Goal: Task Accomplishment & Management: Use online tool/utility

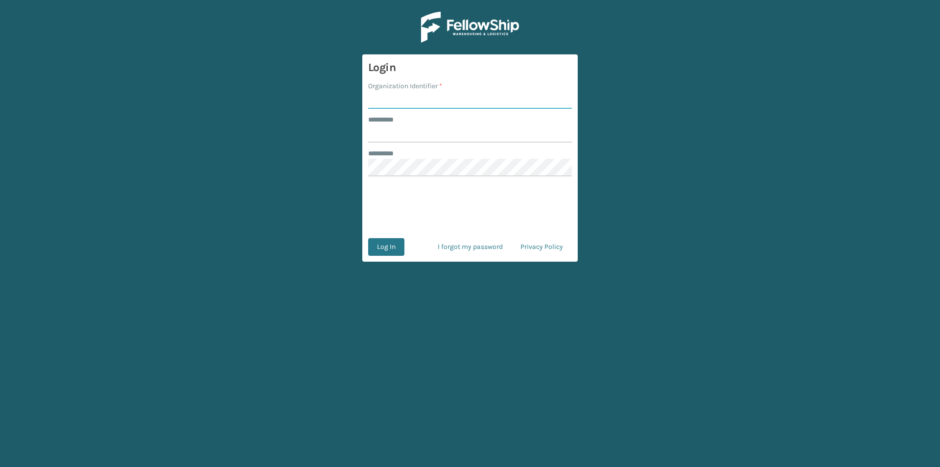
click at [407, 105] on input "Organization Identifier *" at bounding box center [470, 100] width 204 height 18
type input "FELLOWSHIP - WEST"
click at [435, 129] on input "******** *" at bounding box center [470, 134] width 204 height 18
type input "******"
click at [394, 243] on button "Log In" at bounding box center [386, 247] width 36 height 18
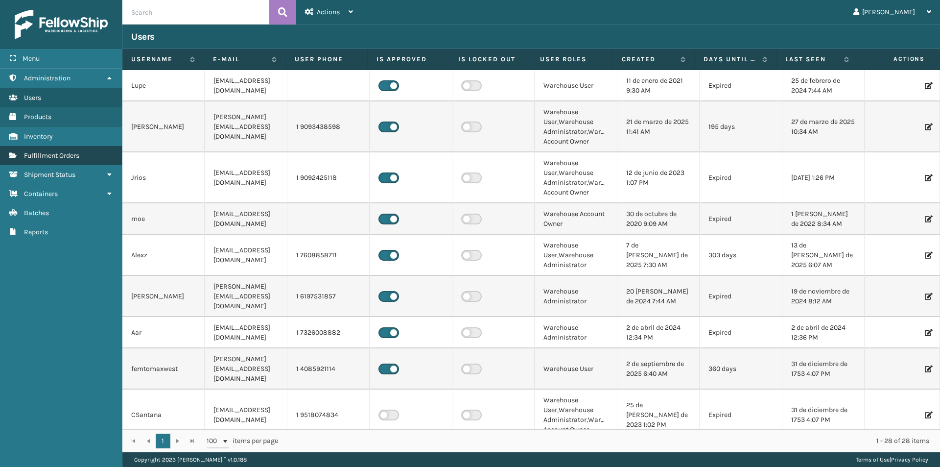
click at [67, 154] on span "Fulfillment Orders" at bounding box center [51, 155] width 55 height 8
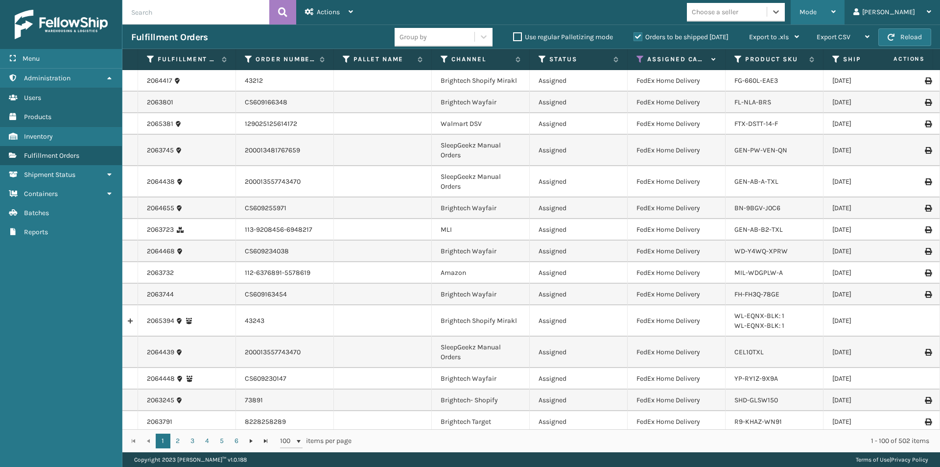
click at [836, 14] on icon at bounding box center [834, 11] width 4 height 7
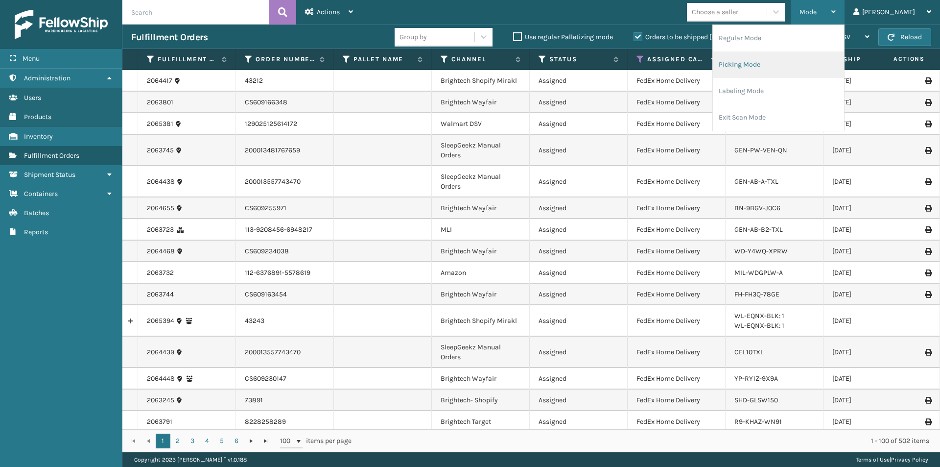
click at [832, 68] on li "Picking Mode" at bounding box center [778, 64] width 131 height 26
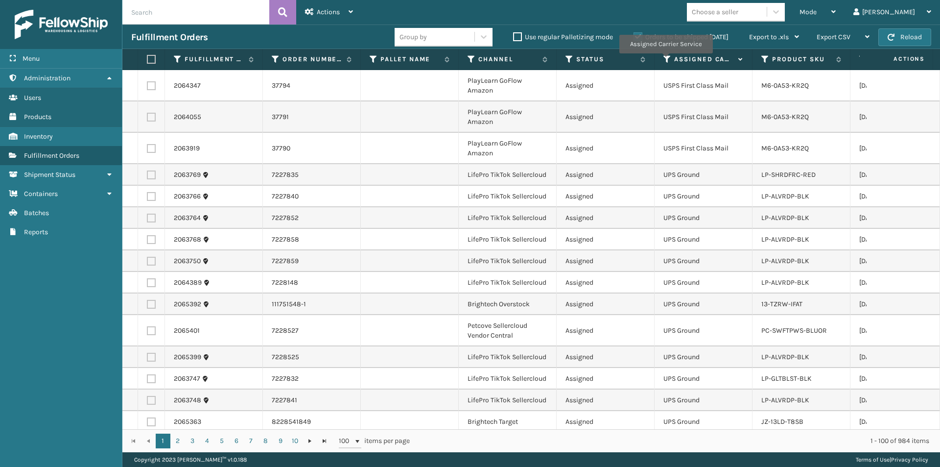
click at [666, 60] on icon at bounding box center [668, 59] width 8 height 9
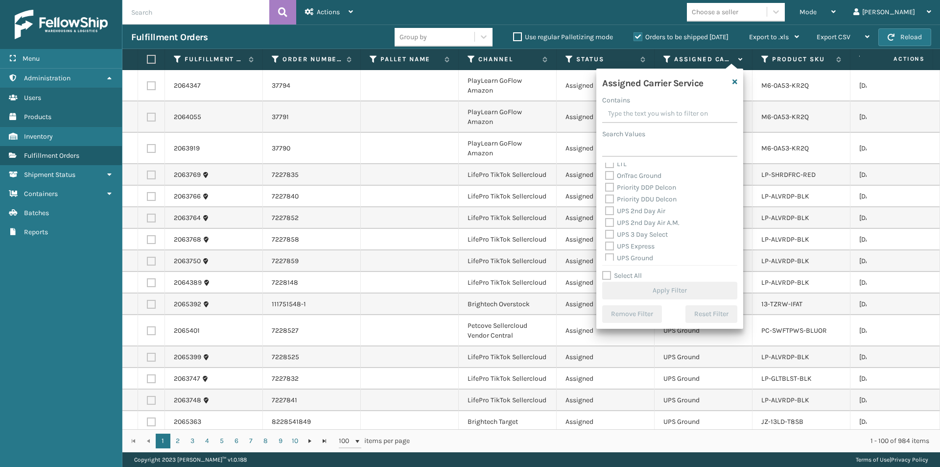
scroll to position [147, 0]
click at [612, 208] on label "UPS 2nd Day Air" at bounding box center [635, 209] width 60 height 8
click at [606, 208] on input "UPS 2nd Day Air" at bounding box center [605, 207] width 0 height 6
checkbox input "true"
click at [615, 219] on label "UPS 2nd Day Air A.M." at bounding box center [642, 221] width 74 height 8
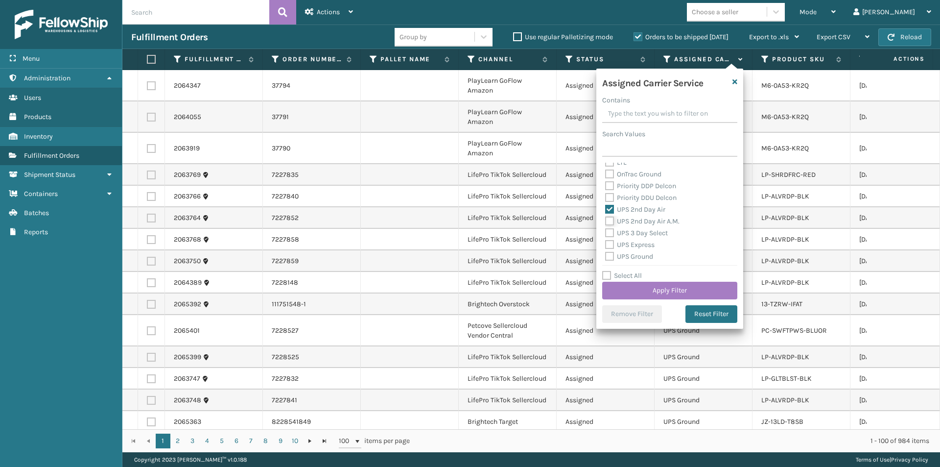
click at [606, 219] on input "UPS 2nd Day Air A.M." at bounding box center [605, 218] width 0 height 6
checkbox input "true"
click at [611, 232] on label "UPS 3 Day Select" at bounding box center [636, 233] width 63 height 8
click at [606, 232] on input "UPS 3 Day Select" at bounding box center [605, 230] width 0 height 6
click at [609, 231] on label "UPS 3 Day Select" at bounding box center [636, 233] width 63 height 8
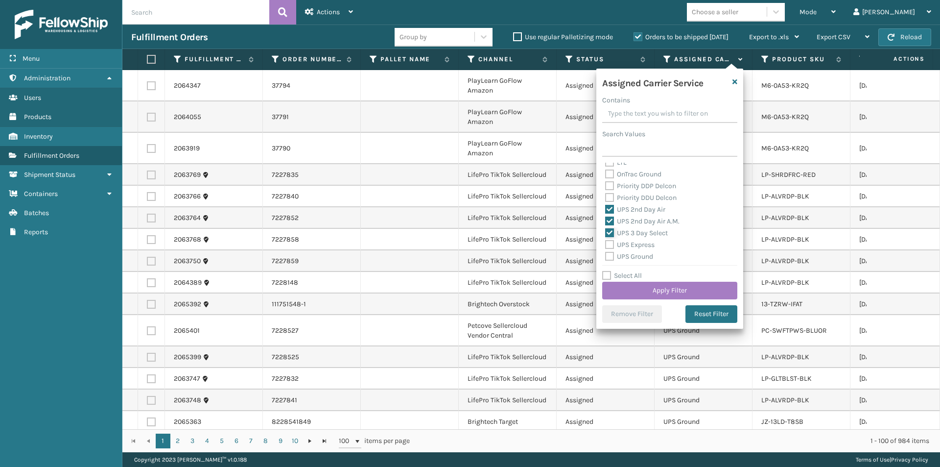
click at [606, 231] on input "UPS 3 Day Select" at bounding box center [605, 230] width 0 height 6
checkbox input "false"
click at [611, 244] on label "UPS Express" at bounding box center [629, 244] width 49 height 8
click at [606, 244] on input "UPS Express" at bounding box center [605, 242] width 0 height 6
checkbox input "true"
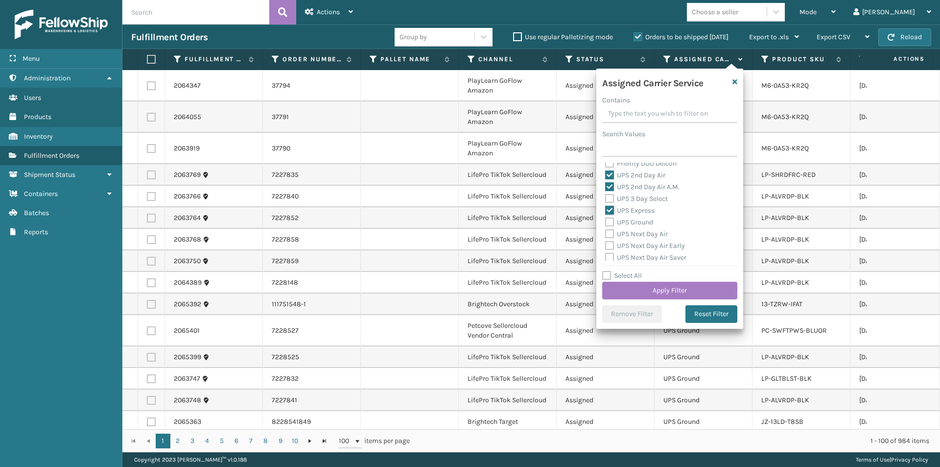
scroll to position [196, 0]
click at [610, 221] on label "UPS Next Day Air" at bounding box center [636, 219] width 63 height 8
click at [606, 220] on input "UPS Next Day Air" at bounding box center [605, 217] width 0 height 6
checkbox input "true"
click at [612, 230] on label "UPS Next Day Air Early" at bounding box center [645, 231] width 80 height 8
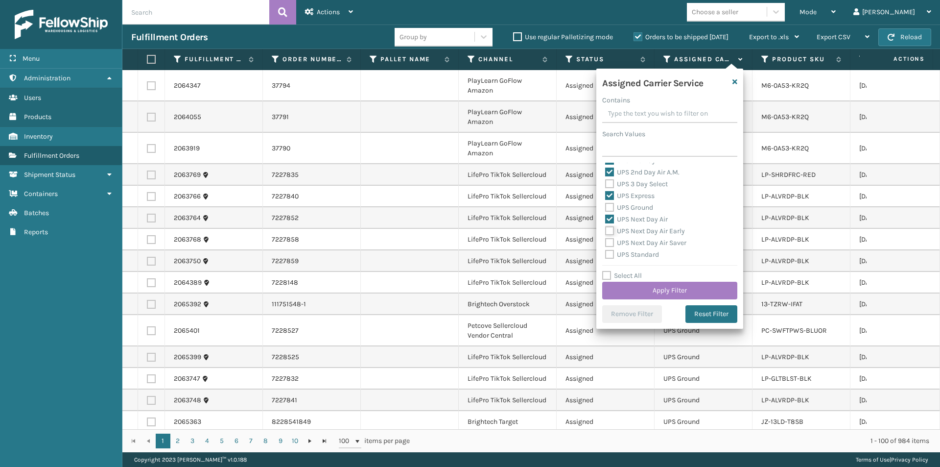
click at [606, 230] on input "UPS Next Day Air Early" at bounding box center [605, 228] width 0 height 6
checkbox input "true"
click at [611, 243] on label "UPS Next Day Air Saver" at bounding box center [645, 242] width 81 height 8
click at [606, 243] on input "UPS Next Day Air Saver" at bounding box center [605, 240] width 0 height 6
checkbox input "true"
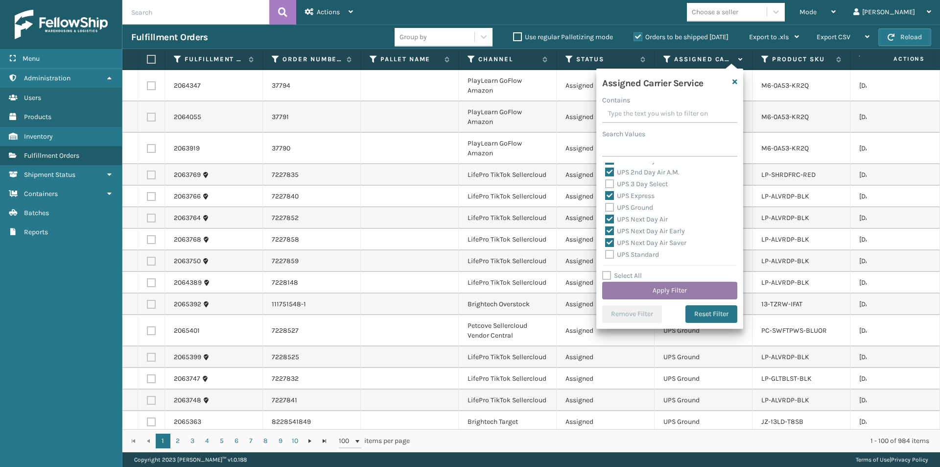
click at [689, 293] on button "Apply Filter" at bounding box center [669, 291] width 135 height 18
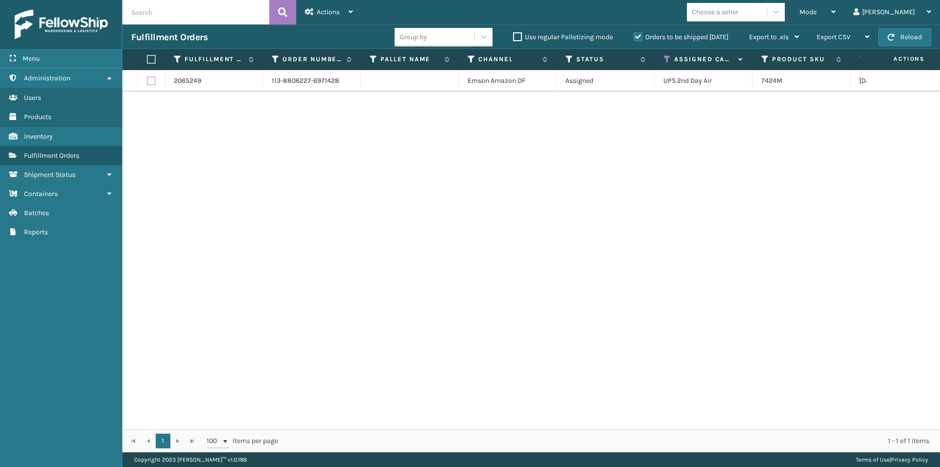
click at [615, 84] on td "Assigned" at bounding box center [606, 81] width 98 height 22
click at [366, 85] on td at bounding box center [410, 81] width 98 height 22
click at [152, 60] on label at bounding box center [150, 59] width 6 height 9
click at [147, 60] on input "checkbox" at bounding box center [147, 59] width 0 height 6
checkbox input "true"
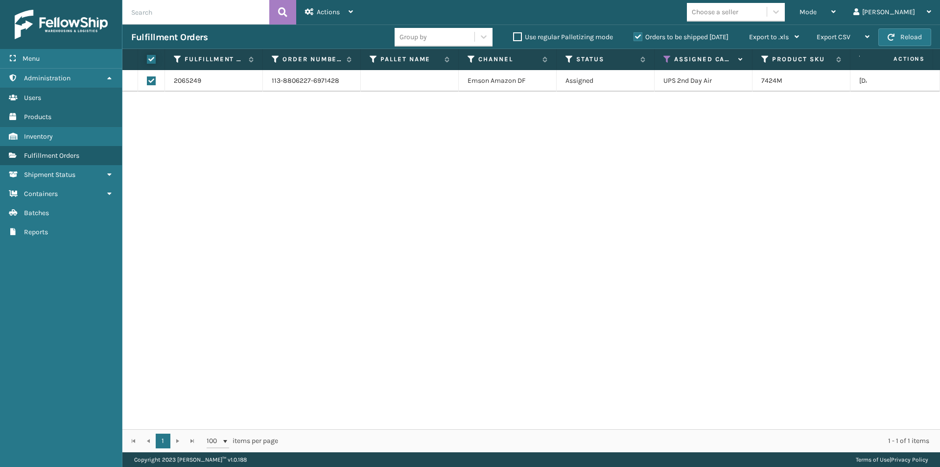
checkbox input "true"
click at [351, 10] on icon at bounding box center [351, 11] width 4 height 7
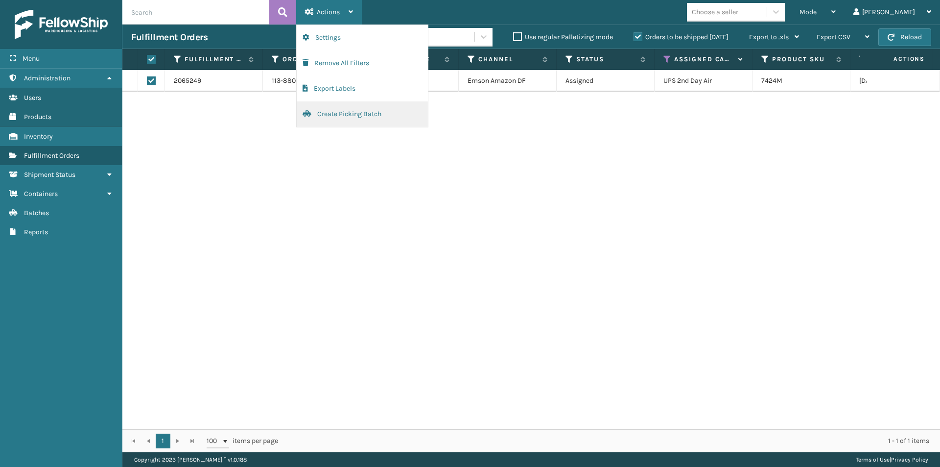
click at [342, 111] on button "Create Picking Batch" at bounding box center [362, 113] width 131 height 25
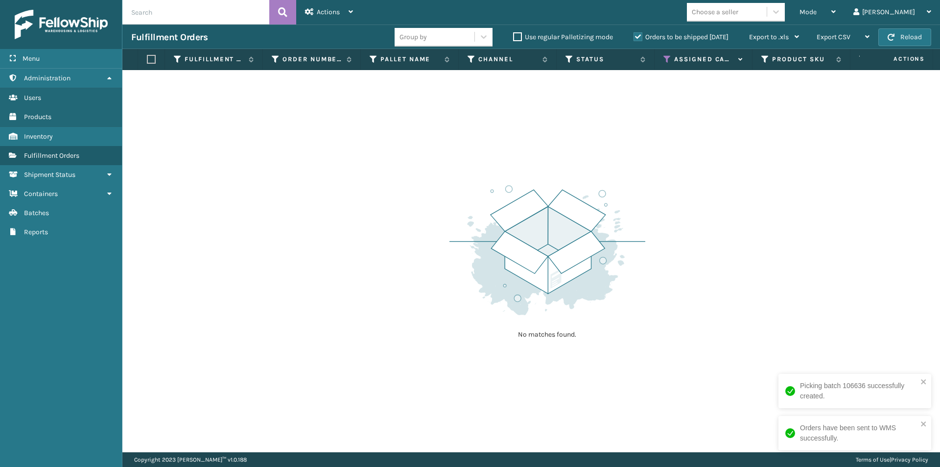
click at [665, 58] on icon at bounding box center [668, 59] width 8 height 9
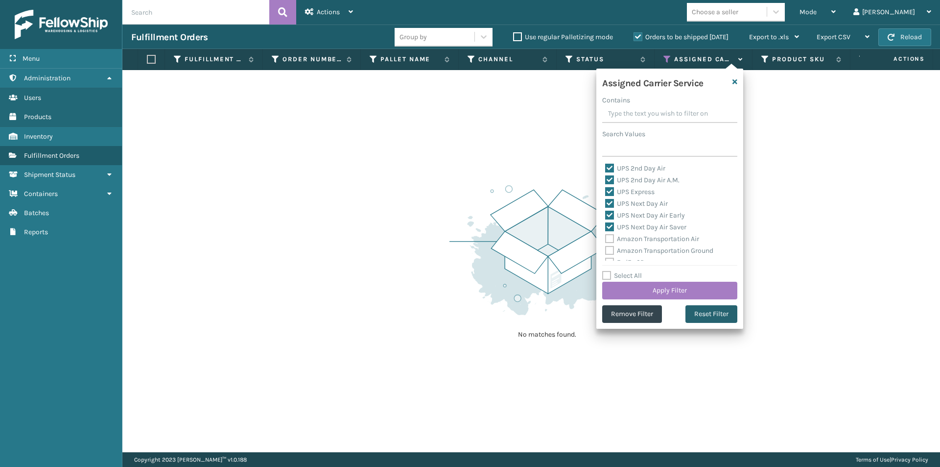
click at [701, 309] on button "Reset Filter" at bounding box center [712, 314] width 52 height 18
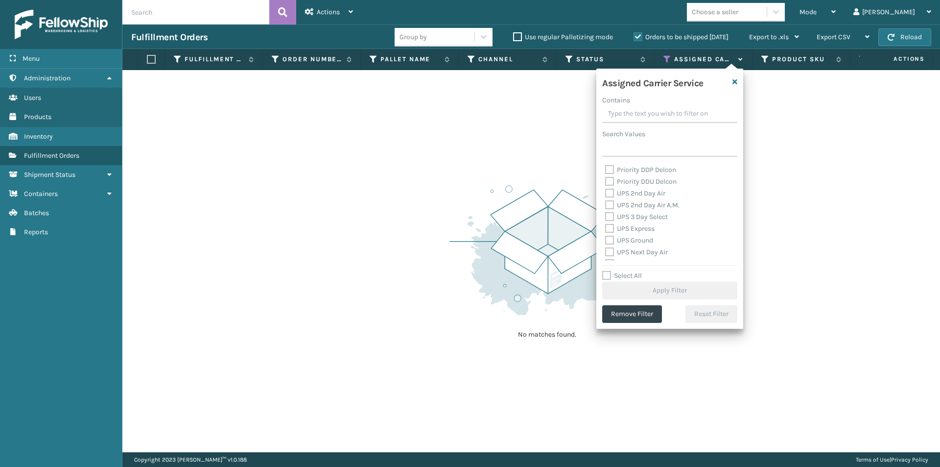
scroll to position [147, 0]
click at [611, 210] on label "UPS 2nd Day Air" at bounding box center [635, 209] width 60 height 8
click at [606, 210] on input "UPS 2nd Day Air" at bounding box center [605, 207] width 0 height 6
checkbox input "true"
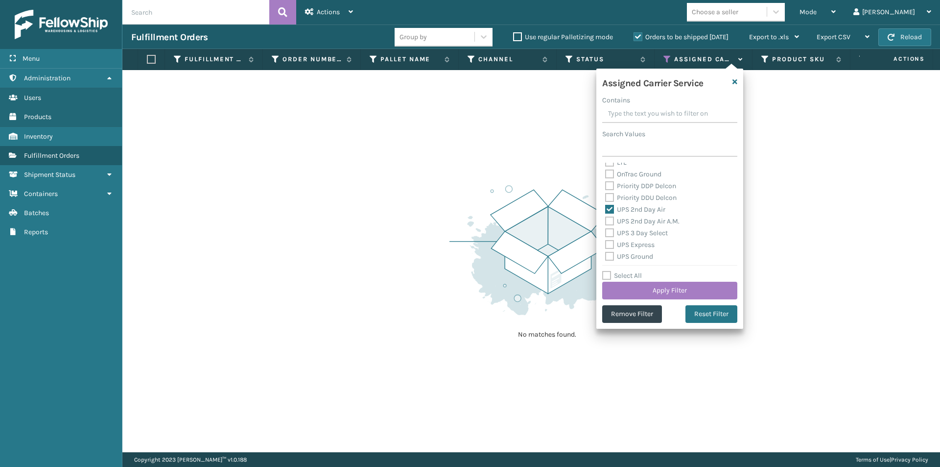
click at [609, 218] on label "UPS 2nd Day Air A.M." at bounding box center [642, 221] width 74 height 8
click at [606, 218] on input "UPS 2nd Day Air A.M." at bounding box center [605, 218] width 0 height 6
checkbox input "true"
click at [609, 233] on label "UPS 3 Day Select" at bounding box center [636, 233] width 63 height 8
click at [606, 233] on input "UPS 3 Day Select" at bounding box center [605, 230] width 0 height 6
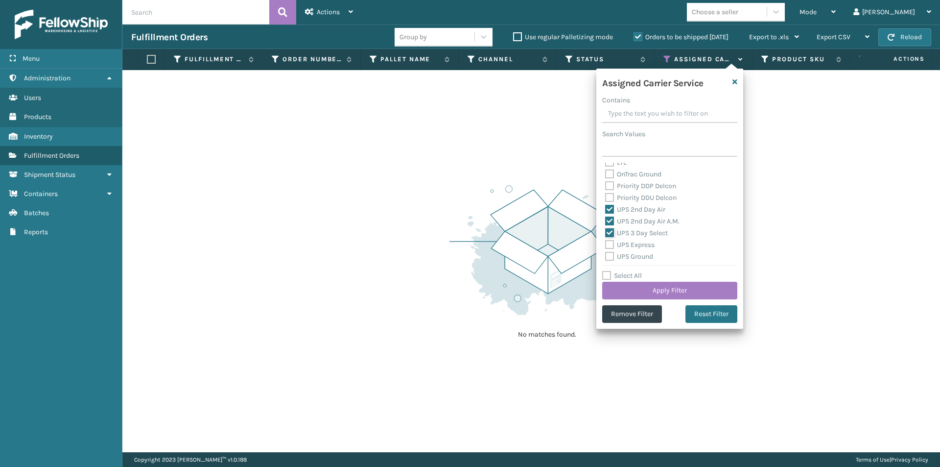
checkbox input "true"
click at [611, 244] on label "UPS Express" at bounding box center [629, 244] width 49 height 8
click at [606, 244] on input "UPS Express" at bounding box center [605, 242] width 0 height 6
checkbox input "true"
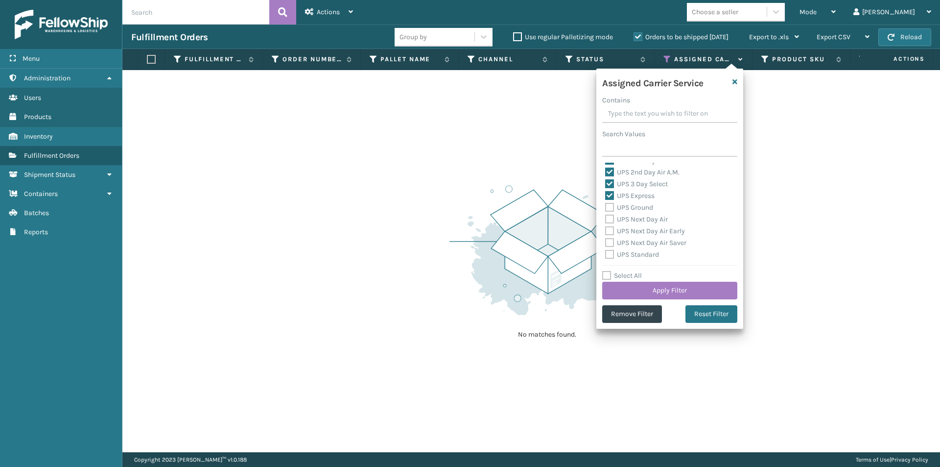
click at [609, 207] on label "UPS Ground" at bounding box center [629, 207] width 48 height 8
click at [606, 207] on input "UPS Ground" at bounding box center [605, 205] width 0 height 6
checkbox input "true"
click at [608, 222] on label "UPS Next Day Air" at bounding box center [636, 219] width 63 height 8
click at [606, 220] on input "UPS Next Day Air" at bounding box center [605, 217] width 0 height 6
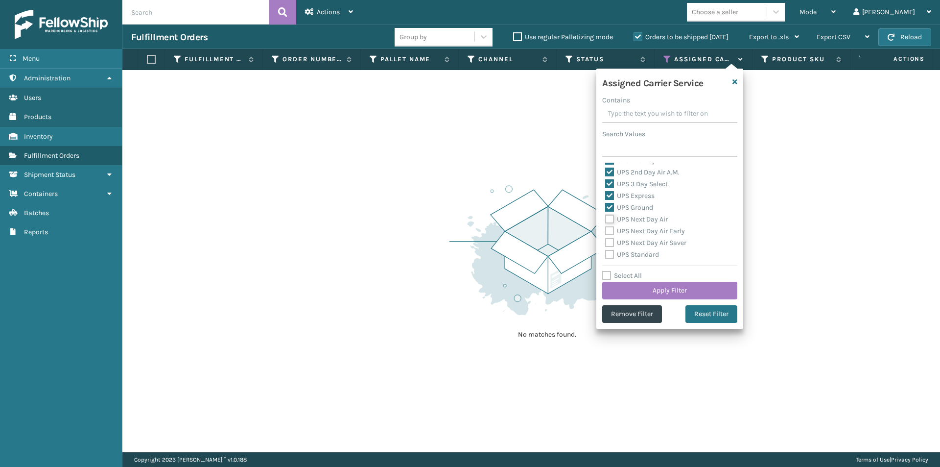
checkbox input "true"
click at [610, 230] on label "UPS Next Day Air Early" at bounding box center [645, 231] width 80 height 8
click at [606, 230] on input "UPS Next Day Air Early" at bounding box center [605, 228] width 0 height 6
checkbox input "true"
click at [611, 241] on label "UPS Next Day Air Saver" at bounding box center [645, 242] width 81 height 8
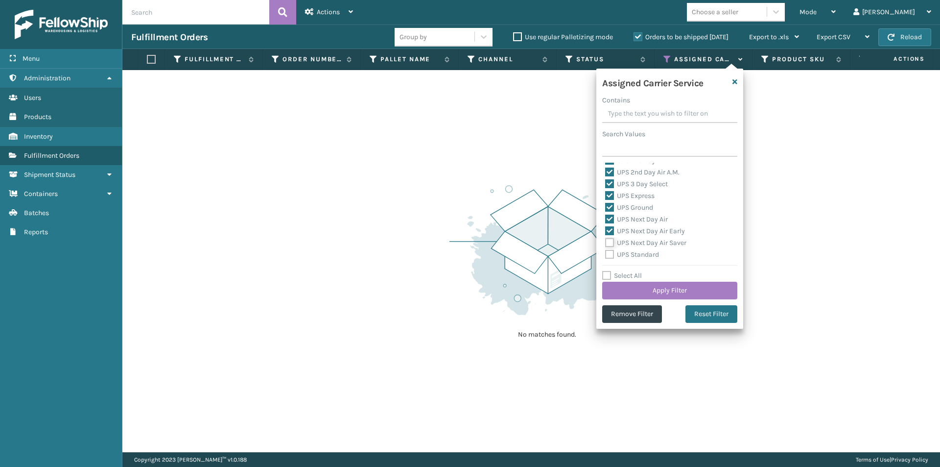
click at [606, 241] on input "UPS Next Day Air Saver" at bounding box center [605, 240] width 0 height 6
checkbox input "true"
click at [613, 254] on label "UPS Standard" at bounding box center [632, 254] width 54 height 8
click at [606, 254] on input "UPS Standard" at bounding box center [605, 252] width 0 height 6
checkbox input "true"
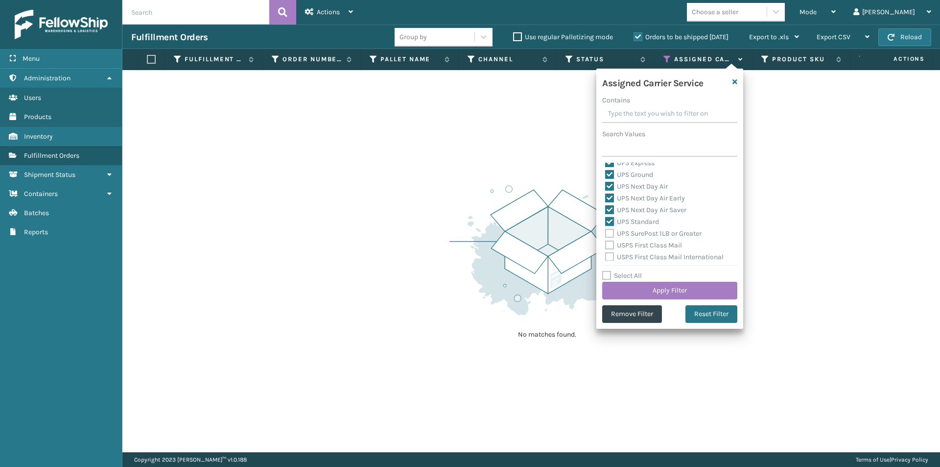
scroll to position [245, 0]
click at [611, 218] on label "UPS SurePost 1LB or Greater" at bounding box center [653, 217] width 96 height 8
click at [606, 218] on input "UPS SurePost 1LB or Greater" at bounding box center [605, 215] width 0 height 6
checkbox input "true"
click at [719, 283] on button "Apply Filter" at bounding box center [669, 291] width 135 height 18
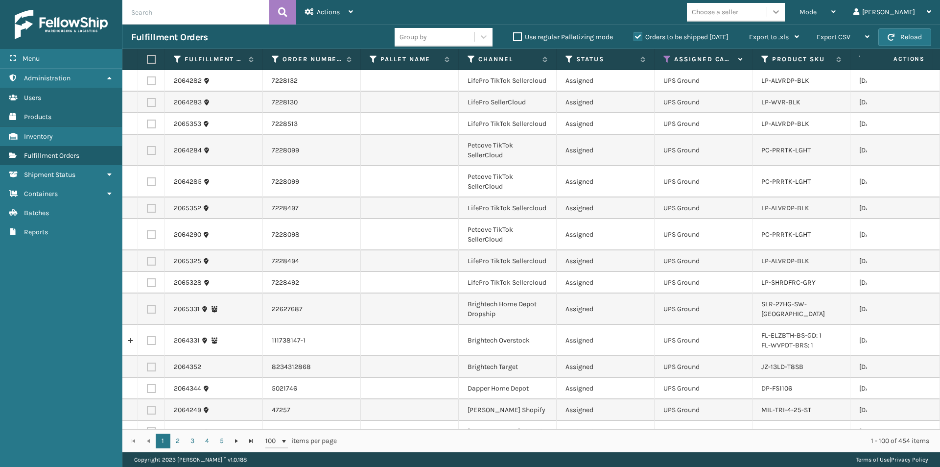
click at [781, 13] on icon at bounding box center [776, 12] width 10 height 10
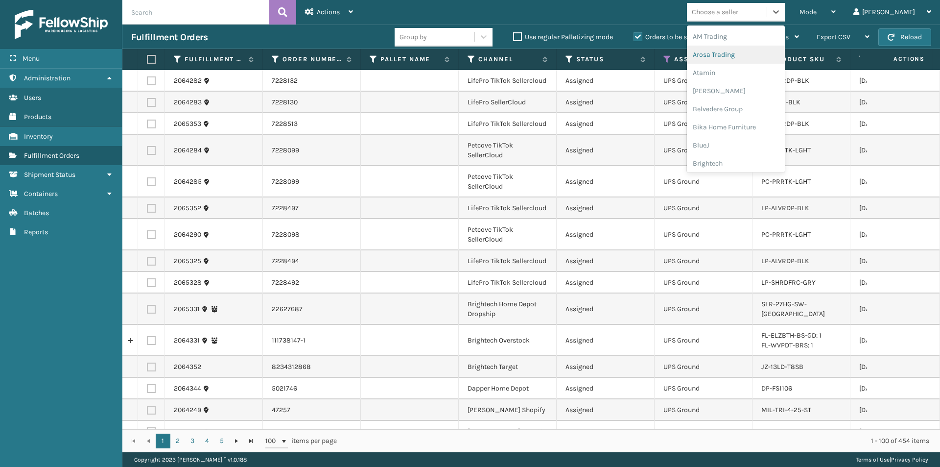
click at [760, 57] on div "Arosa Trading" at bounding box center [736, 55] width 98 height 18
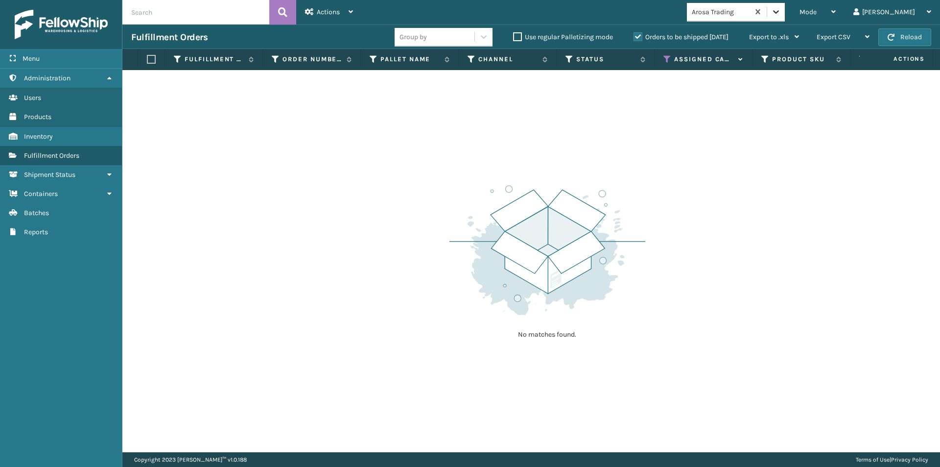
click at [781, 15] on icon at bounding box center [776, 12] width 10 height 10
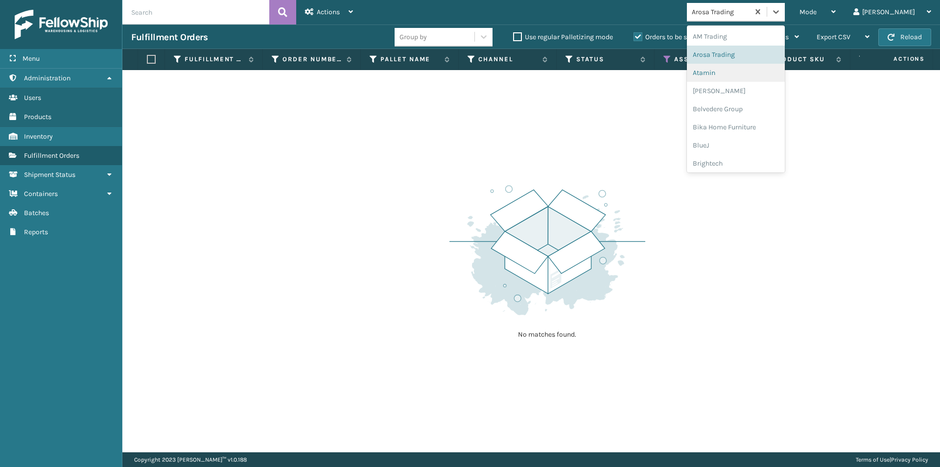
click at [756, 72] on div "Atamin" at bounding box center [736, 73] width 98 height 18
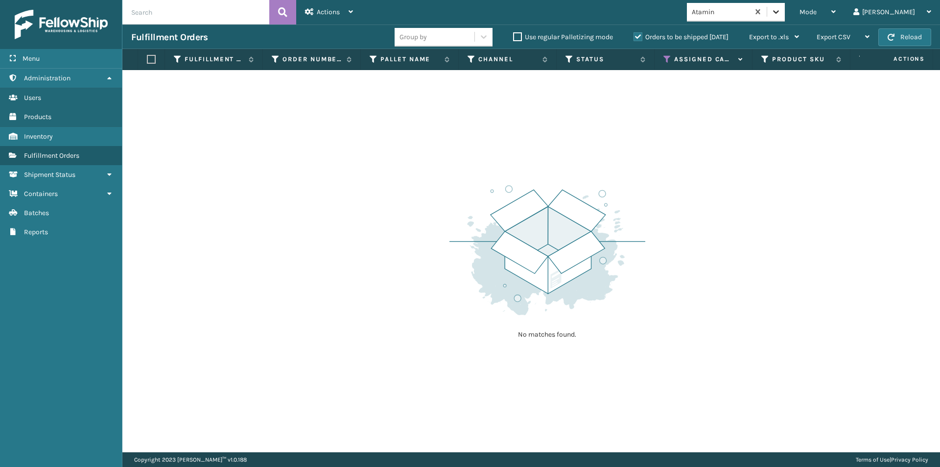
click at [781, 9] on icon at bounding box center [776, 12] width 10 height 10
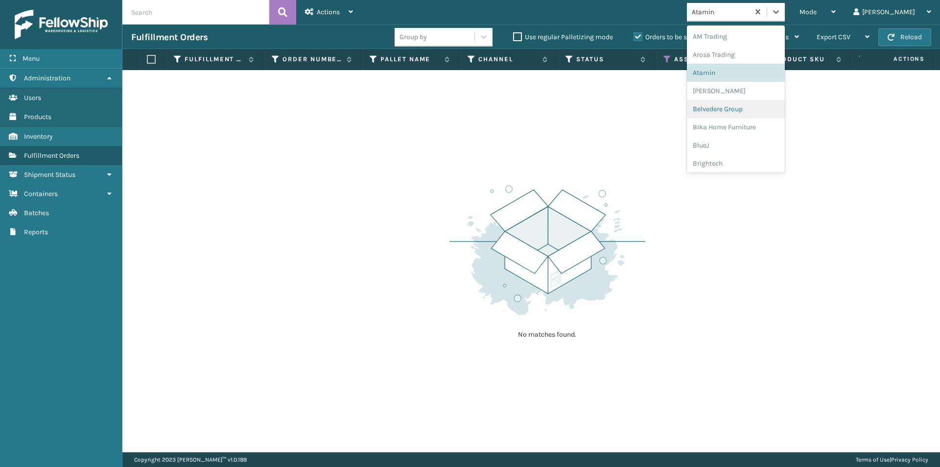
click at [752, 107] on div "Belvedere Group" at bounding box center [736, 109] width 98 height 18
click at [781, 10] on icon at bounding box center [776, 12] width 10 height 10
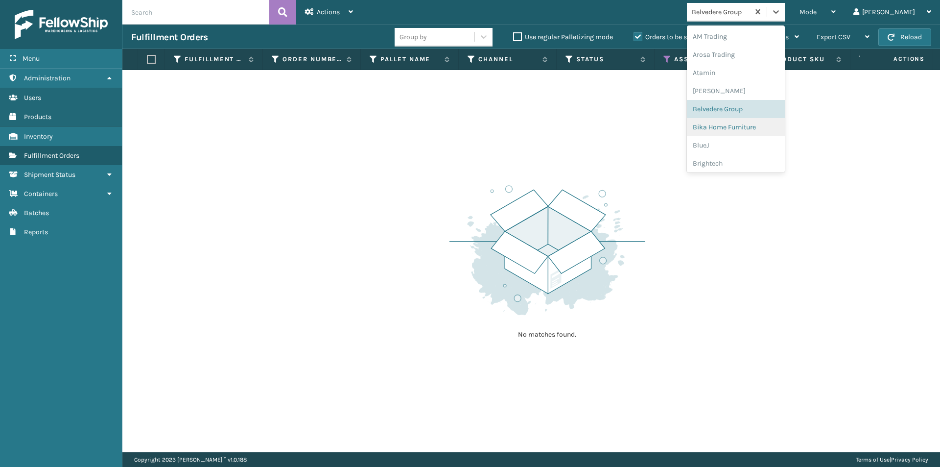
click at [767, 124] on div "Bika Home Furniture" at bounding box center [736, 127] width 98 height 18
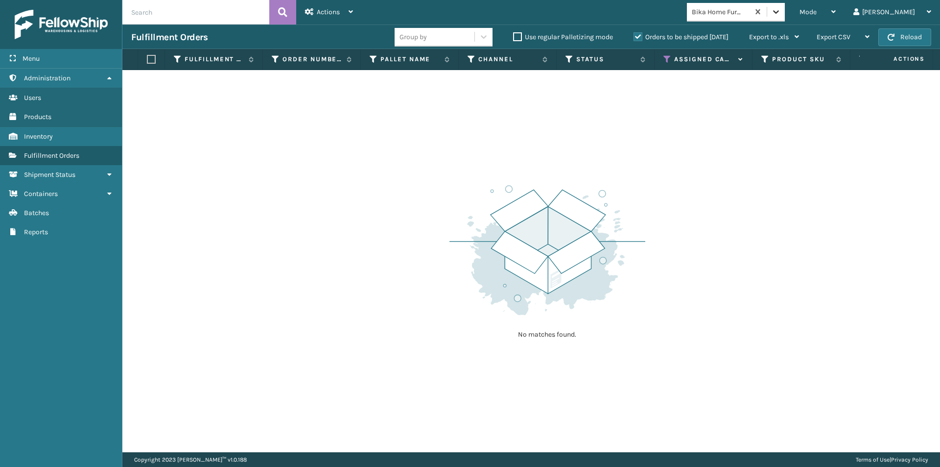
click at [785, 17] on div at bounding box center [776, 12] width 18 height 18
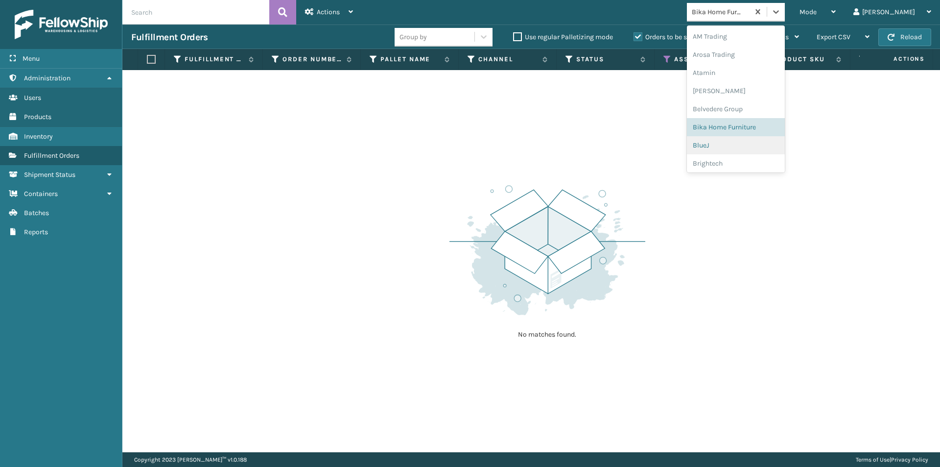
click at [760, 145] on div "BlueJ" at bounding box center [736, 145] width 98 height 18
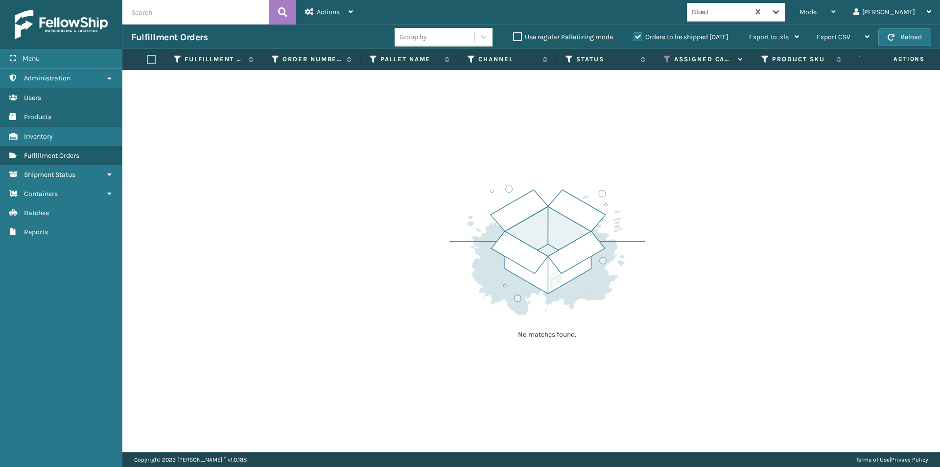
click at [779, 11] on icon at bounding box center [776, 11] width 6 height 3
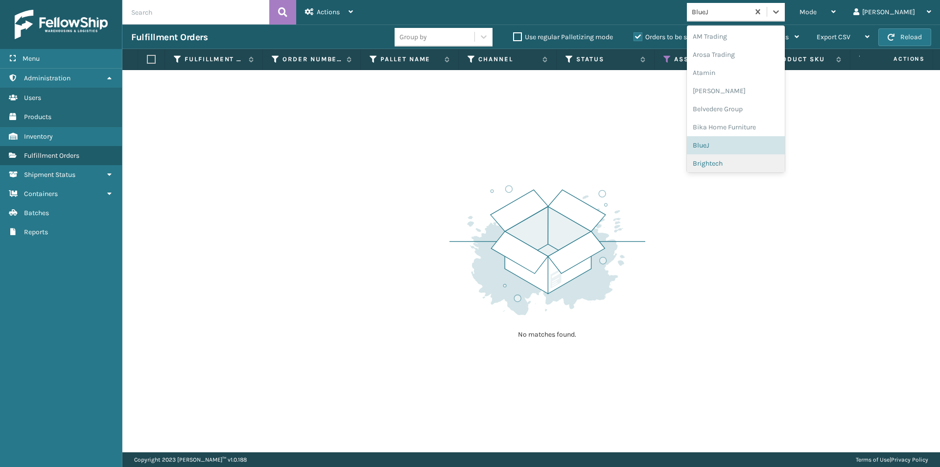
click at [761, 160] on div "Brightech" at bounding box center [736, 163] width 98 height 18
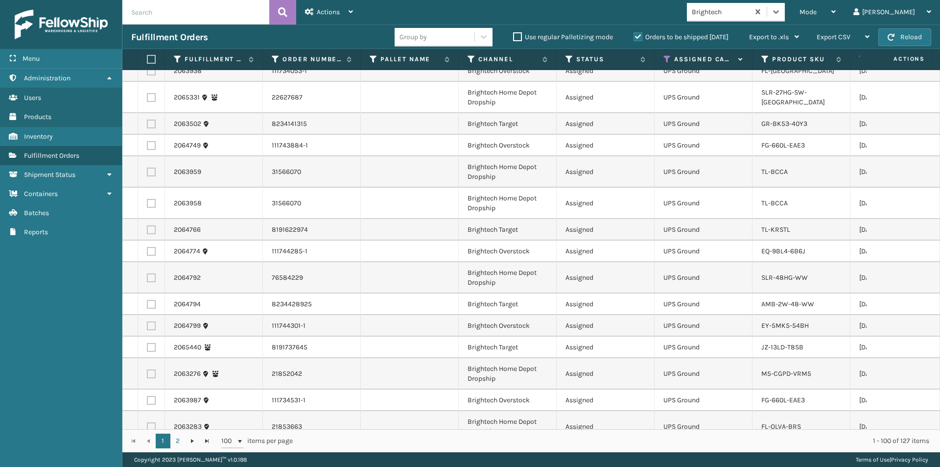
scroll to position [1567, 0]
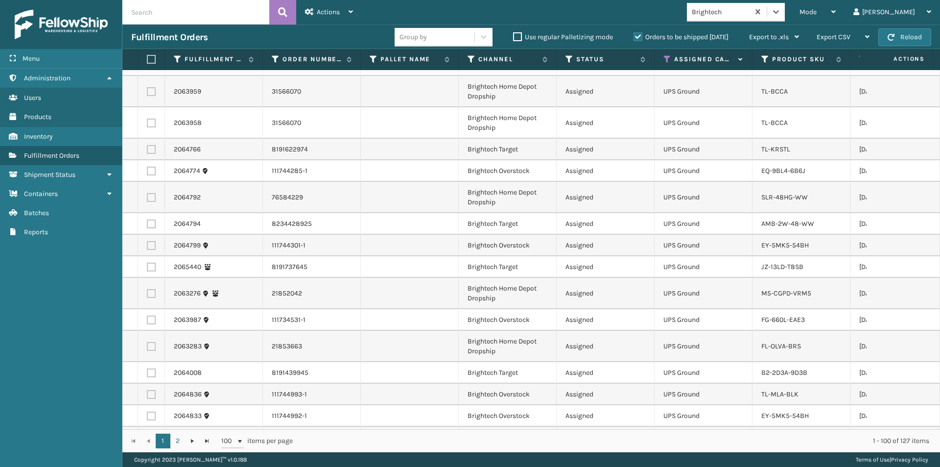
click at [152, 64] on th at bounding box center [151, 59] width 27 height 21
click at [153, 59] on label at bounding box center [150, 59] width 6 height 9
click at [147, 59] on input "checkbox" at bounding box center [147, 59] width 0 height 6
checkbox input "true"
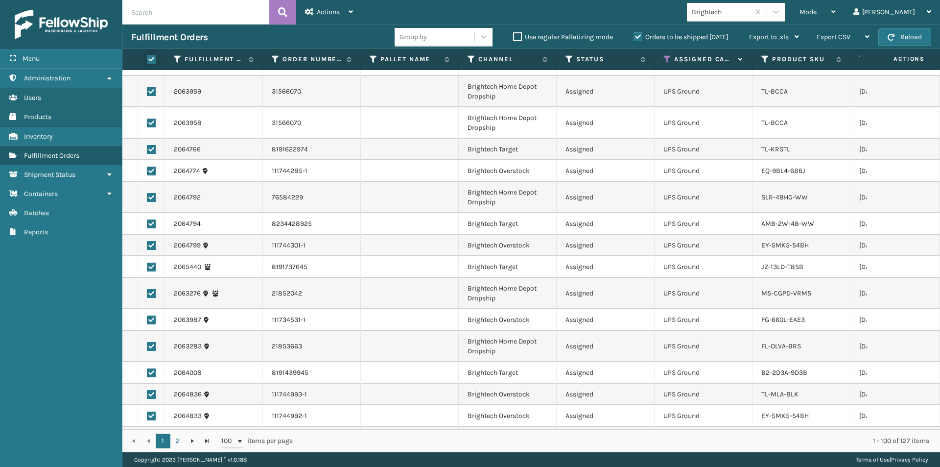
checkbox input "true"
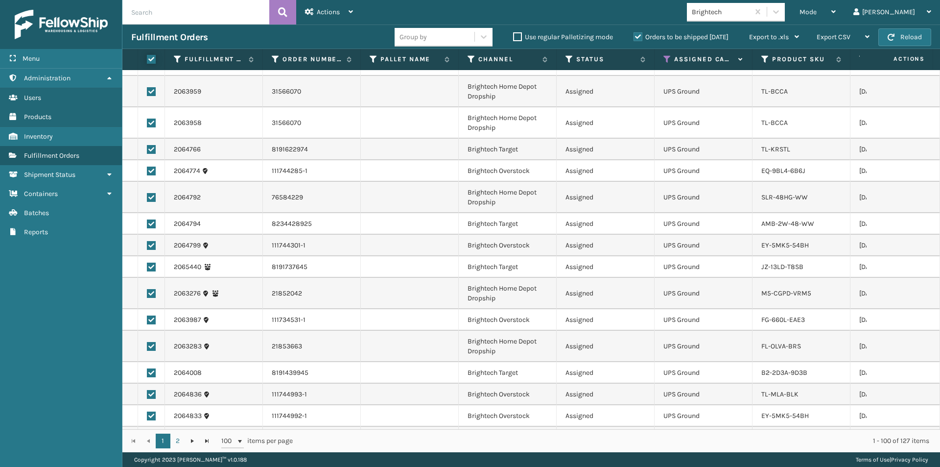
checkbox input "true"
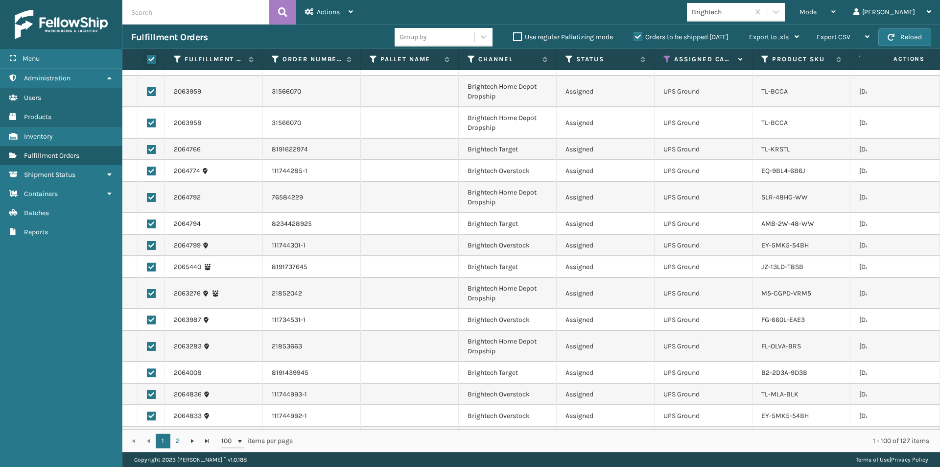
checkbox input "true"
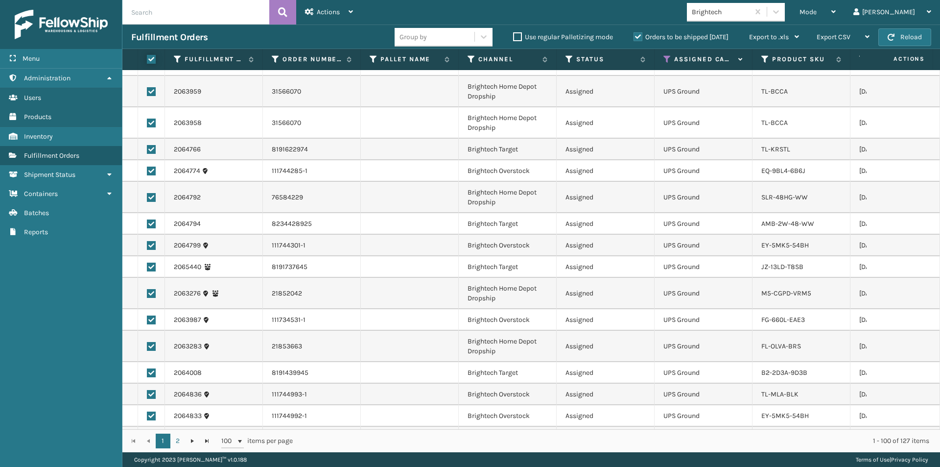
checkbox input "true"
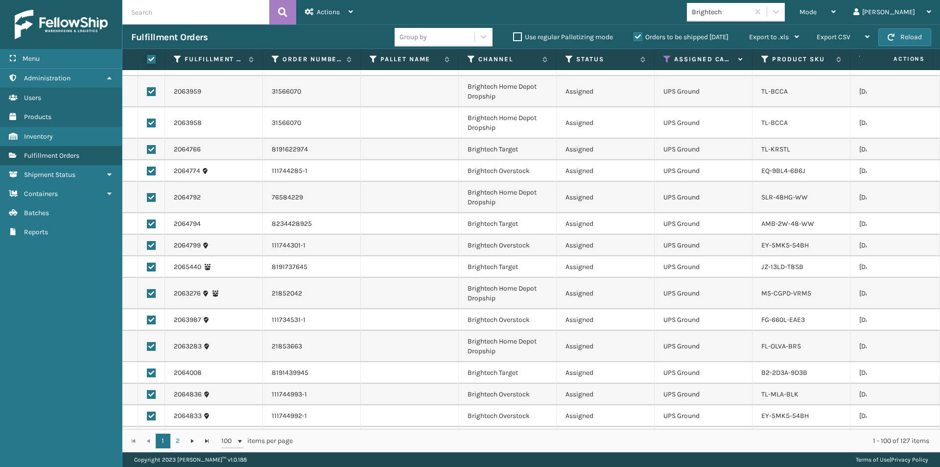
checkbox input "true"
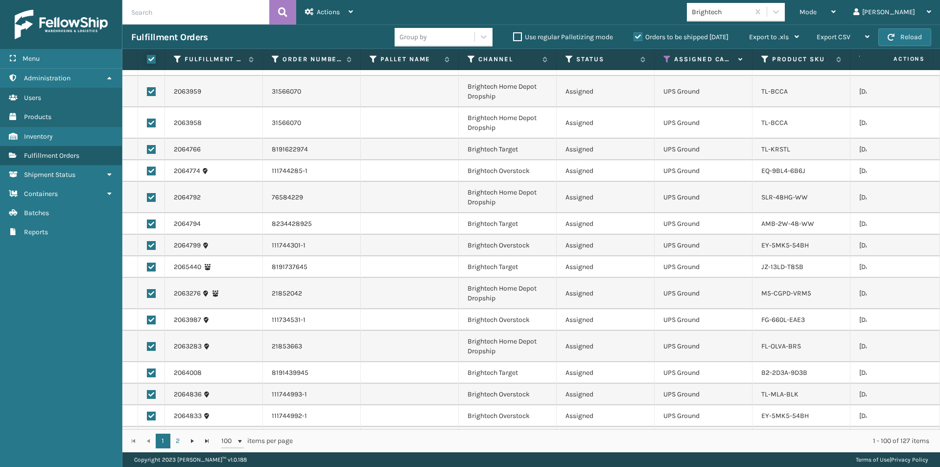
checkbox input "true"
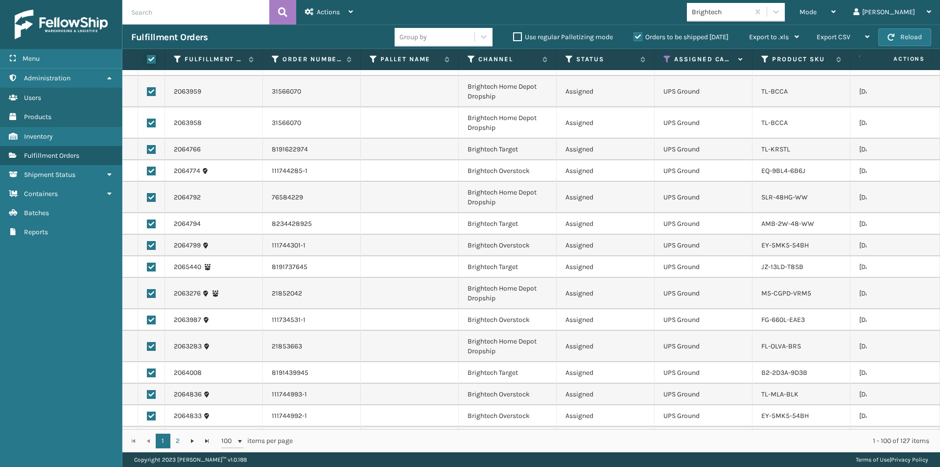
checkbox input "true"
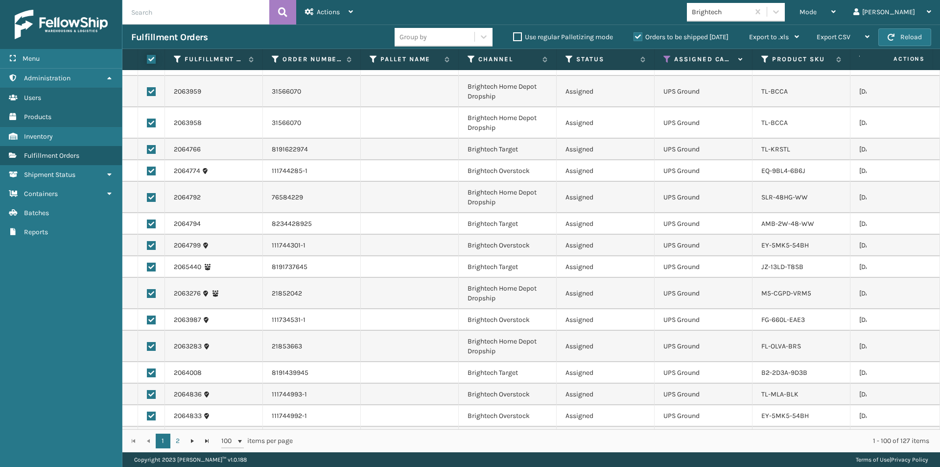
checkbox input "true"
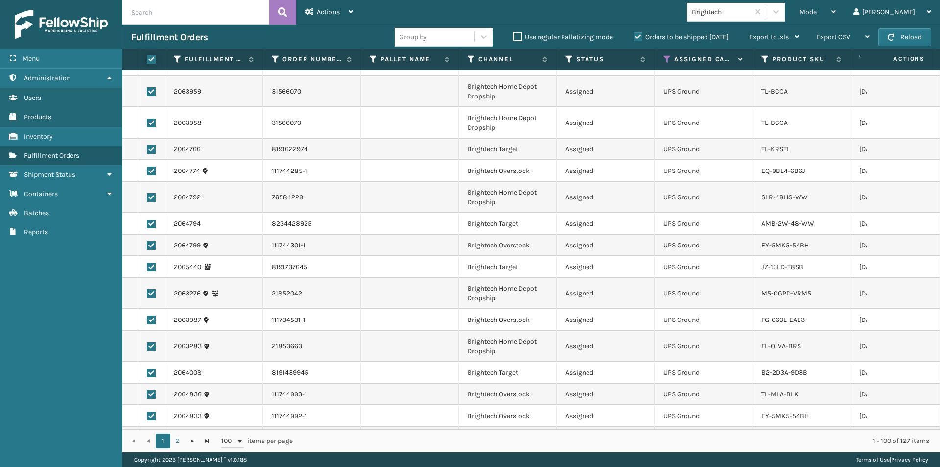
checkbox input "true"
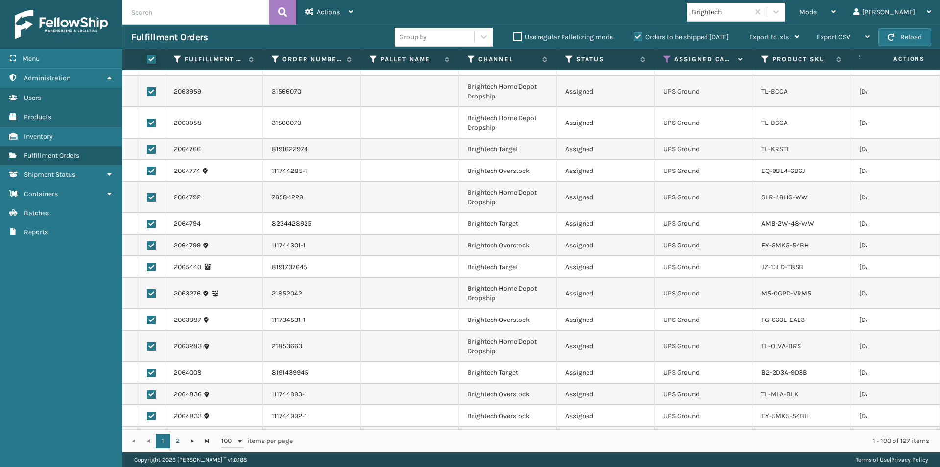
checkbox input "true"
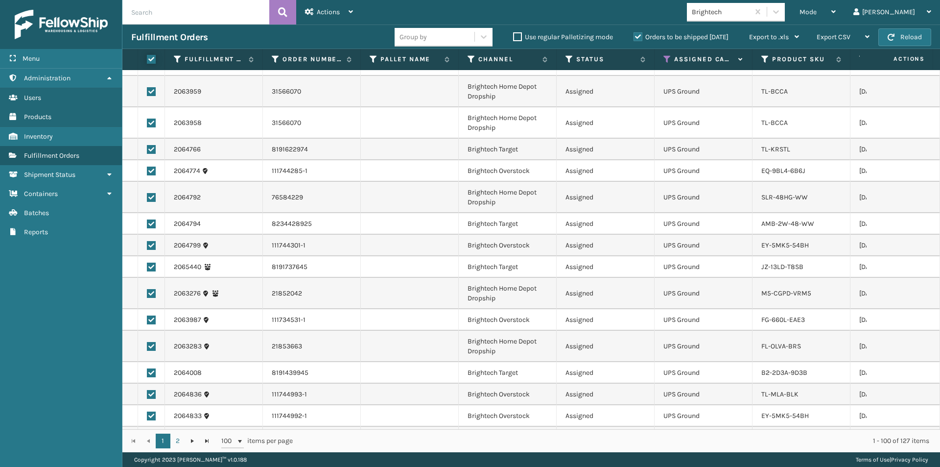
checkbox input "true"
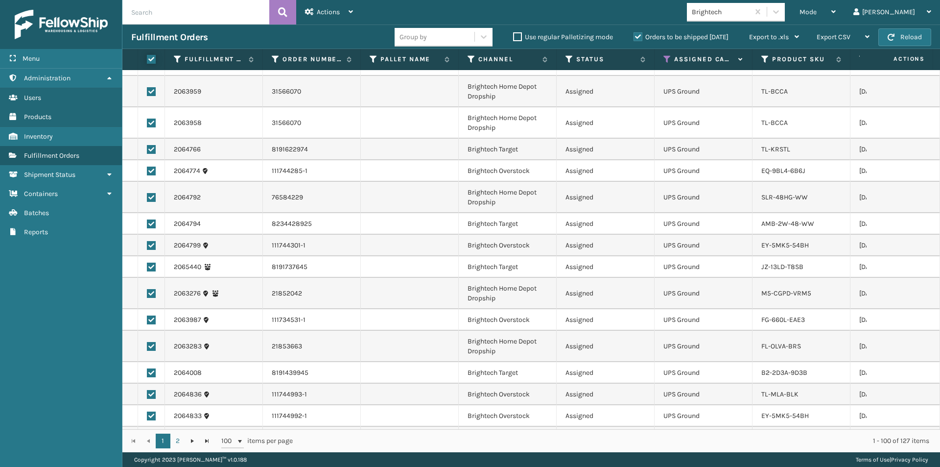
checkbox input "true"
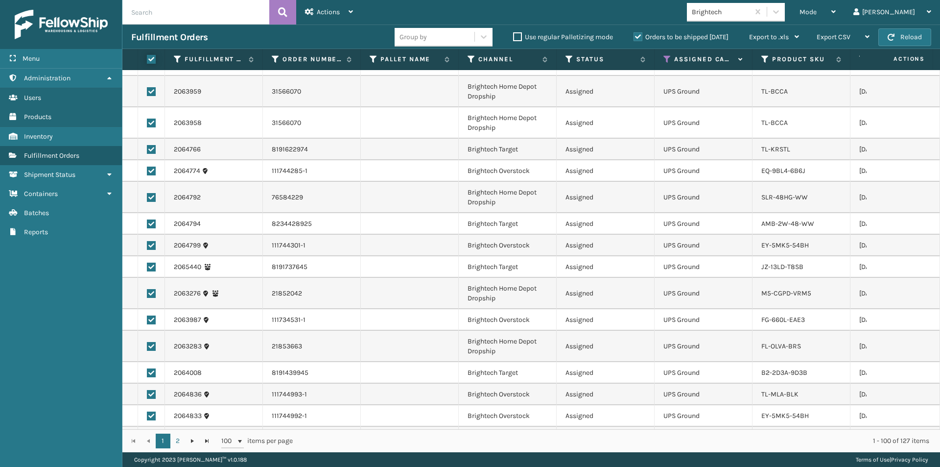
checkbox input "true"
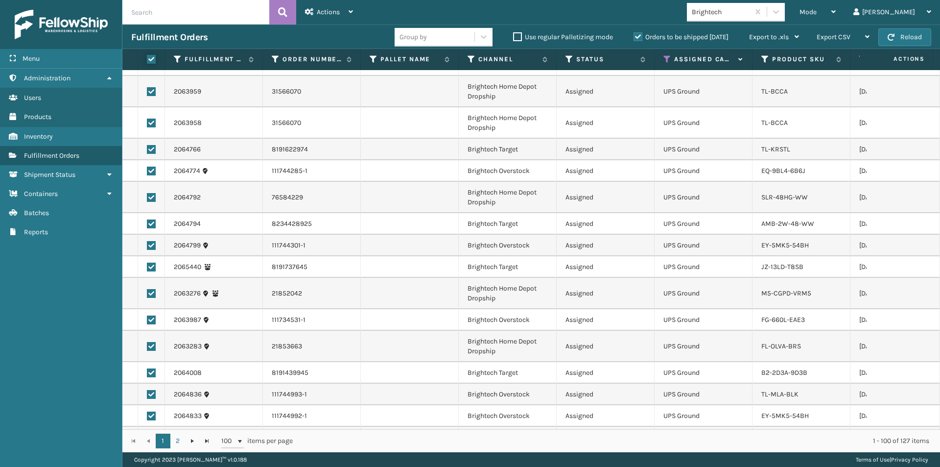
checkbox input "true"
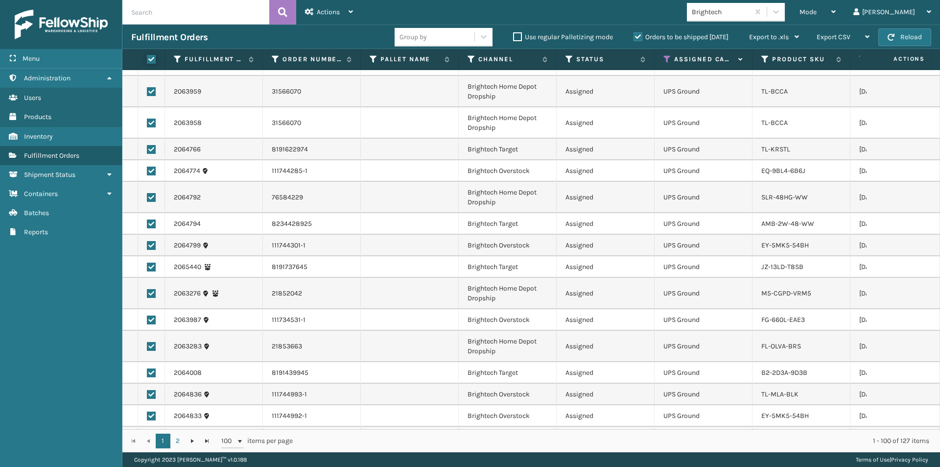
checkbox input "true"
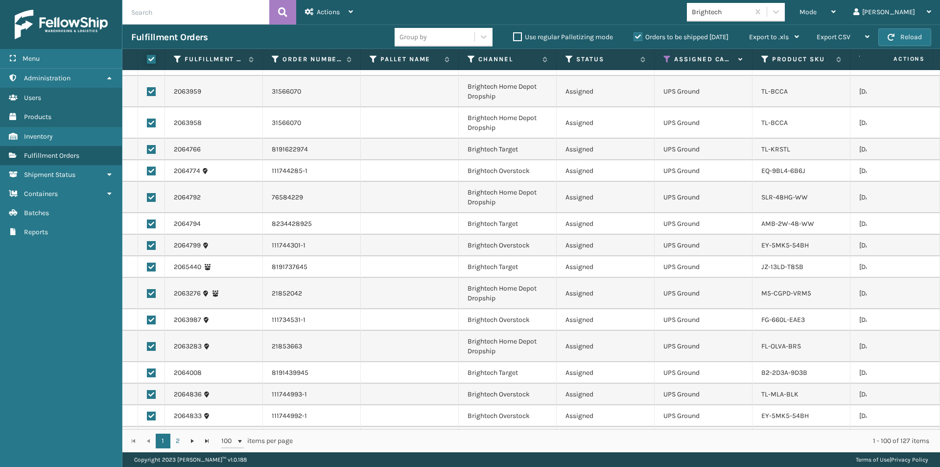
checkbox input "true"
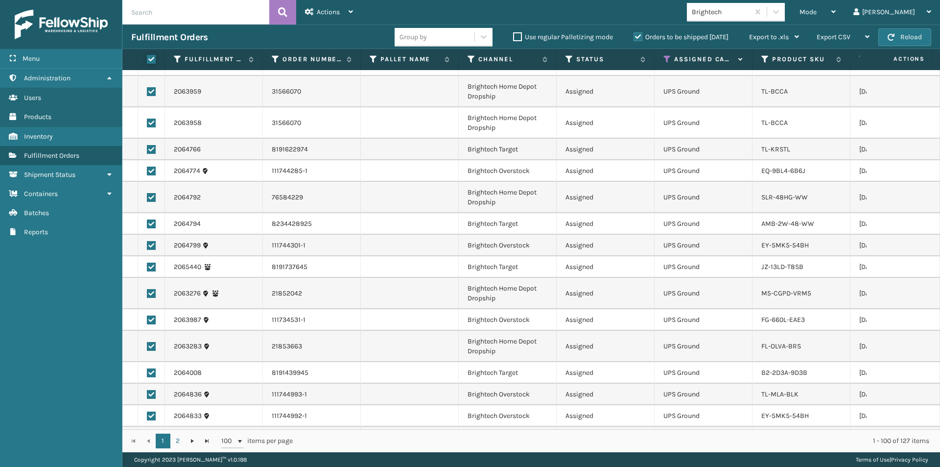
checkbox input "true"
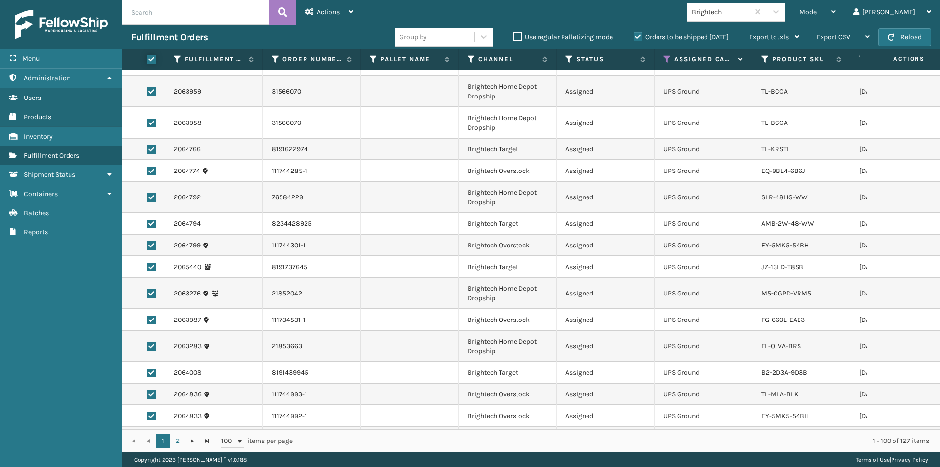
checkbox input "true"
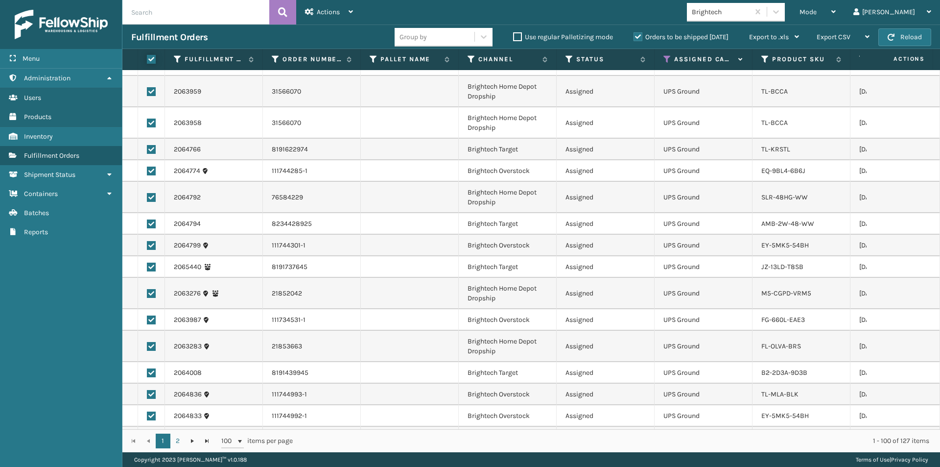
checkbox input "true"
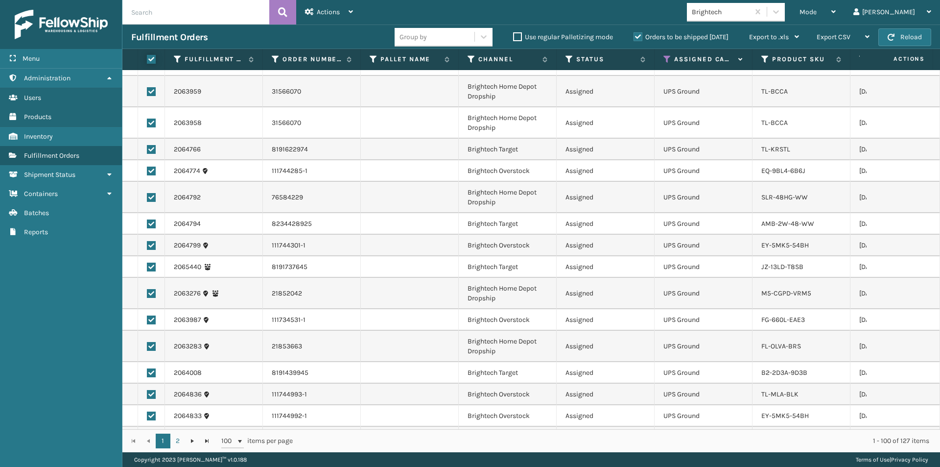
checkbox input "true"
click at [349, 9] on icon at bounding box center [351, 11] width 4 height 7
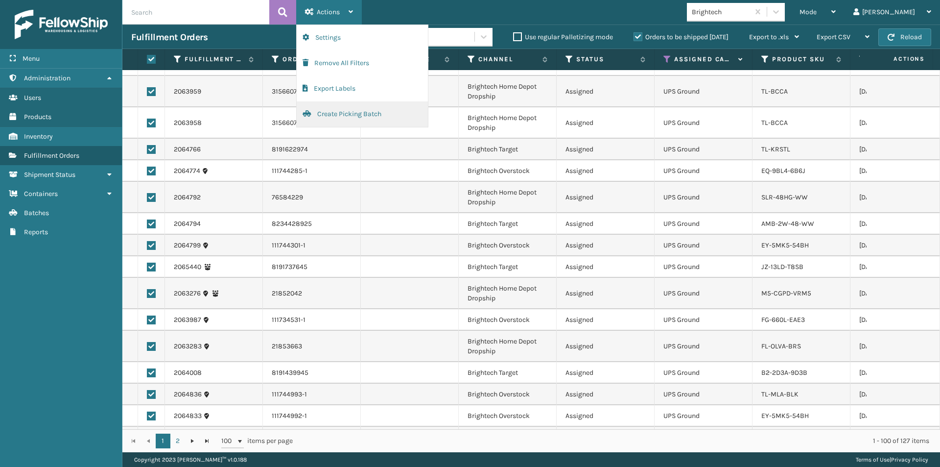
click at [341, 110] on button "Create Picking Batch" at bounding box center [362, 113] width 131 height 25
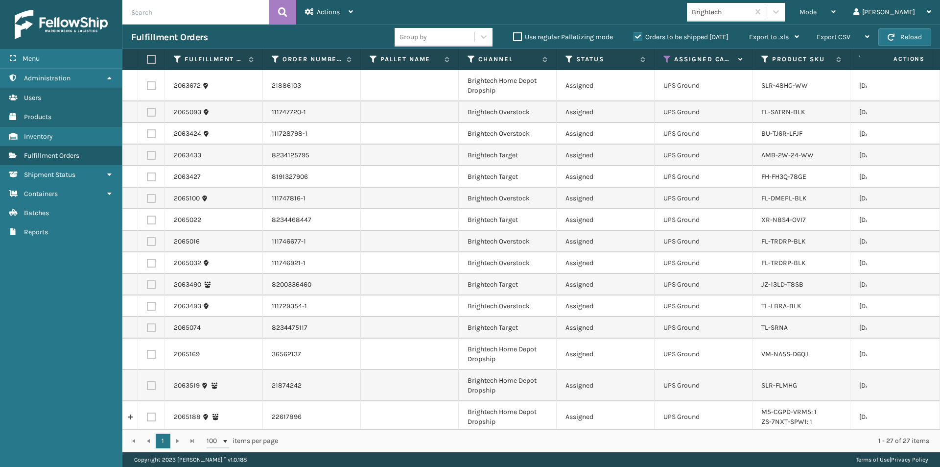
click at [153, 58] on label at bounding box center [150, 59] width 6 height 9
click at [147, 58] on input "checkbox" at bounding box center [147, 59] width 0 height 6
checkbox input "true"
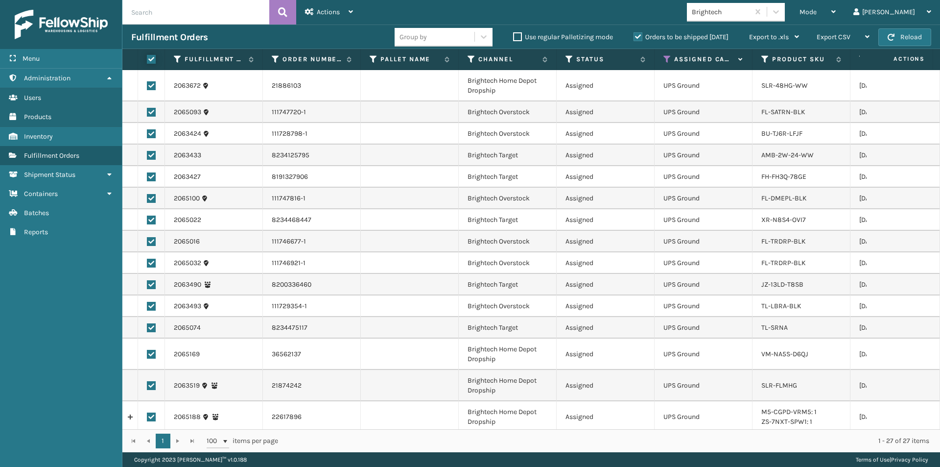
checkbox input "true"
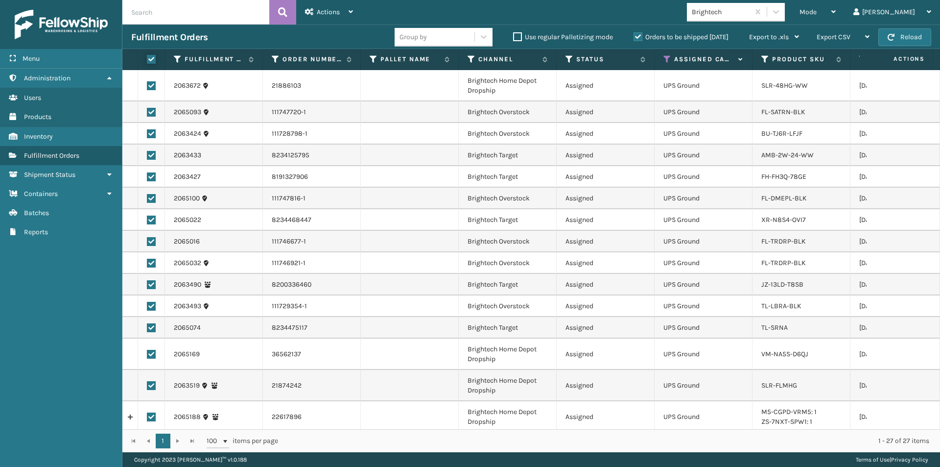
checkbox input "true"
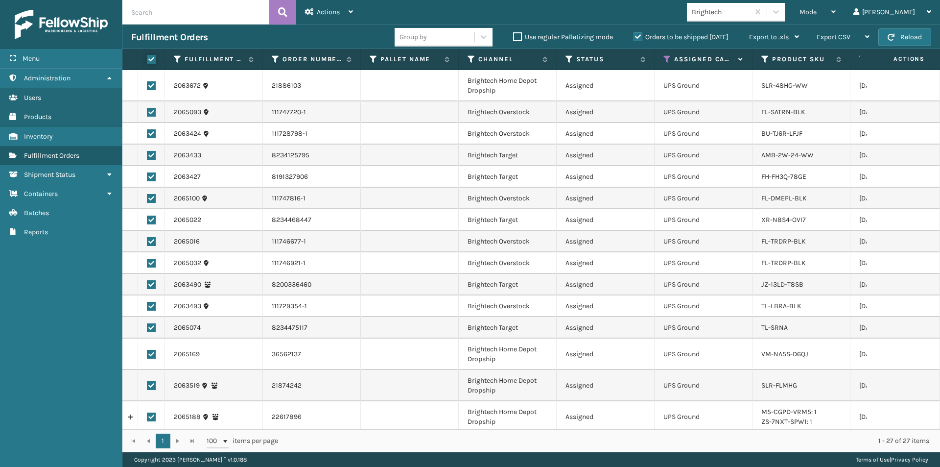
checkbox input "true"
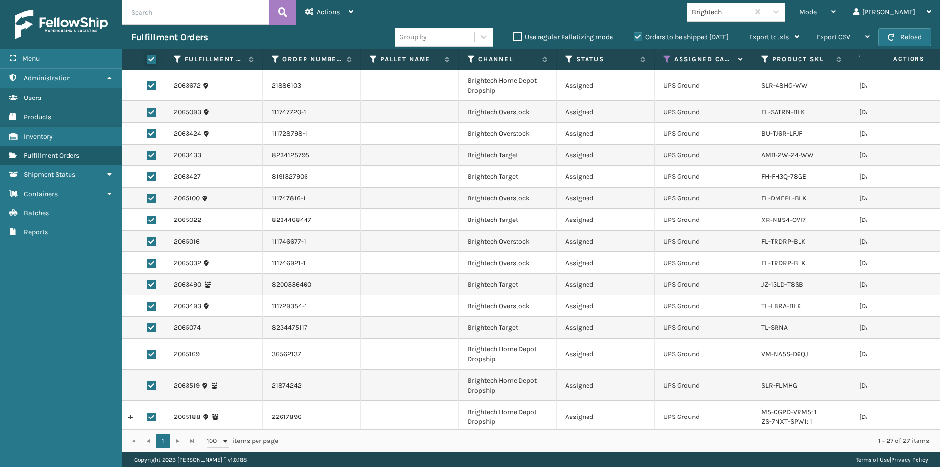
checkbox input "true"
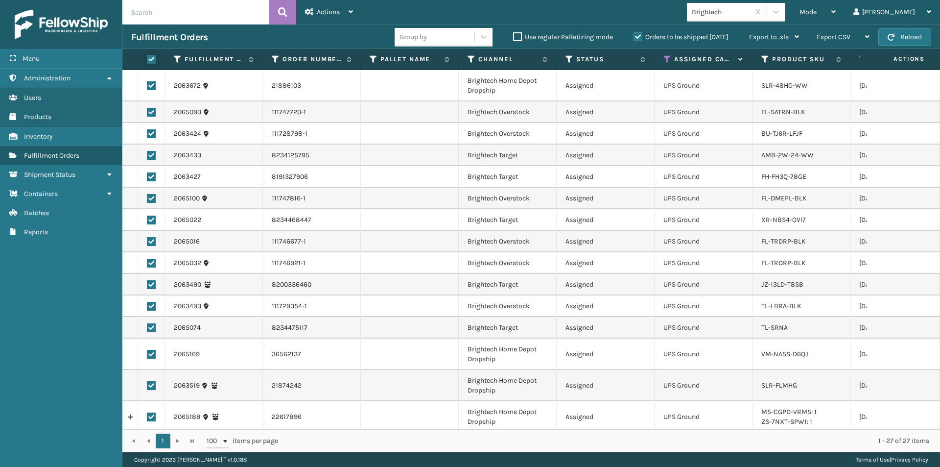
checkbox input "true"
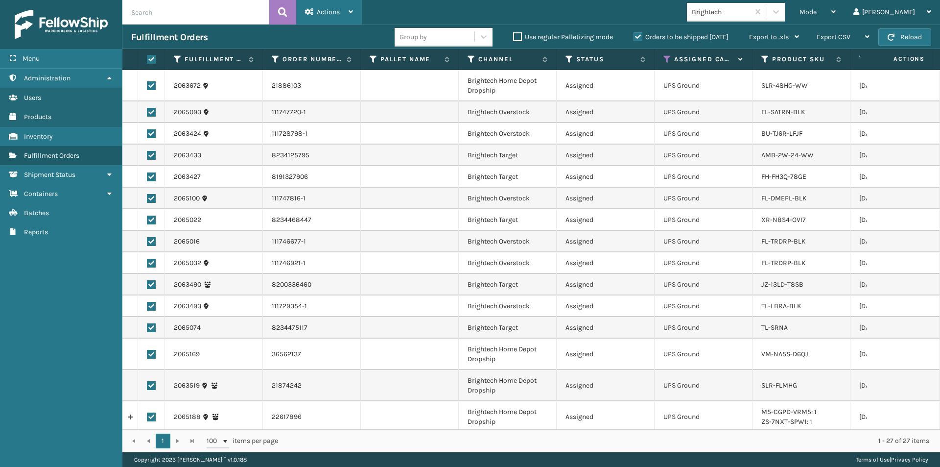
click at [351, 13] on icon at bounding box center [351, 11] width 4 height 7
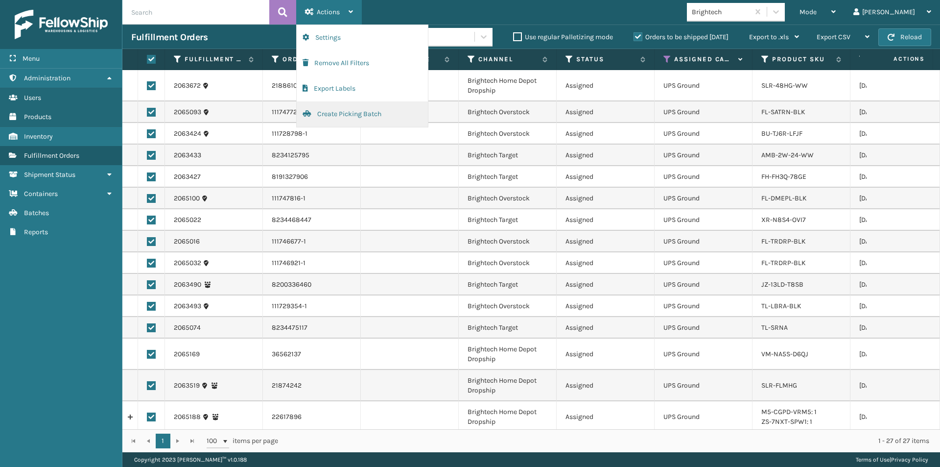
click at [335, 112] on button "Create Picking Batch" at bounding box center [362, 113] width 131 height 25
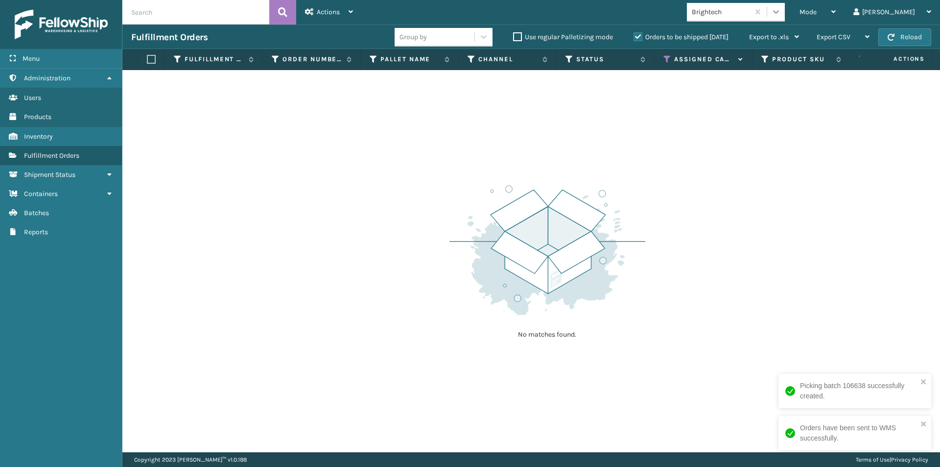
click at [781, 13] on icon at bounding box center [776, 12] width 10 height 10
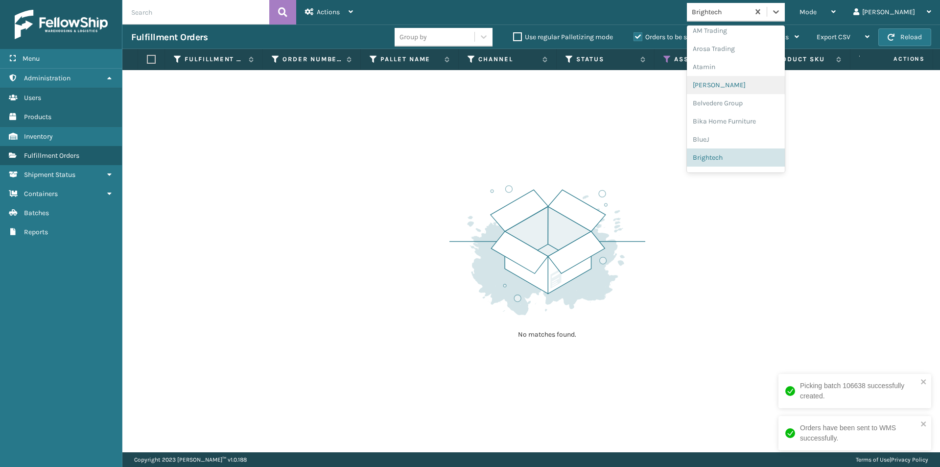
scroll to position [55, 0]
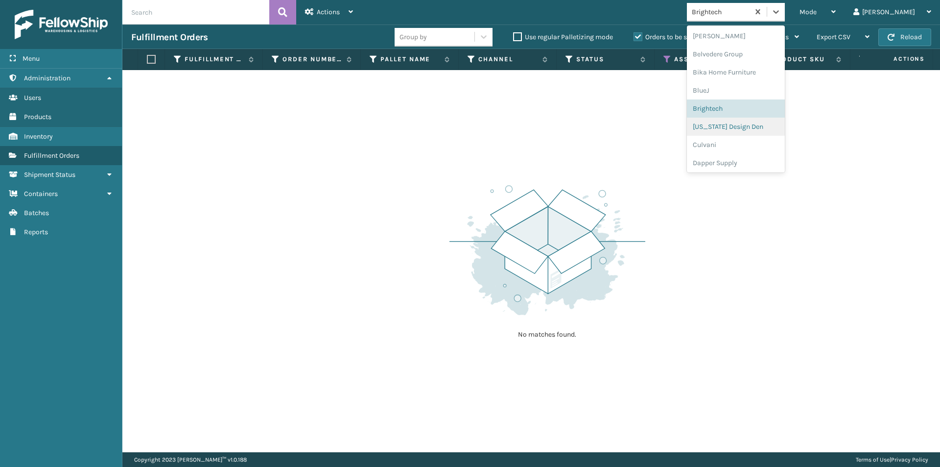
click at [760, 131] on div "[US_STATE] Design Den" at bounding box center [736, 127] width 98 height 18
click at [781, 8] on icon at bounding box center [776, 12] width 10 height 10
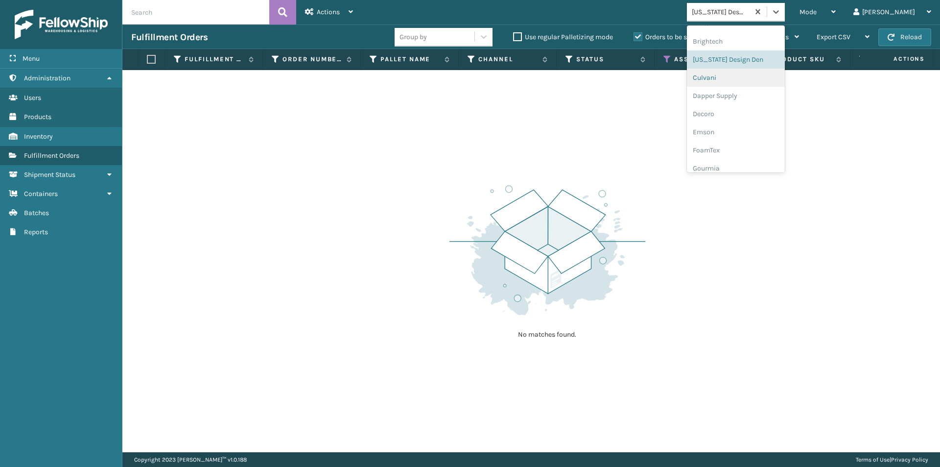
click at [752, 81] on div "Culvani" at bounding box center [736, 78] width 98 height 18
click at [781, 11] on icon at bounding box center [776, 12] width 10 height 10
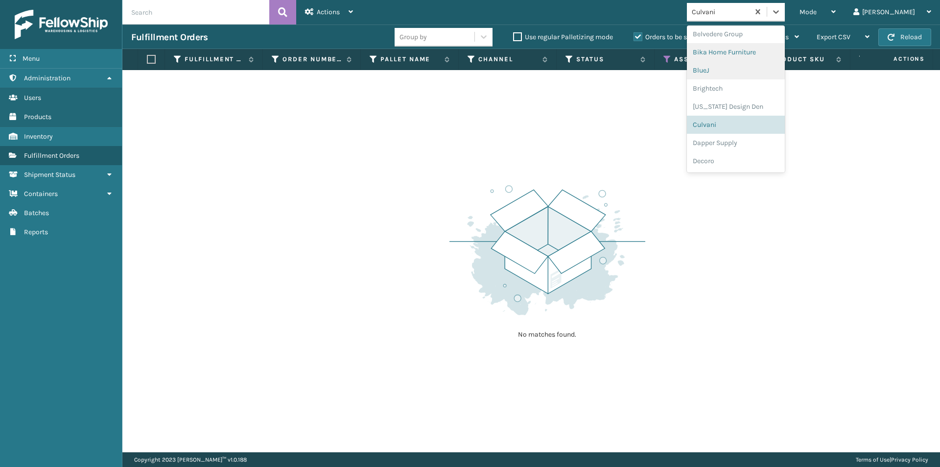
scroll to position [91, 0]
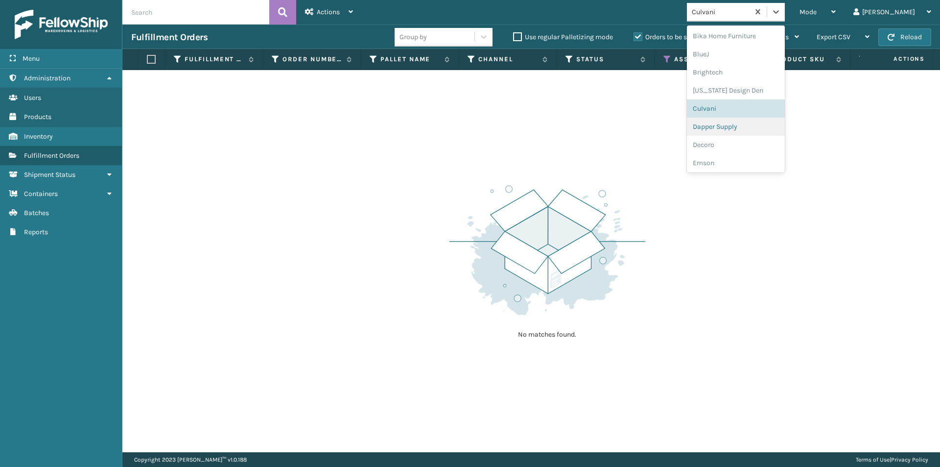
click at [761, 120] on div "Dapper Supply" at bounding box center [736, 127] width 98 height 18
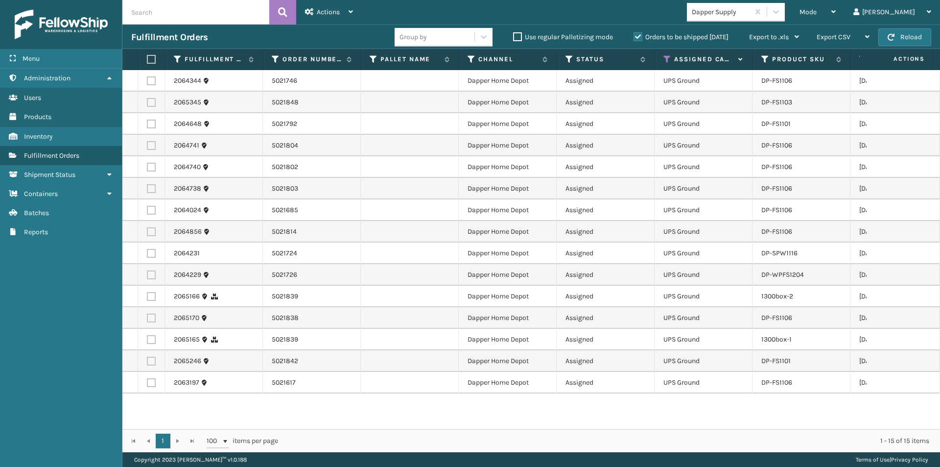
click at [149, 57] on label at bounding box center [150, 59] width 6 height 9
click at [147, 57] on input "checkbox" at bounding box center [147, 59] width 0 height 6
checkbox input "true"
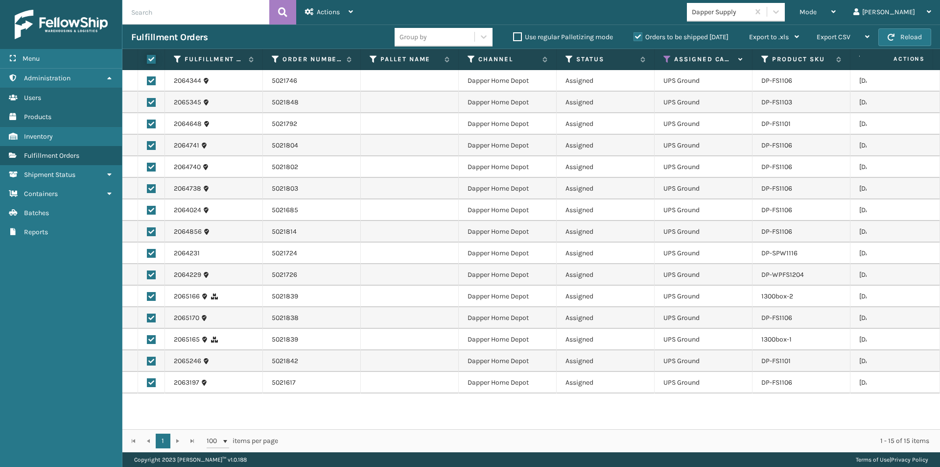
checkbox input "true"
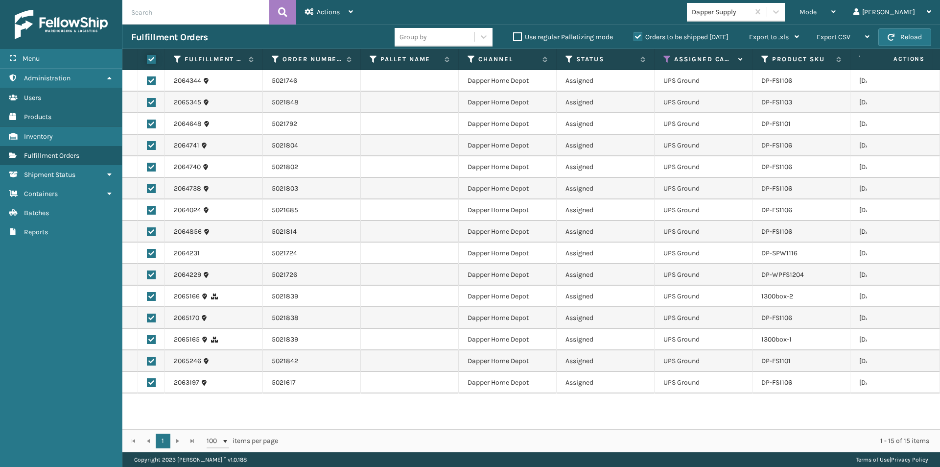
checkbox input "true"
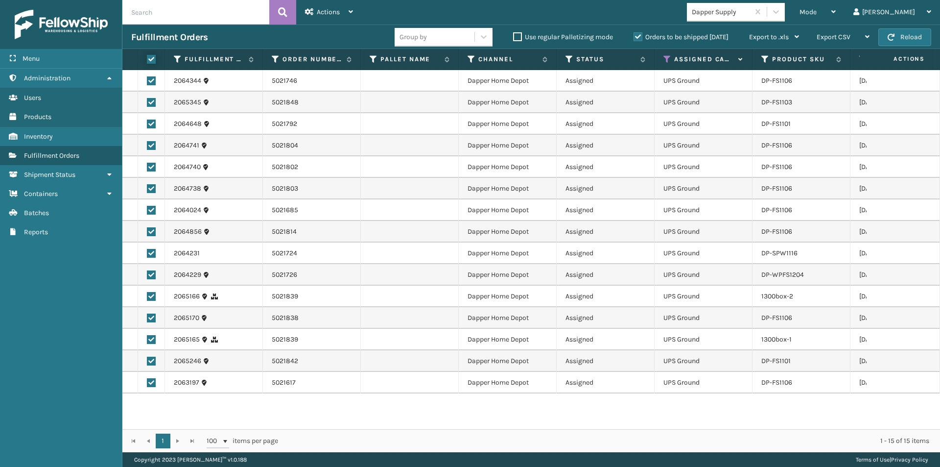
checkbox input "true"
click at [347, 12] on div "Actions" at bounding box center [329, 12] width 48 height 24
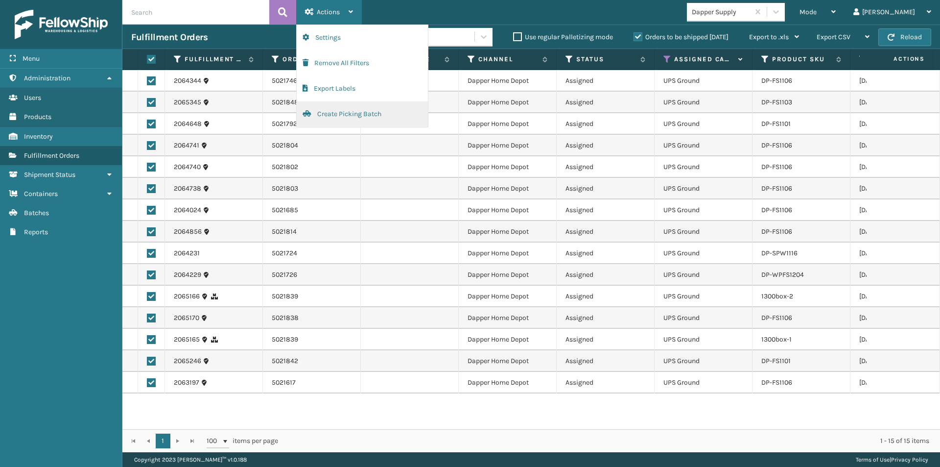
click at [339, 113] on button "Create Picking Batch" at bounding box center [362, 113] width 131 height 25
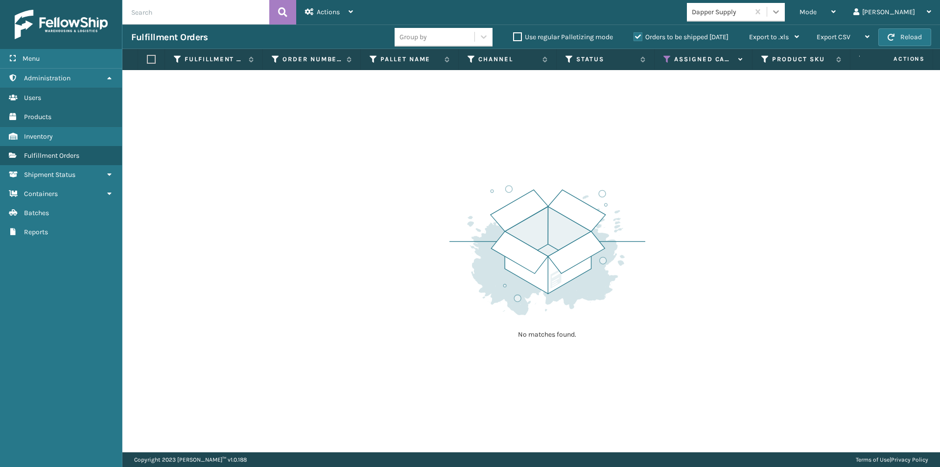
click at [781, 14] on icon at bounding box center [776, 12] width 10 height 10
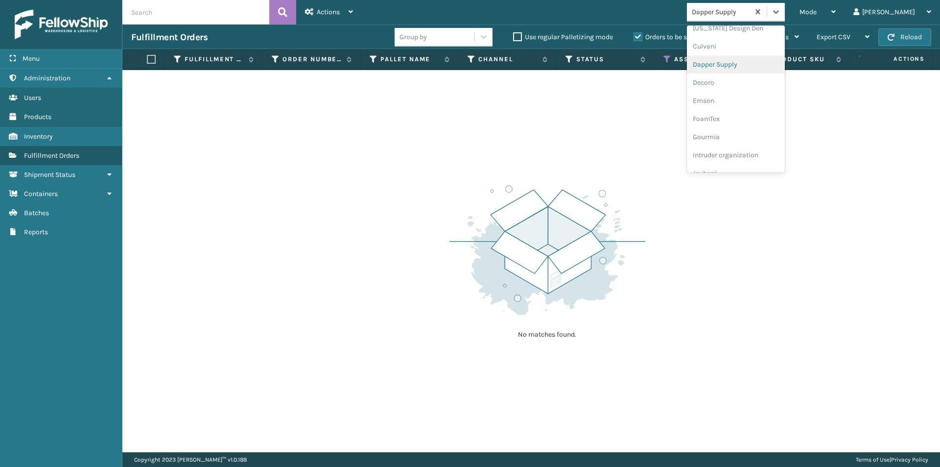
scroll to position [158, 0]
click at [747, 84] on div "Decoro" at bounding box center [736, 78] width 98 height 18
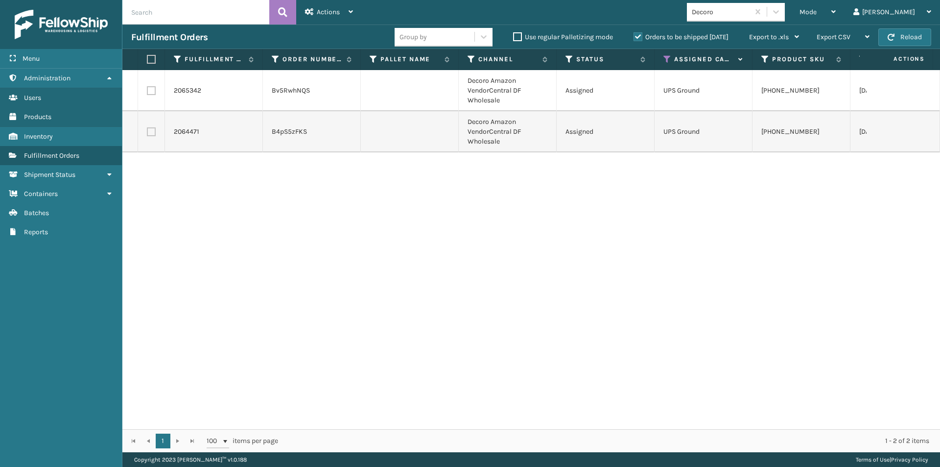
click at [151, 57] on label at bounding box center [150, 59] width 6 height 9
click at [147, 57] on input "checkbox" at bounding box center [147, 59] width 0 height 6
checkbox input "true"
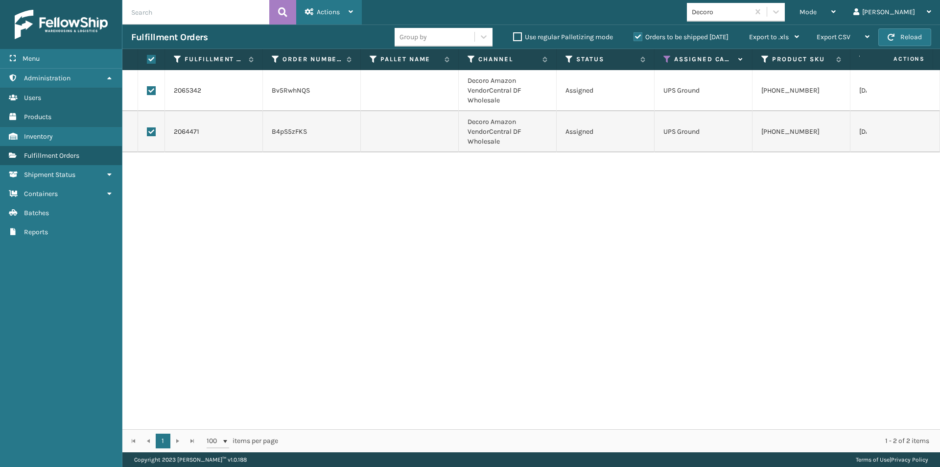
click at [347, 12] on div "Actions" at bounding box center [329, 12] width 48 height 24
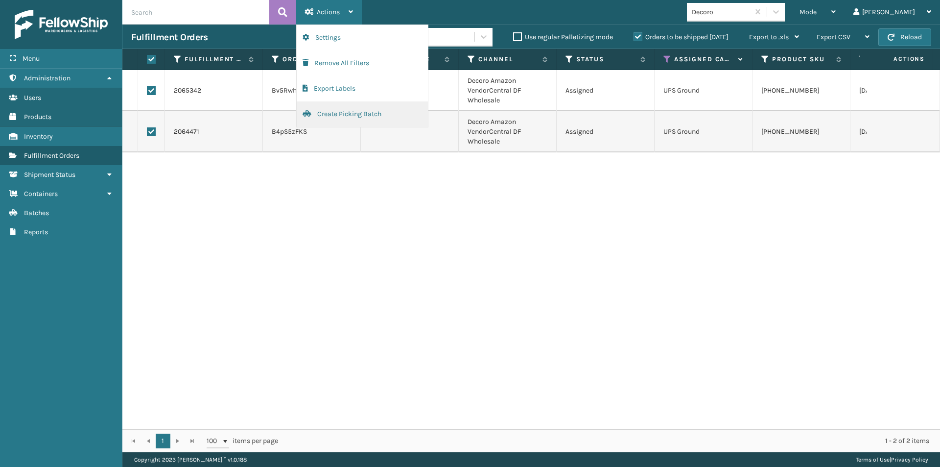
click at [342, 115] on button "Create Picking Batch" at bounding box center [362, 113] width 131 height 25
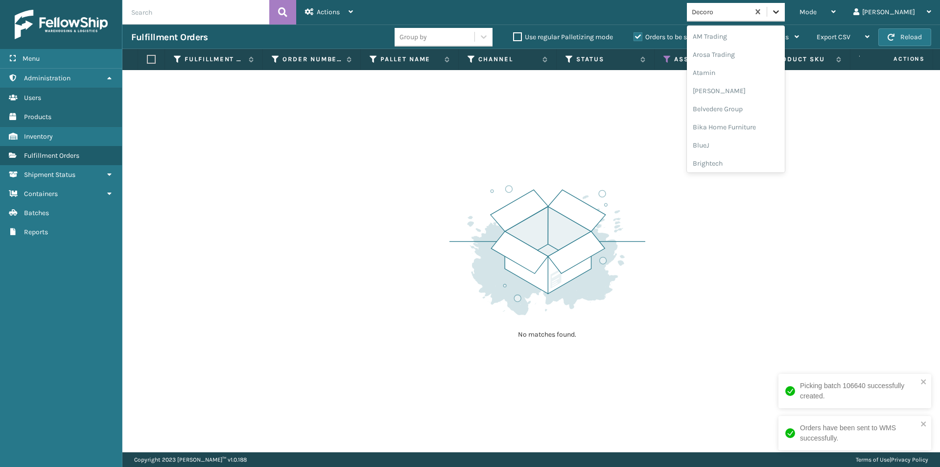
click at [781, 14] on icon at bounding box center [776, 12] width 10 height 10
click at [763, 125] on div "Emson" at bounding box center [736, 127] width 98 height 18
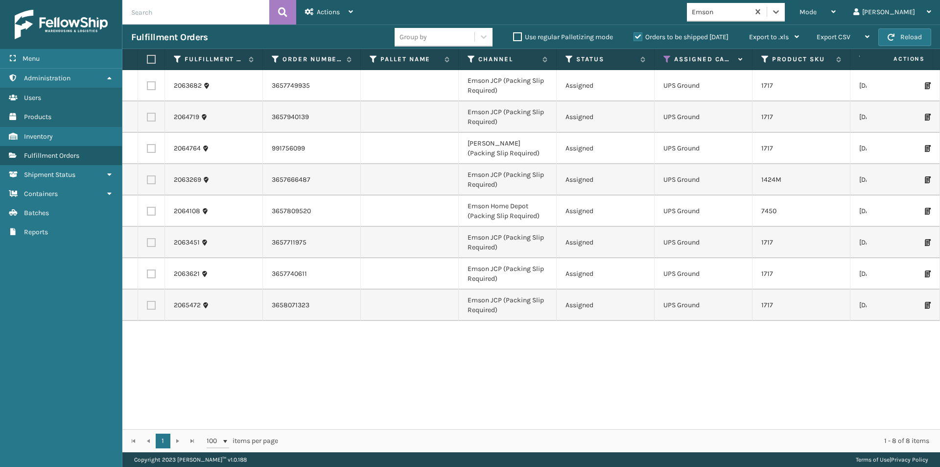
click at [149, 57] on label at bounding box center [150, 59] width 6 height 9
click at [147, 57] on input "checkbox" at bounding box center [147, 59] width 0 height 6
checkbox input "true"
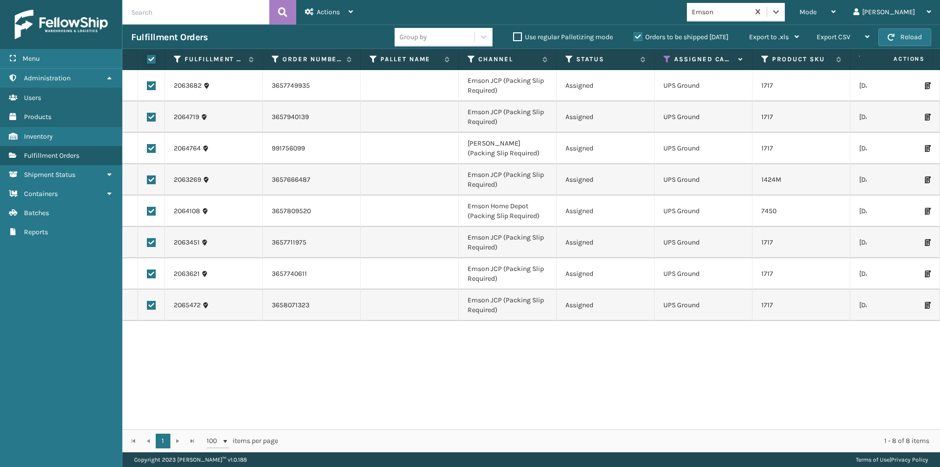
checkbox input "true"
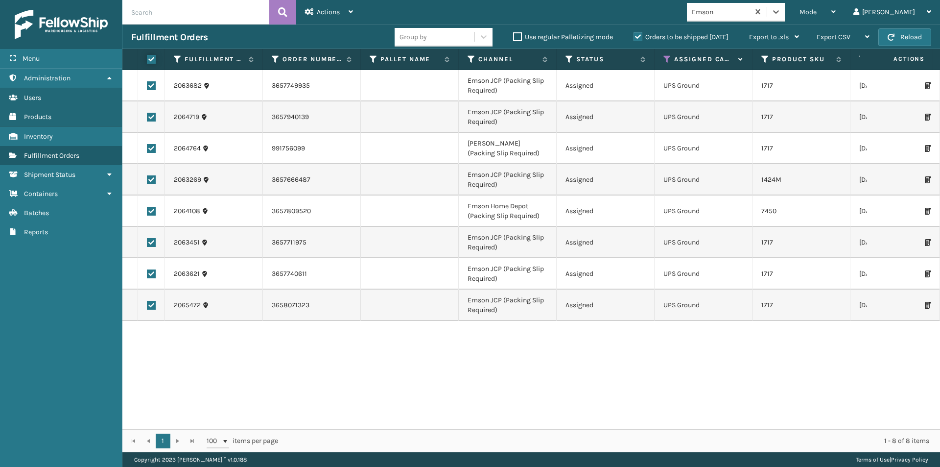
checkbox input "true"
click at [335, 14] on span "Actions" at bounding box center [328, 12] width 23 height 8
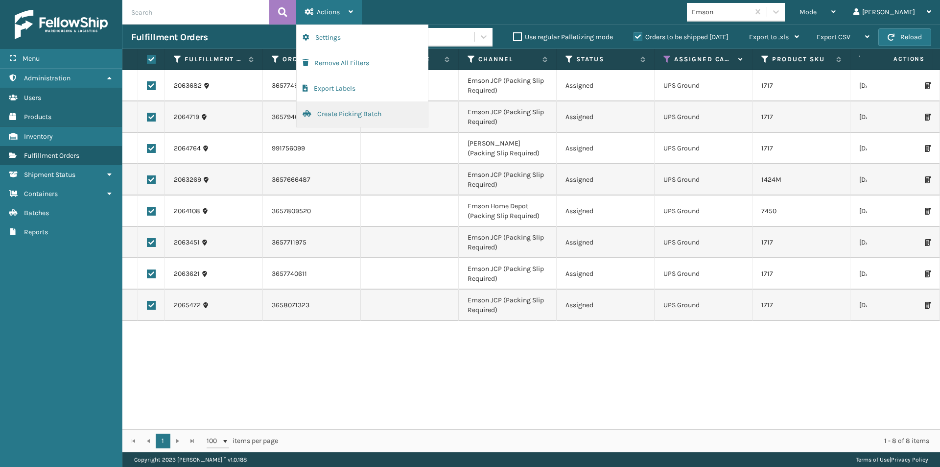
click at [337, 111] on button "Create Picking Batch" at bounding box center [362, 113] width 131 height 25
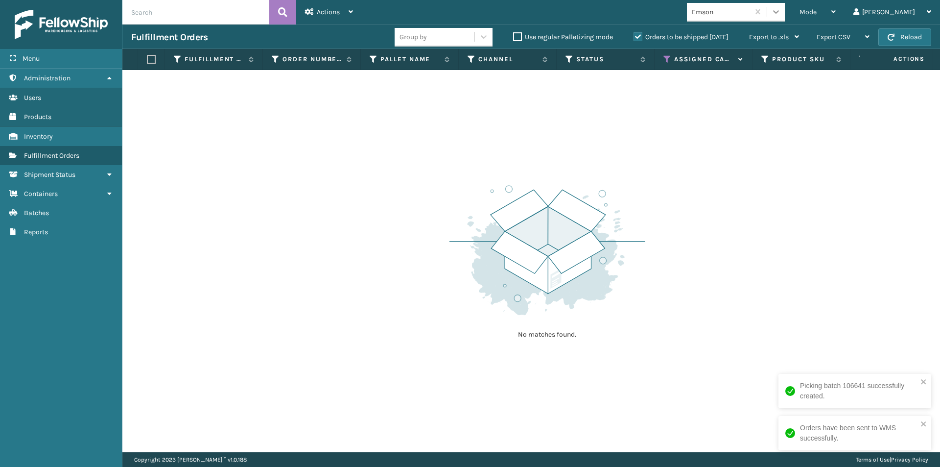
click at [781, 11] on icon at bounding box center [776, 12] width 10 height 10
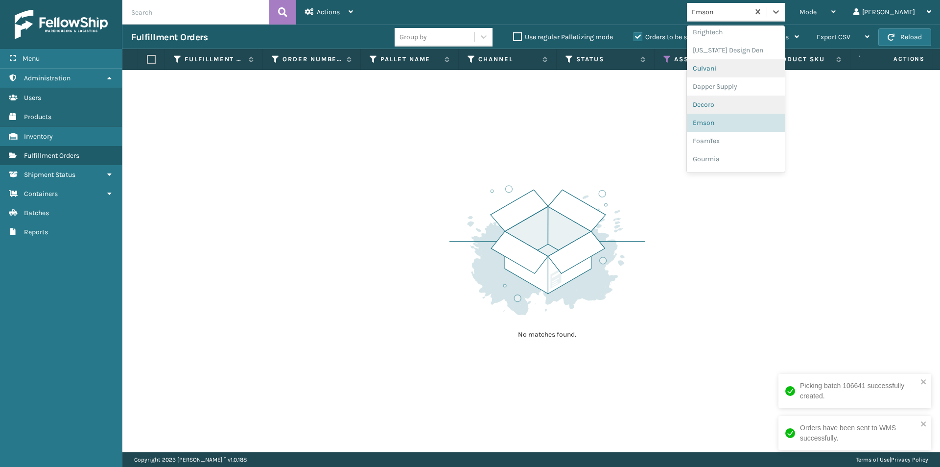
scroll to position [145, 0]
click at [746, 129] on div "FoamTex" at bounding box center [736, 127] width 98 height 18
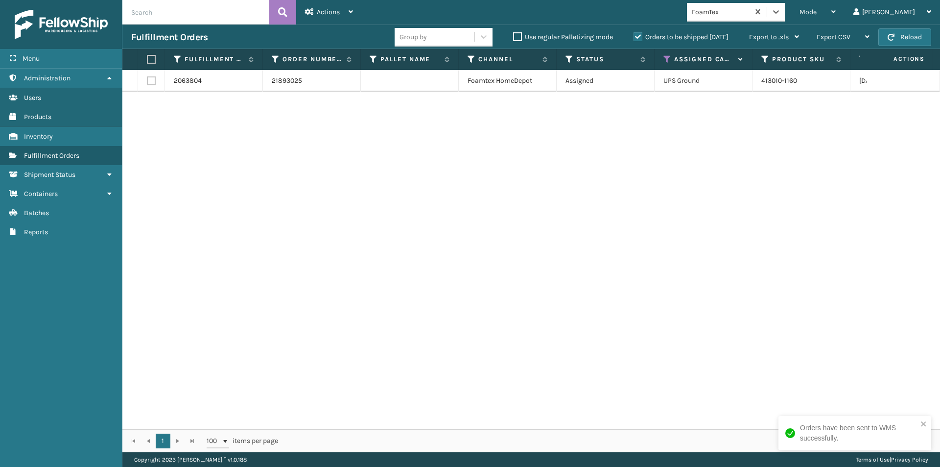
click at [152, 60] on label at bounding box center [150, 59] width 6 height 9
click at [147, 60] on input "checkbox" at bounding box center [147, 59] width 0 height 6
checkbox input "true"
click at [328, 11] on span "Actions" at bounding box center [328, 12] width 23 height 8
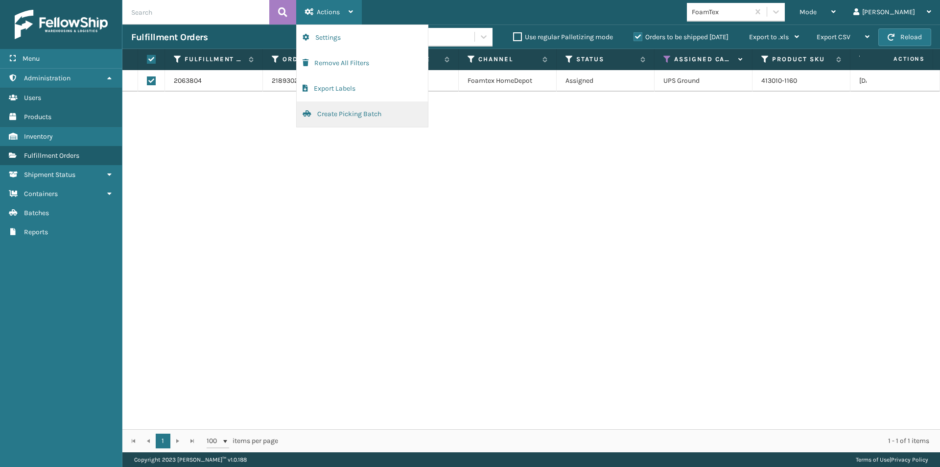
click at [337, 114] on button "Create Picking Batch" at bounding box center [362, 113] width 131 height 25
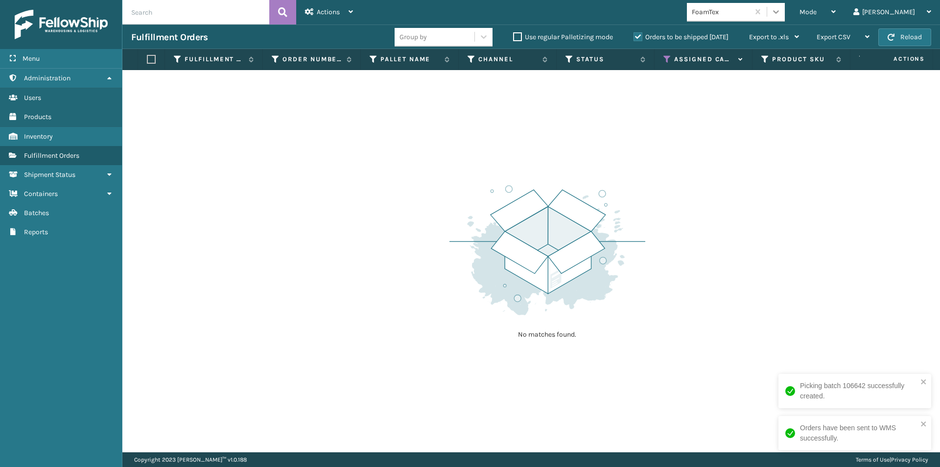
click at [781, 10] on icon at bounding box center [776, 12] width 10 height 10
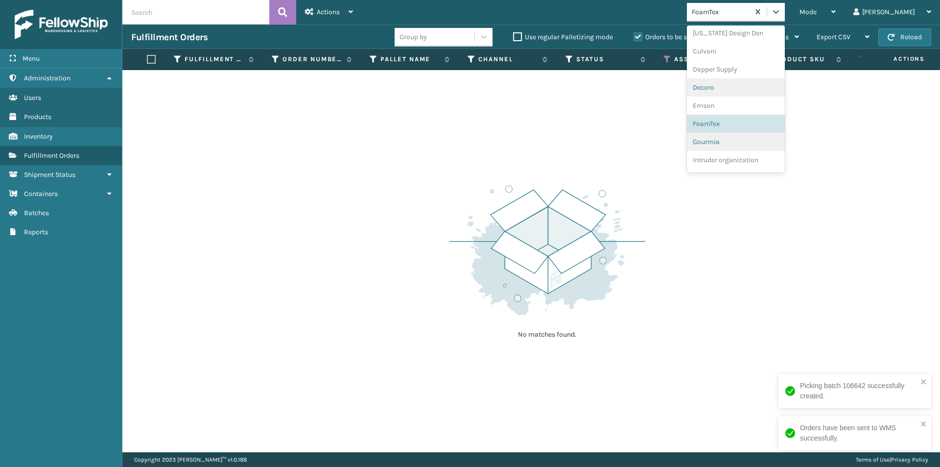
scroll to position [164, 0]
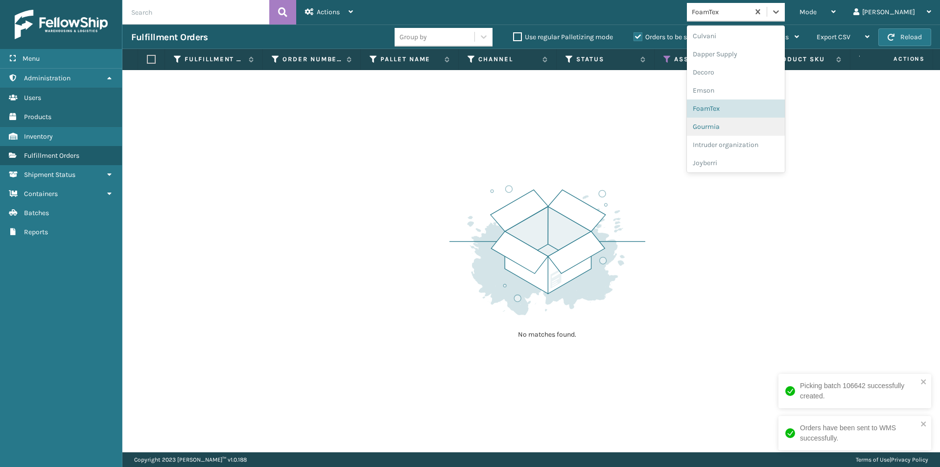
click at [757, 129] on div "Gourmia" at bounding box center [736, 127] width 98 height 18
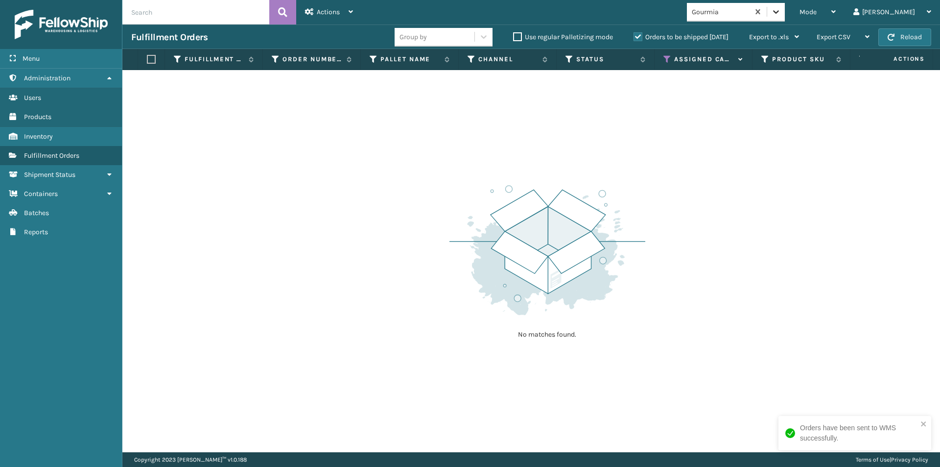
click at [781, 13] on icon at bounding box center [776, 12] width 10 height 10
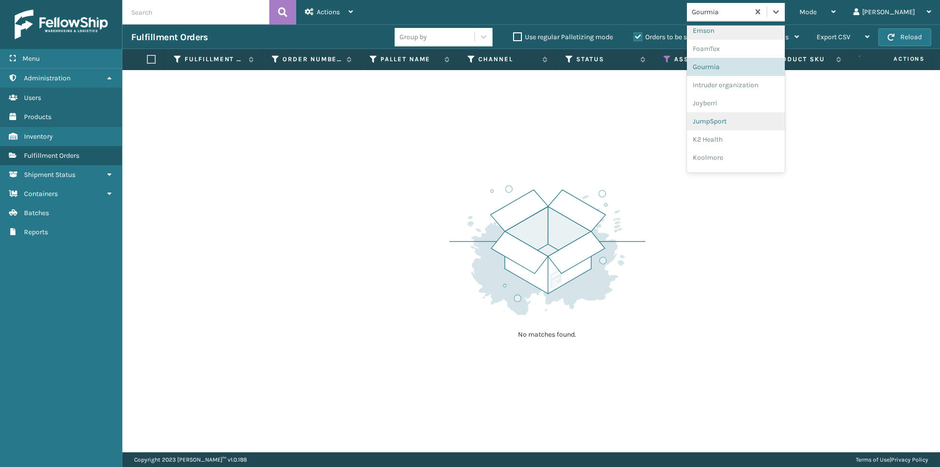
scroll to position [231, 0]
click at [751, 79] on div "Intruder organization" at bounding box center [736, 78] width 98 height 18
click at [779, 11] on icon at bounding box center [776, 11] width 6 height 3
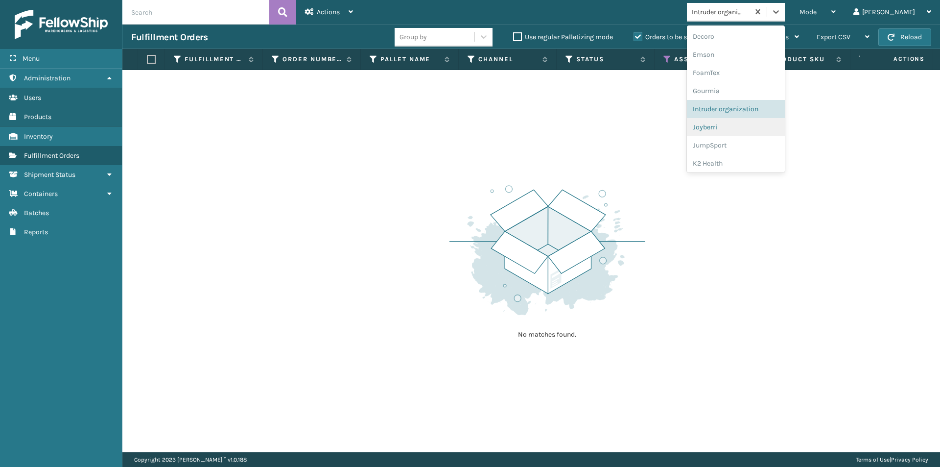
scroll to position [200, 0]
click at [744, 128] on div "Joyberri" at bounding box center [736, 127] width 98 height 18
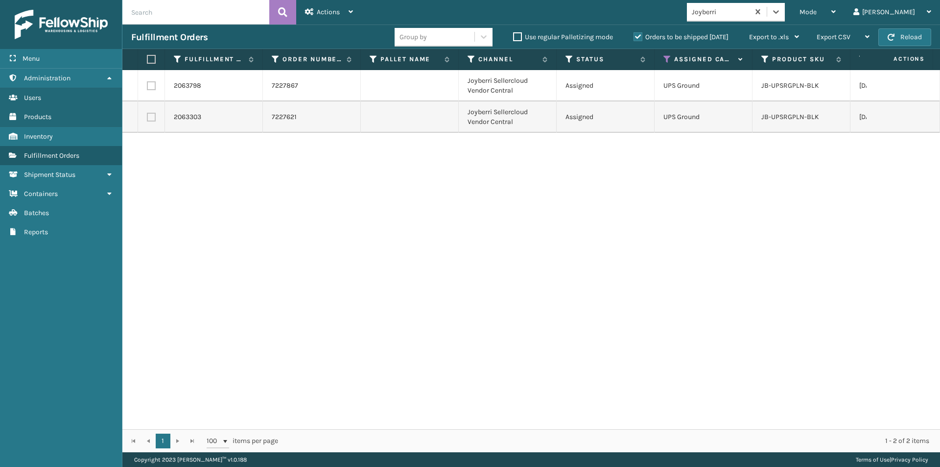
click at [151, 59] on label at bounding box center [150, 59] width 6 height 9
click at [147, 59] on input "checkbox" at bounding box center [147, 59] width 0 height 6
checkbox input "true"
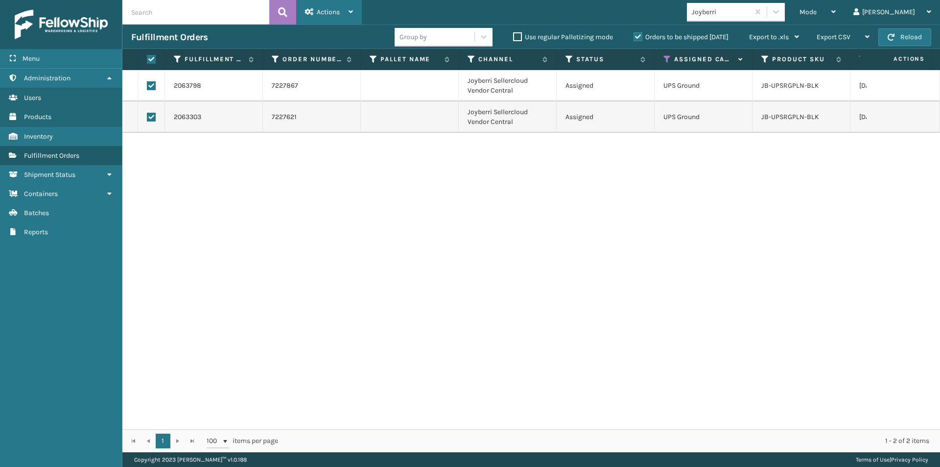
click at [351, 11] on icon at bounding box center [351, 11] width 4 height 7
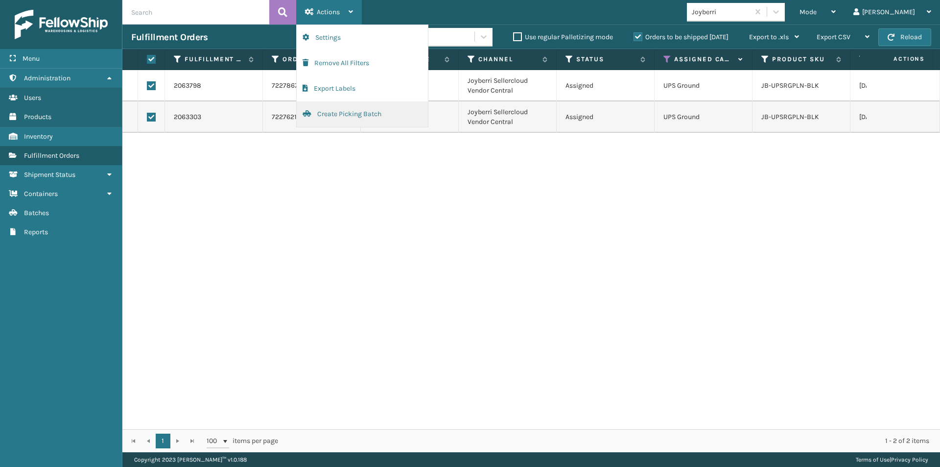
click at [333, 115] on button "Create Picking Batch" at bounding box center [362, 113] width 131 height 25
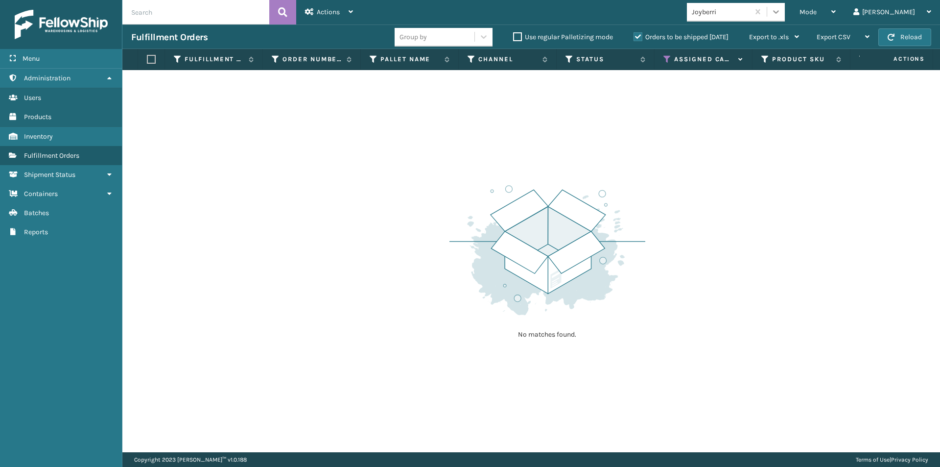
click at [781, 8] on icon at bounding box center [776, 12] width 10 height 10
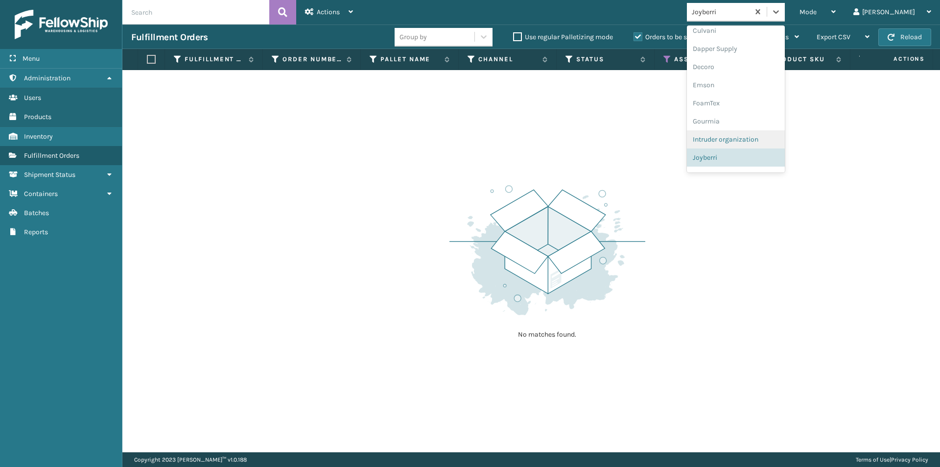
scroll to position [218, 0]
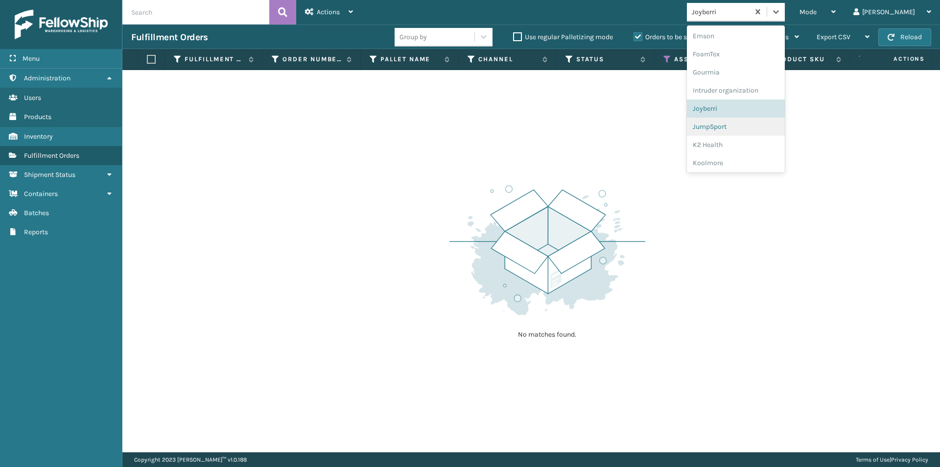
click at [764, 132] on div "JumpSport" at bounding box center [736, 127] width 98 height 18
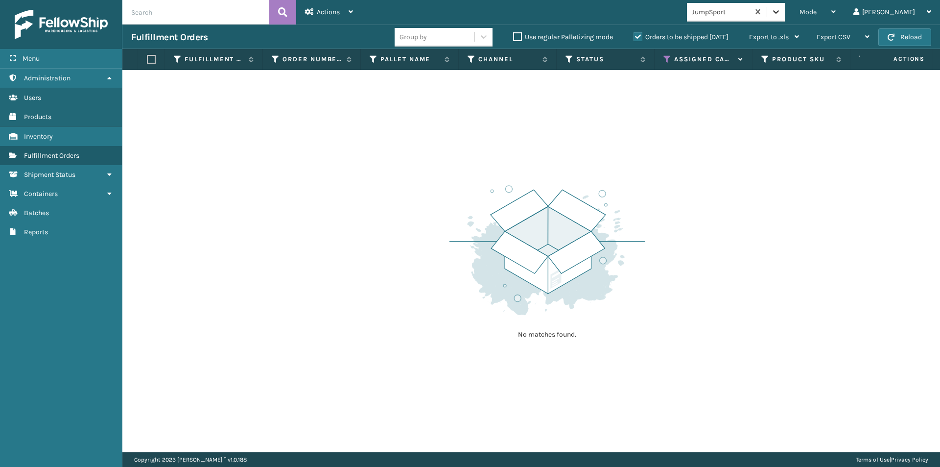
click at [781, 12] on icon at bounding box center [776, 12] width 10 height 10
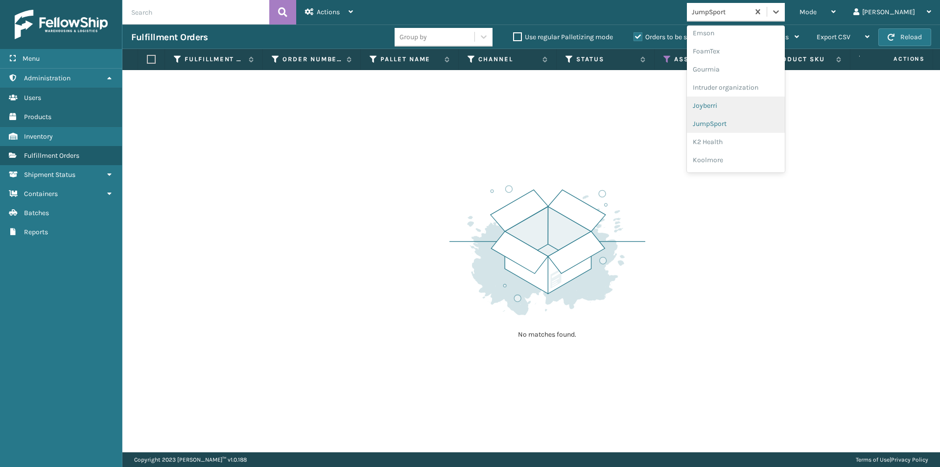
scroll to position [236, 0]
click at [758, 132] on div "K2 Health" at bounding box center [736, 127] width 98 height 18
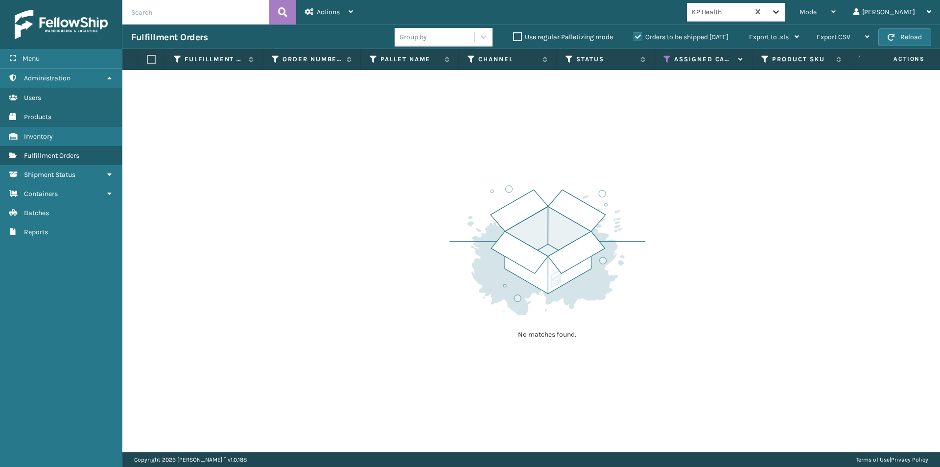
click at [781, 13] on icon at bounding box center [776, 12] width 10 height 10
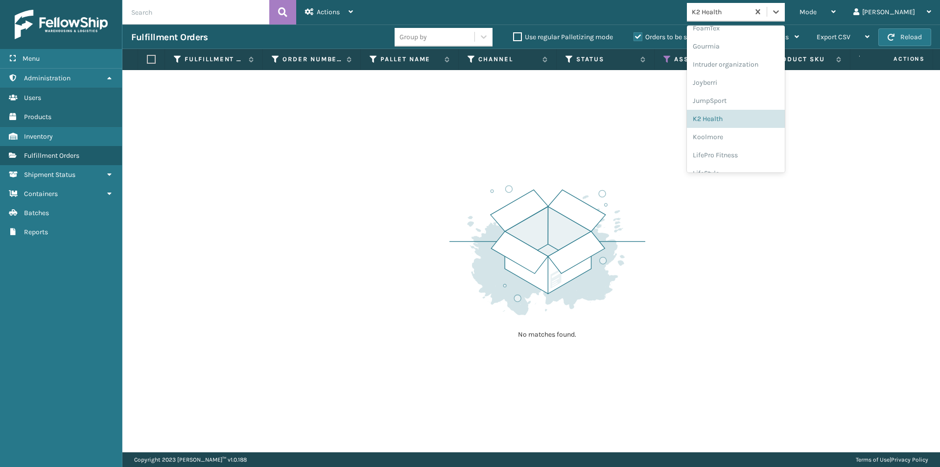
scroll to position [303, 0]
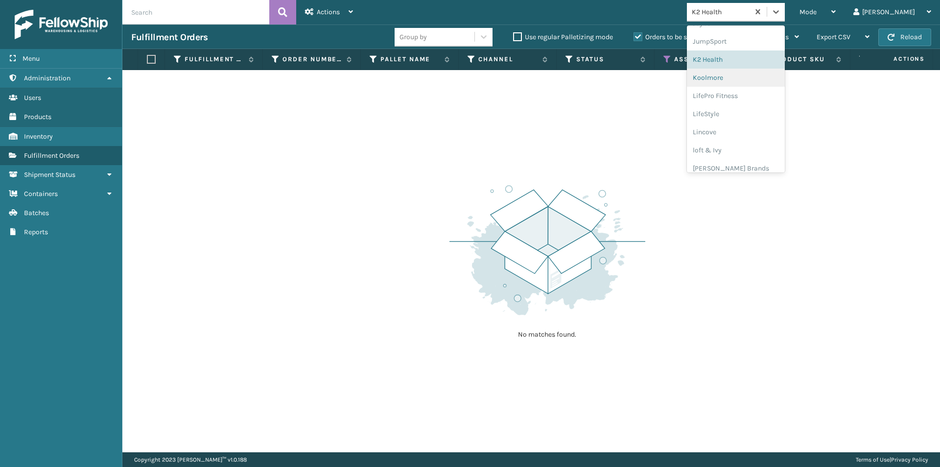
click at [756, 82] on div "Koolmore" at bounding box center [736, 78] width 98 height 18
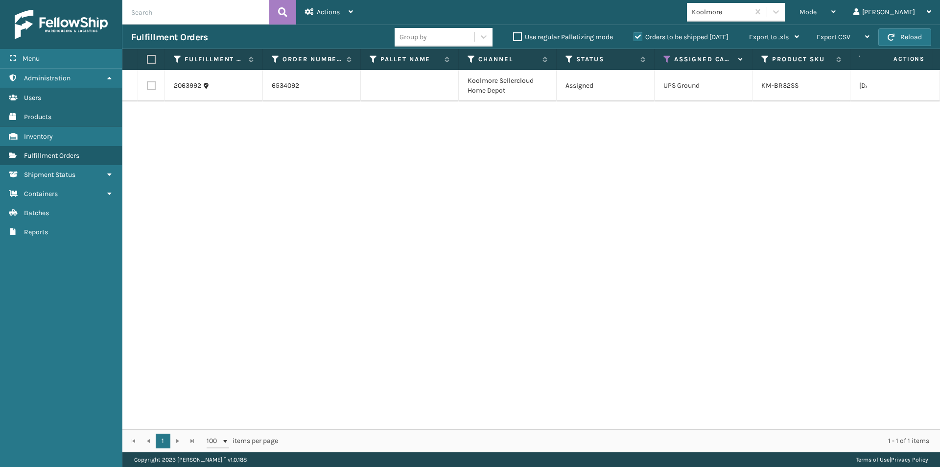
click at [151, 60] on label at bounding box center [150, 59] width 6 height 9
click at [147, 60] on input "checkbox" at bounding box center [147, 59] width 0 height 6
checkbox input "true"
click at [349, 13] on icon at bounding box center [351, 11] width 4 height 7
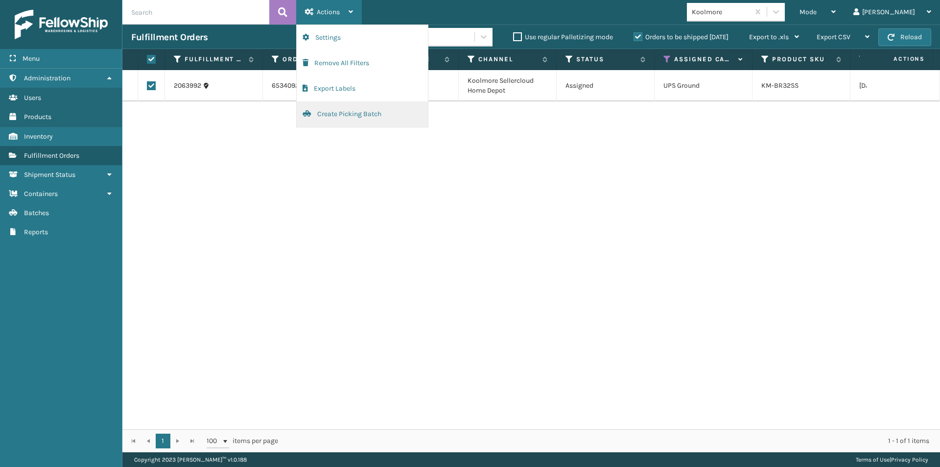
click at [365, 114] on button "Create Picking Batch" at bounding box center [362, 113] width 131 height 25
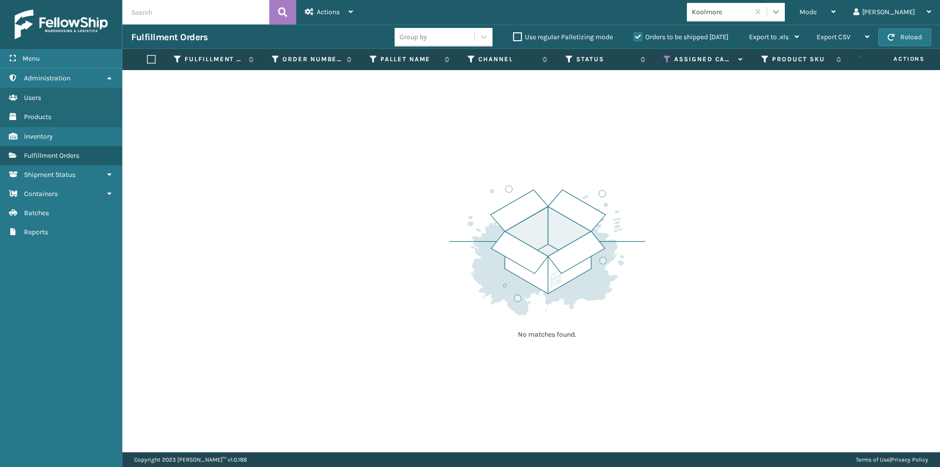
click at [781, 10] on icon at bounding box center [776, 12] width 10 height 10
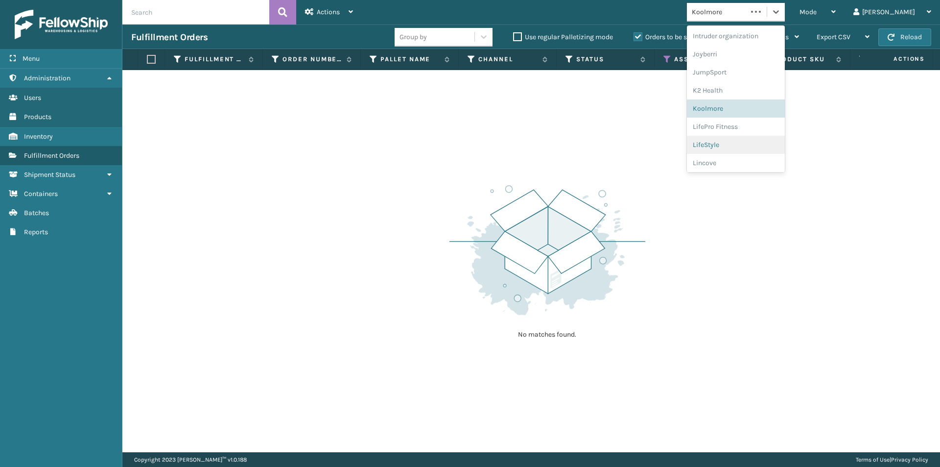
scroll to position [310, 0]
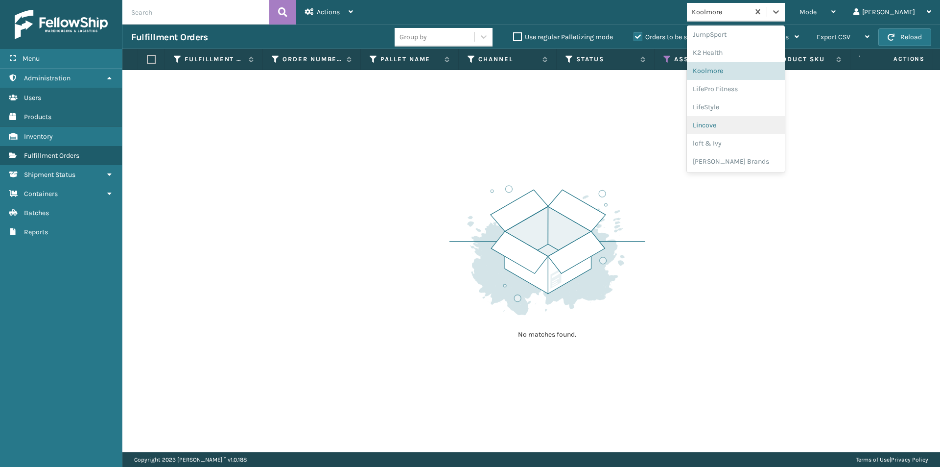
click at [750, 124] on div "Lincove" at bounding box center [736, 125] width 98 height 18
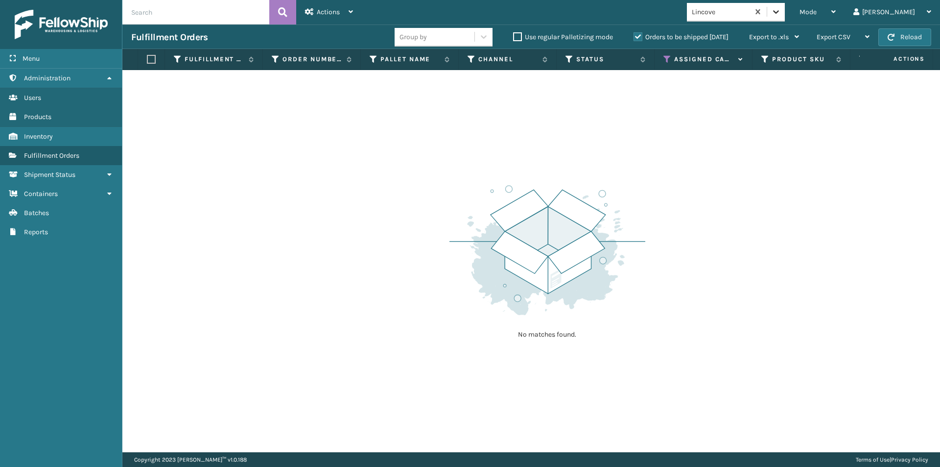
click at [781, 13] on icon at bounding box center [776, 12] width 10 height 10
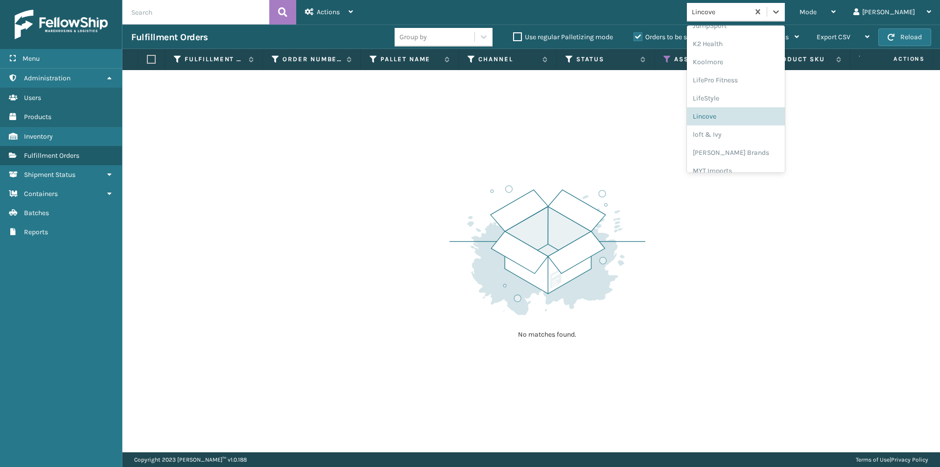
scroll to position [375, 0]
click at [741, 83] on div "loft & Ivy" at bounding box center [736, 78] width 98 height 18
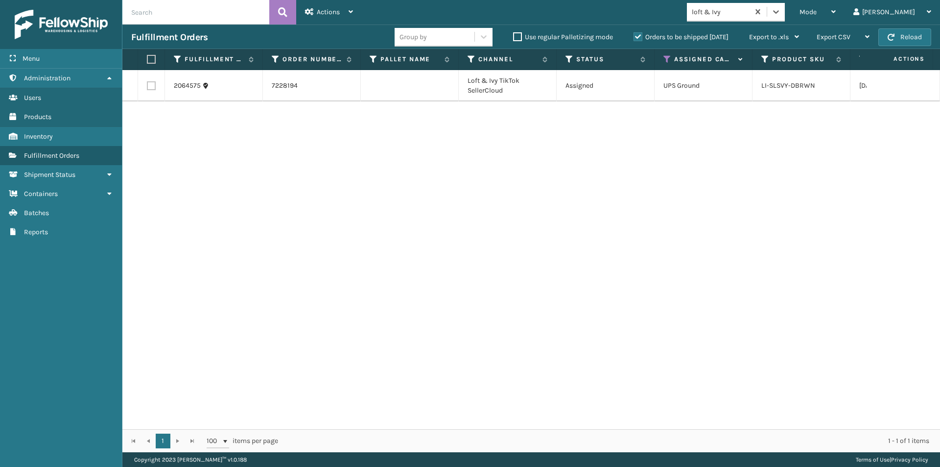
click at [152, 60] on label at bounding box center [150, 59] width 6 height 9
click at [147, 60] on input "checkbox" at bounding box center [147, 59] width 0 height 6
checkbox input "true"
click at [356, 11] on div "Actions Settings Remove All Filters Export Labels Create Picking Batch" at bounding box center [329, 12] width 66 height 24
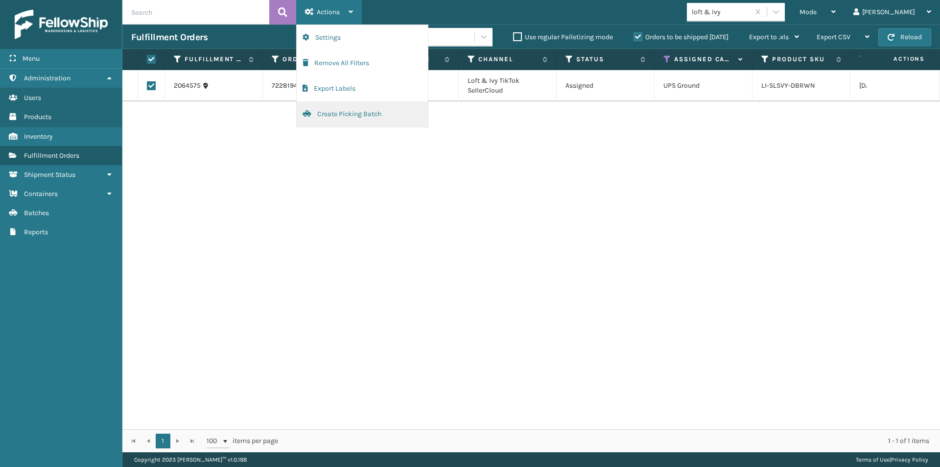
click at [355, 116] on button "Create Picking Batch" at bounding box center [362, 113] width 131 height 25
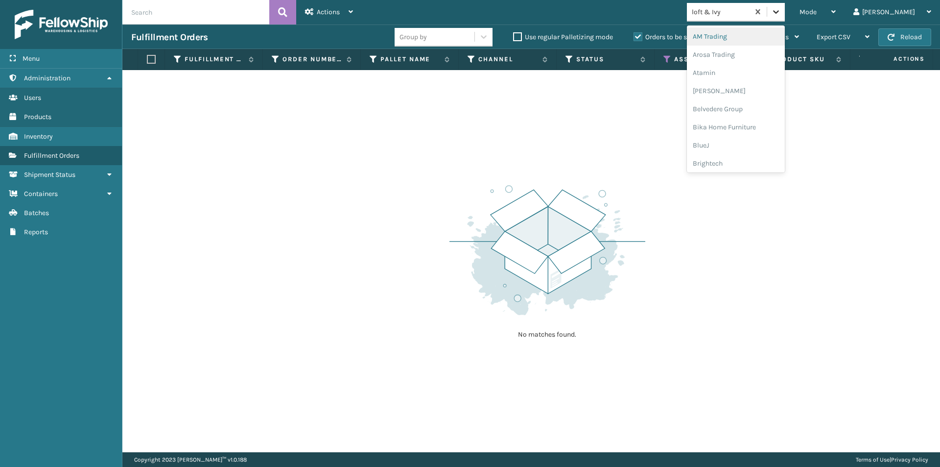
click at [781, 14] on icon at bounding box center [776, 12] width 10 height 10
click at [756, 118] on div "[PERSON_NAME] Brands" at bounding box center [736, 112] width 98 height 18
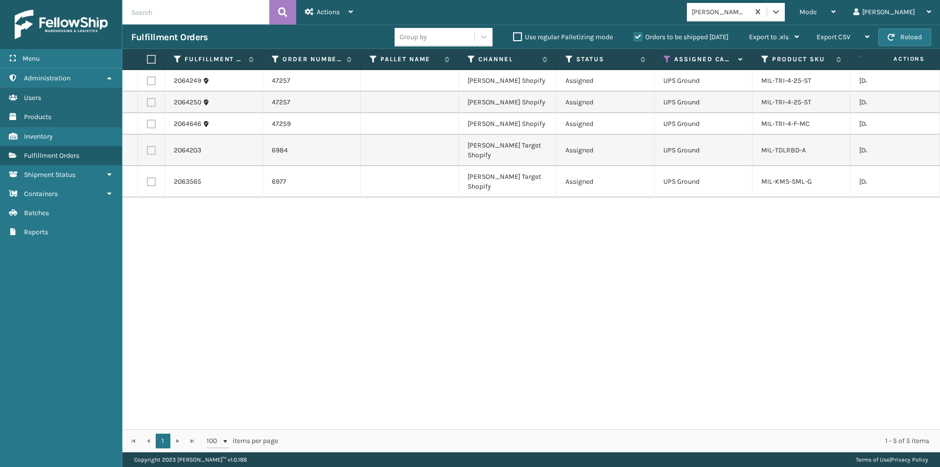
click at [152, 61] on label at bounding box center [150, 59] width 6 height 9
click at [147, 61] on input "checkbox" at bounding box center [147, 59] width 0 height 6
checkbox input "true"
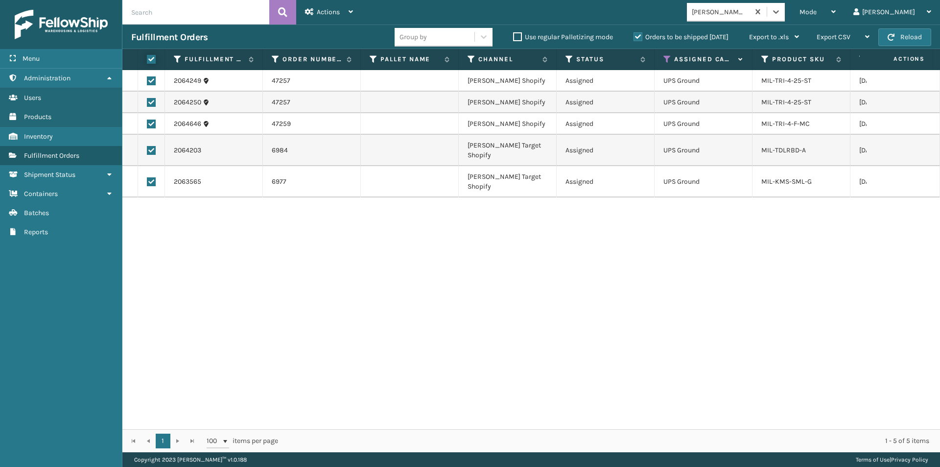
checkbox input "true"
click at [346, 11] on div "Actions" at bounding box center [329, 12] width 48 height 24
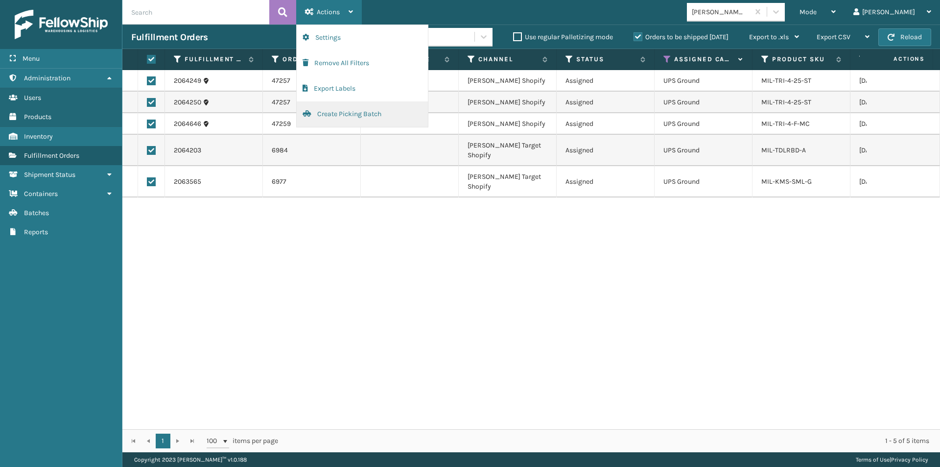
click at [335, 111] on button "Create Picking Batch" at bounding box center [362, 113] width 131 height 25
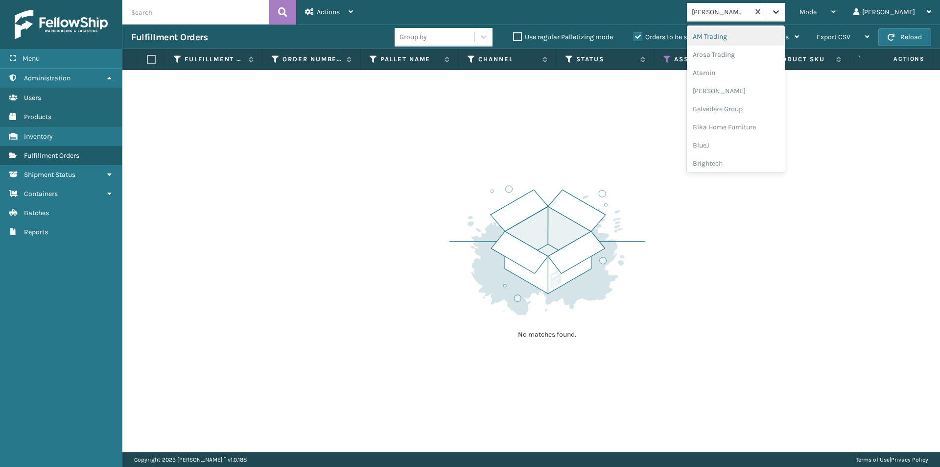
click at [781, 11] on icon at bounding box center [776, 12] width 10 height 10
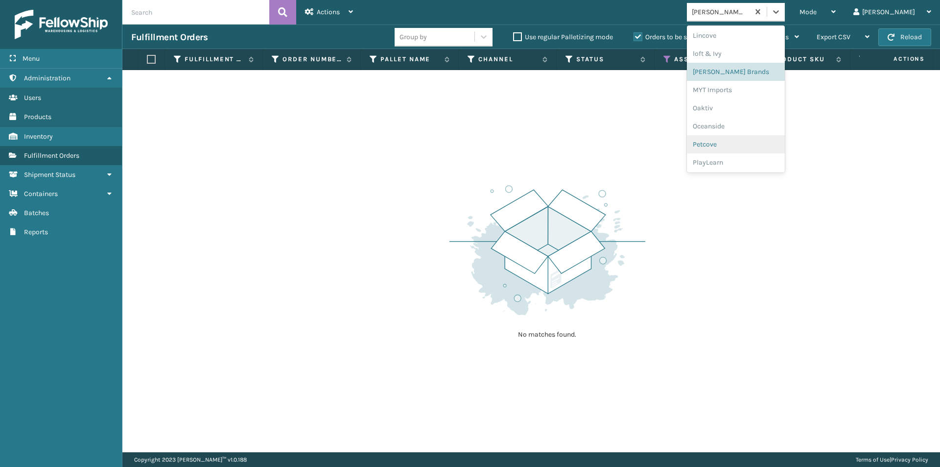
scroll to position [408, 0]
click at [761, 84] on div "MYT Imports" at bounding box center [736, 81] width 98 height 18
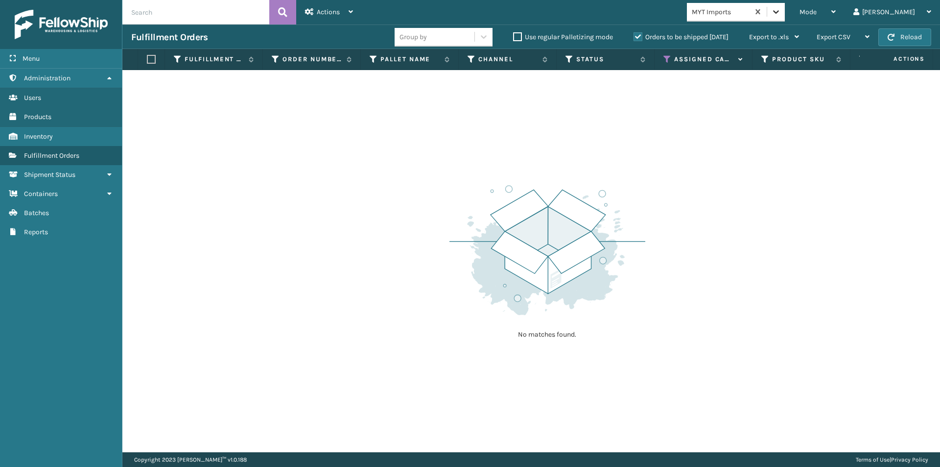
click at [779, 11] on icon at bounding box center [776, 11] width 6 height 3
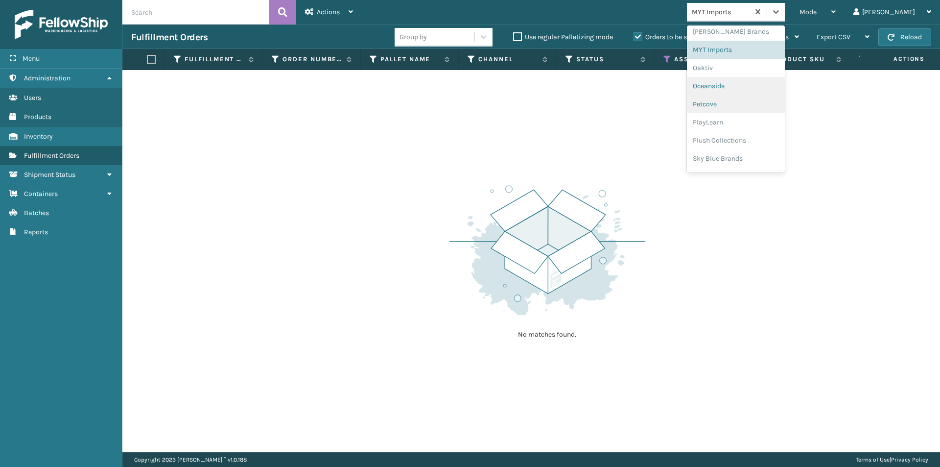
scroll to position [457, 0]
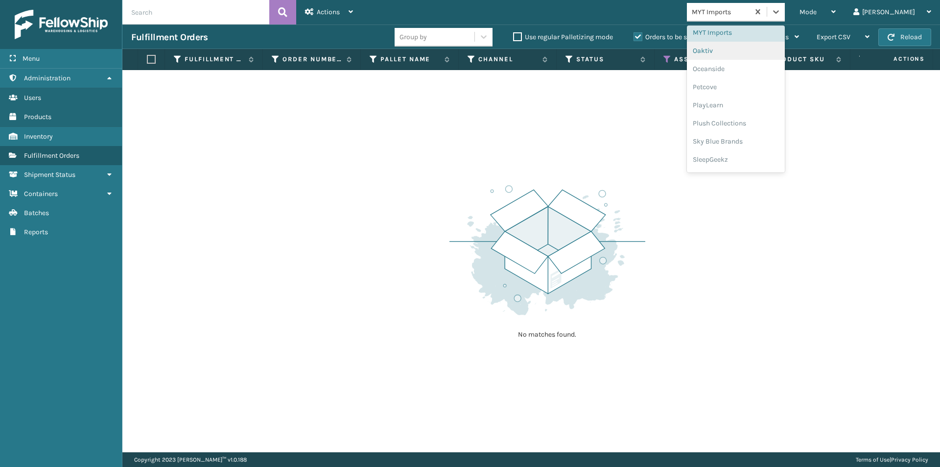
click at [745, 56] on div "Oaktiv" at bounding box center [736, 51] width 98 height 18
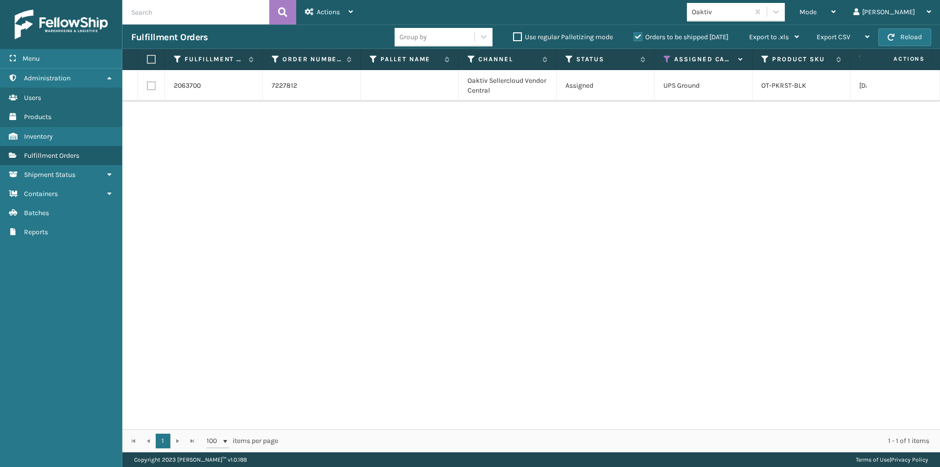
click at [153, 86] on label at bounding box center [151, 85] width 9 height 9
click at [147, 86] on input "checkbox" at bounding box center [147, 84] width 0 height 6
checkbox input "true"
click at [328, 10] on span "Actions" at bounding box center [328, 12] width 23 height 8
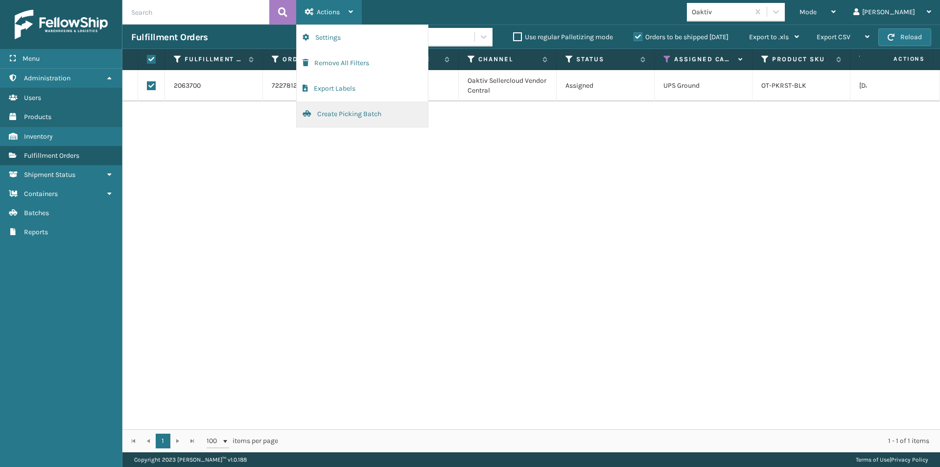
click at [336, 117] on button "Create Picking Batch" at bounding box center [362, 113] width 131 height 25
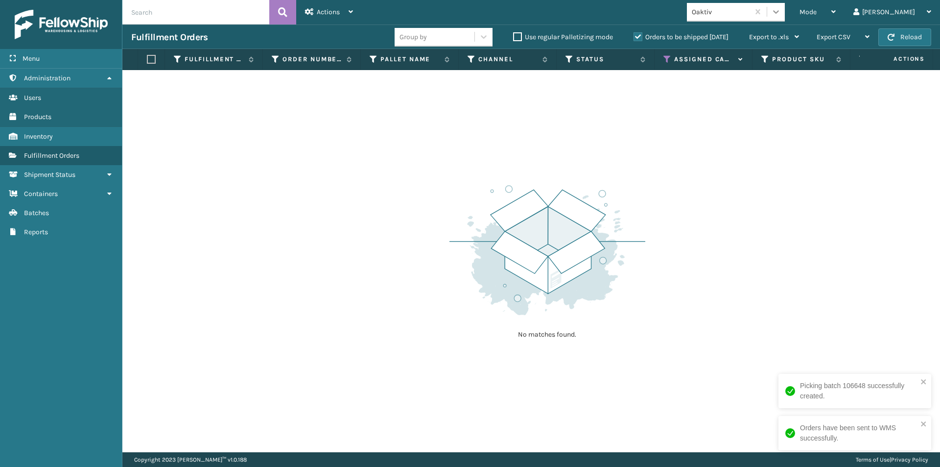
click at [785, 15] on div at bounding box center [776, 12] width 18 height 18
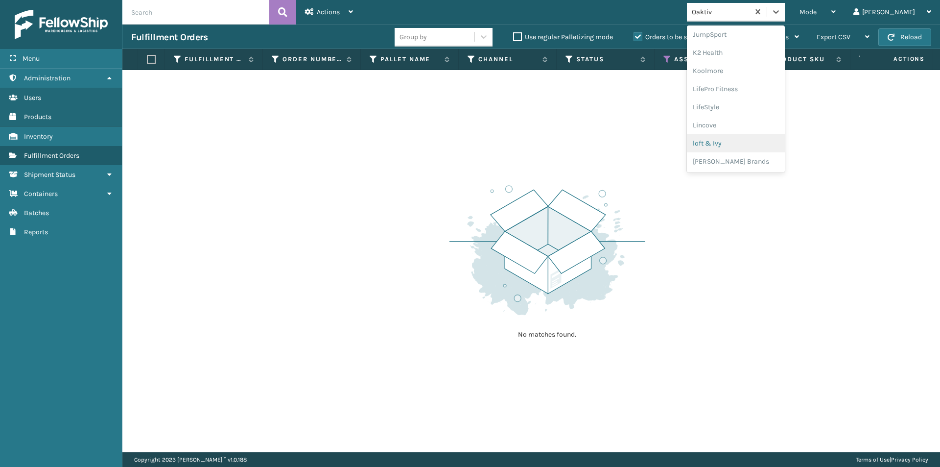
scroll to position [408, 0]
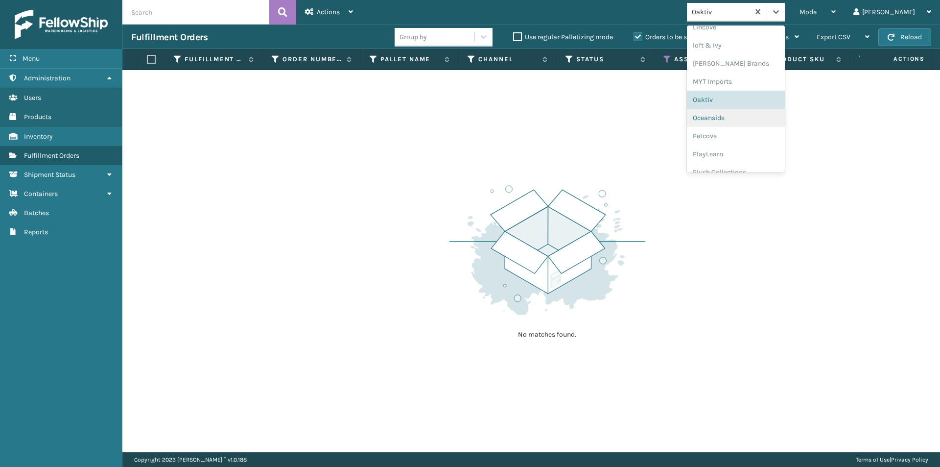
click at [755, 120] on div "Oceanside" at bounding box center [736, 118] width 98 height 18
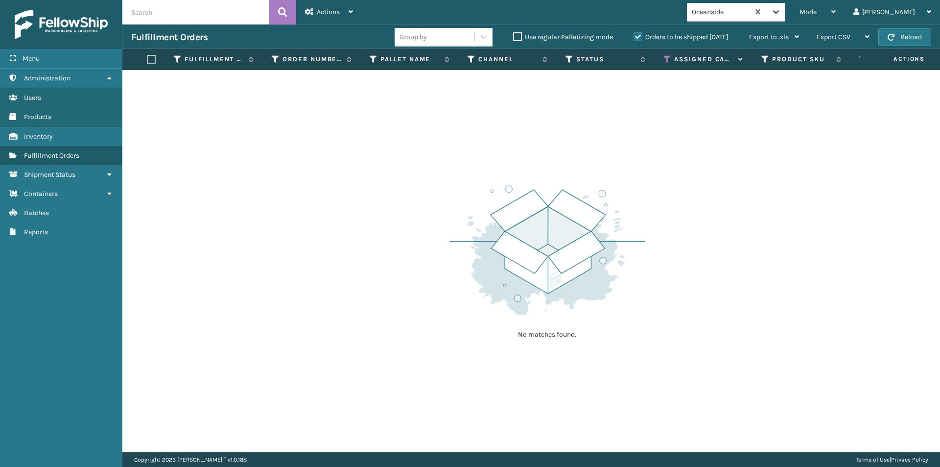
click at [781, 15] on icon at bounding box center [776, 12] width 10 height 10
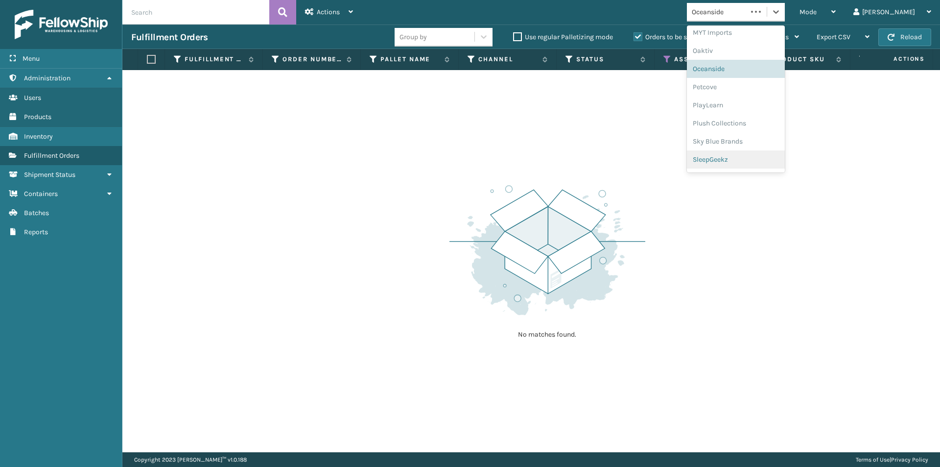
scroll to position [473, 0]
click at [754, 71] on div "Petcove" at bounding box center [736, 71] width 98 height 18
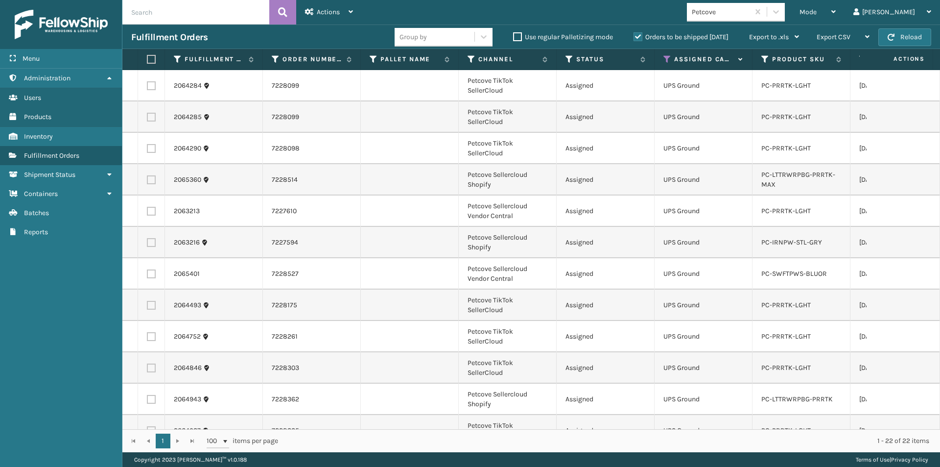
click at [153, 59] on label at bounding box center [150, 59] width 6 height 9
click at [147, 59] on input "checkbox" at bounding box center [147, 59] width 0 height 6
checkbox input "true"
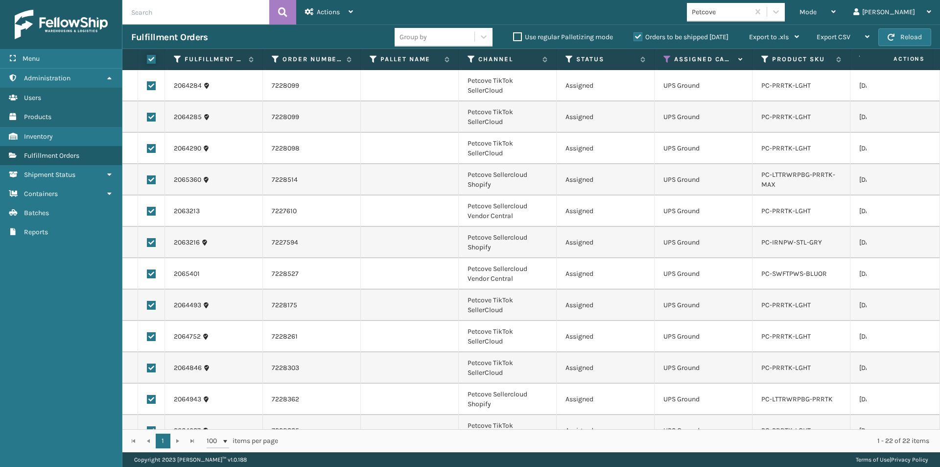
checkbox input "true"
click at [348, 13] on div "Actions" at bounding box center [329, 12] width 48 height 24
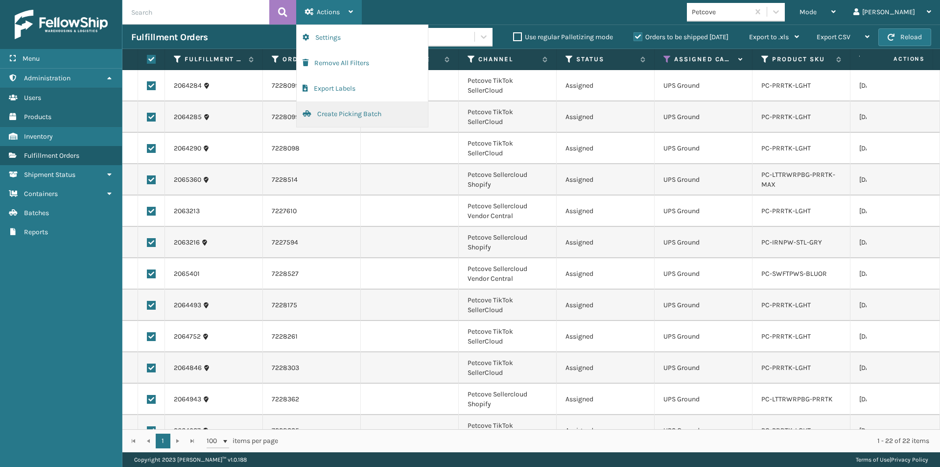
click at [341, 112] on button "Create Picking Batch" at bounding box center [362, 113] width 131 height 25
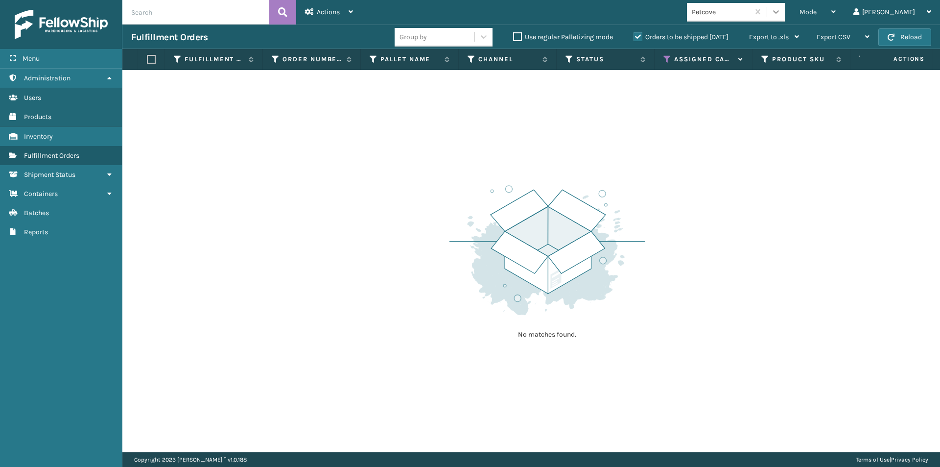
click at [781, 10] on icon at bounding box center [776, 12] width 10 height 10
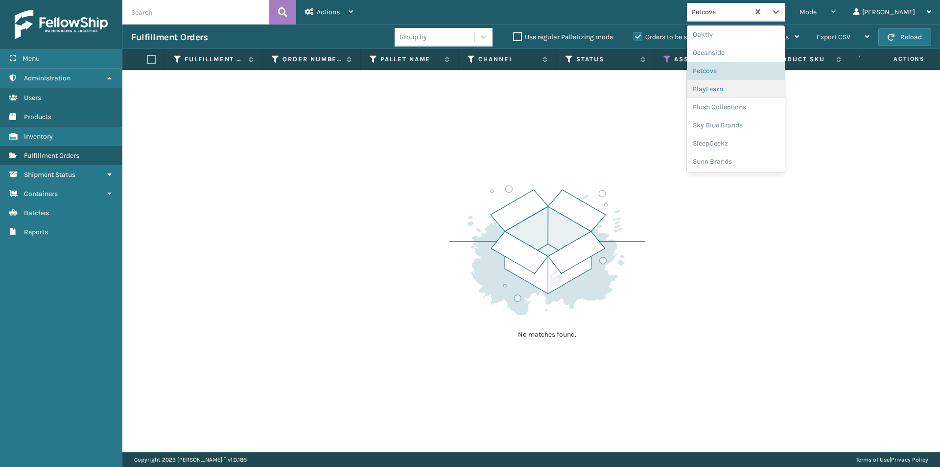
click at [748, 89] on div "PlayLearn" at bounding box center [736, 89] width 98 height 18
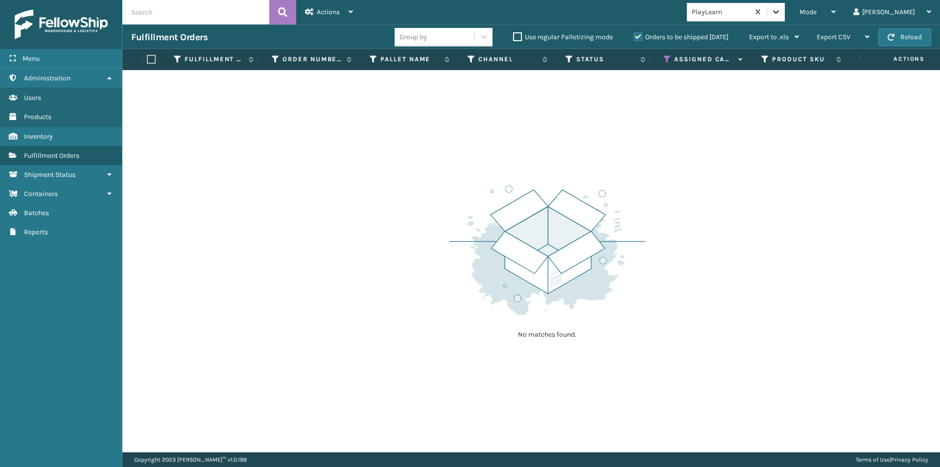
click at [781, 13] on icon at bounding box center [776, 12] width 10 height 10
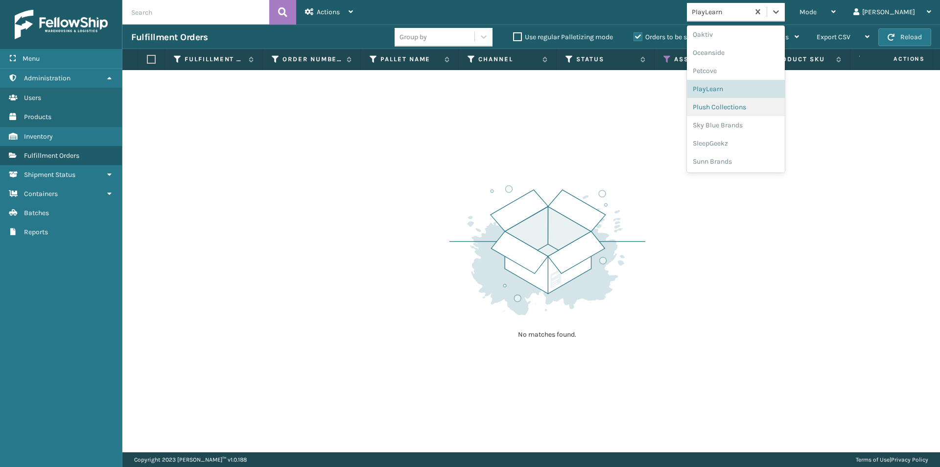
click at [753, 109] on div "Plush Collections" at bounding box center [736, 107] width 98 height 18
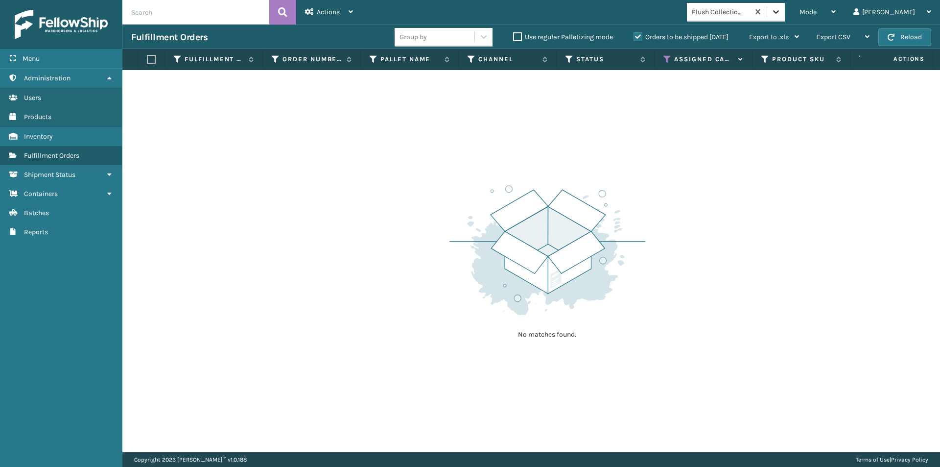
click at [781, 13] on icon at bounding box center [776, 12] width 10 height 10
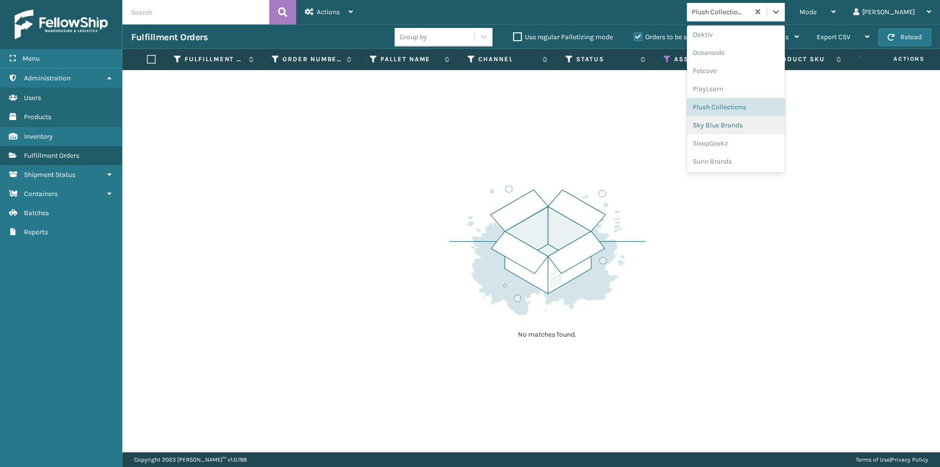
click at [766, 129] on div "Sky Blue Brands" at bounding box center [736, 125] width 98 height 18
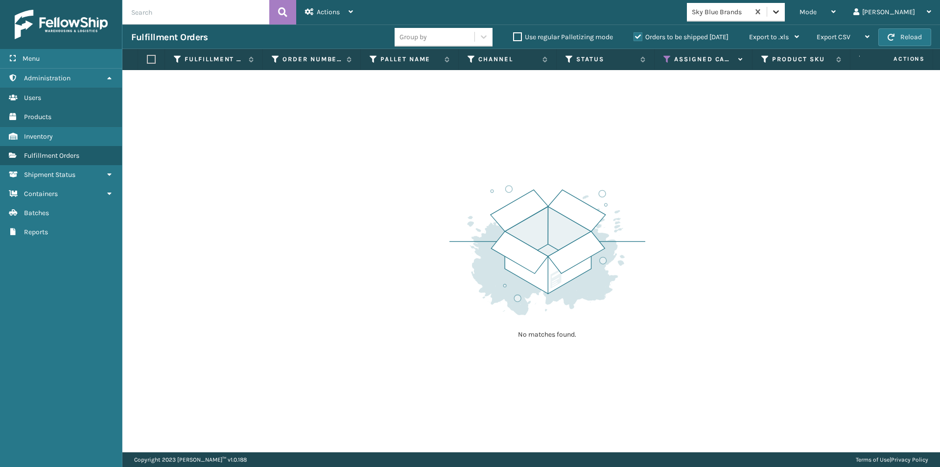
click at [781, 10] on icon at bounding box center [776, 12] width 10 height 10
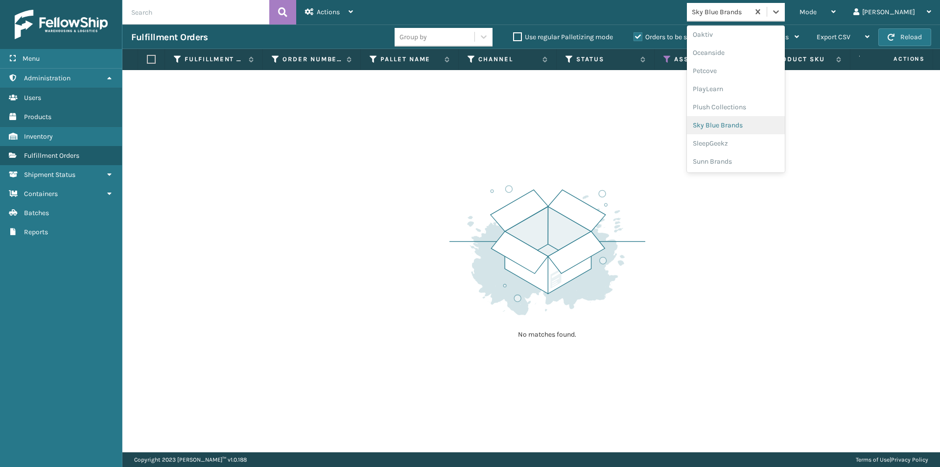
click at [775, 128] on div "Sky Blue Brands" at bounding box center [736, 125] width 98 height 18
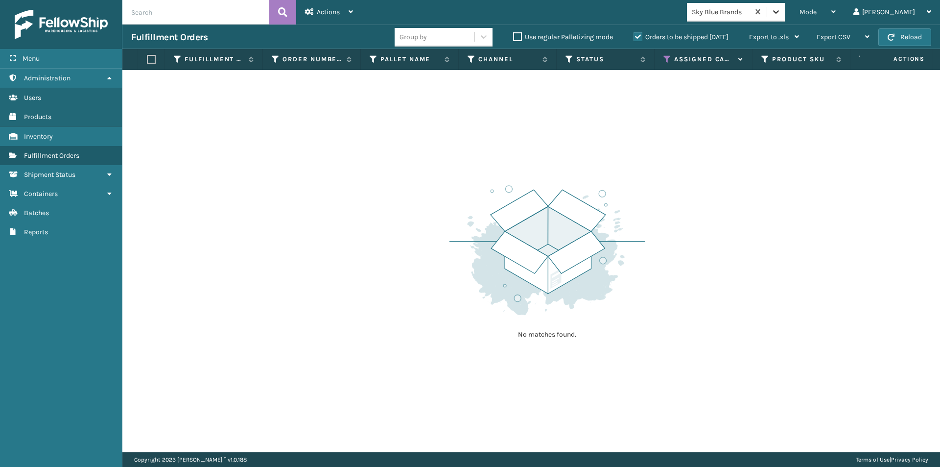
click at [779, 12] on icon at bounding box center [776, 11] width 6 height 3
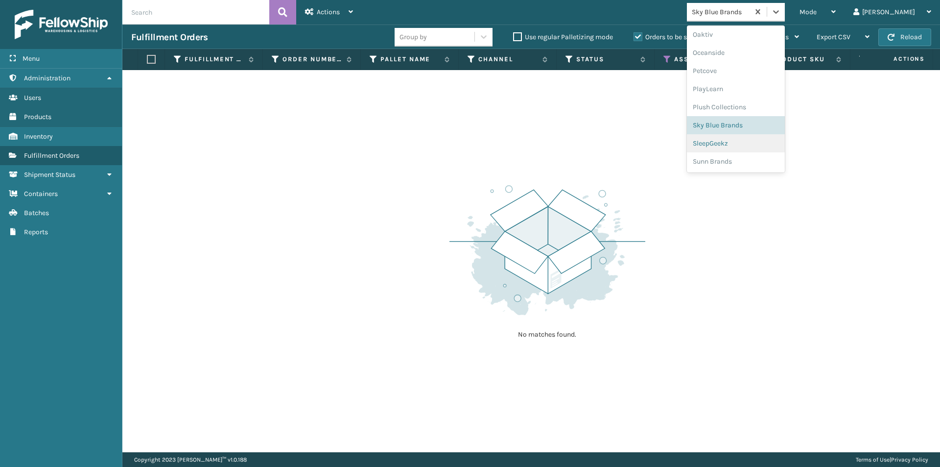
click at [770, 145] on div "SleepGeekz" at bounding box center [736, 143] width 98 height 18
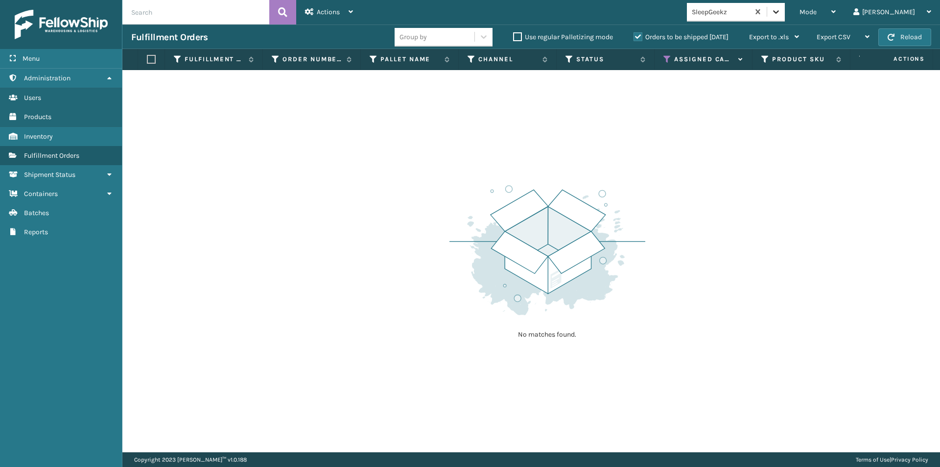
click at [781, 10] on icon at bounding box center [776, 12] width 10 height 10
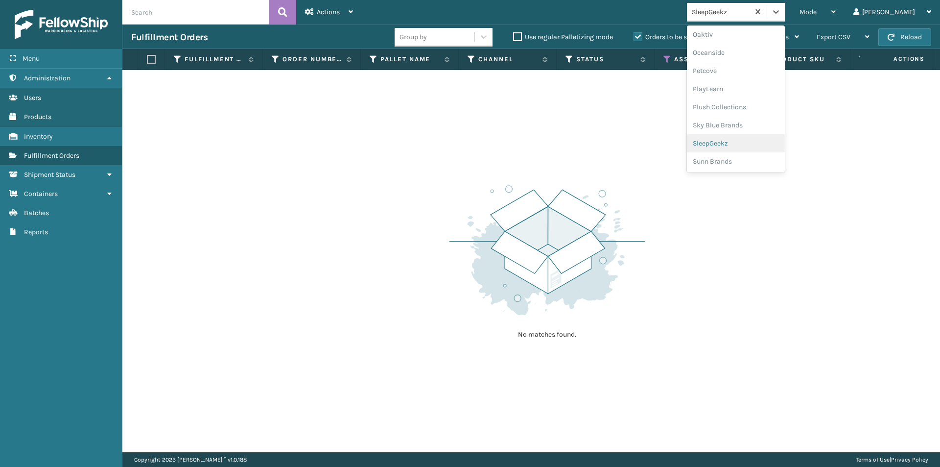
click at [771, 148] on div "SleepGeekz" at bounding box center [736, 143] width 98 height 18
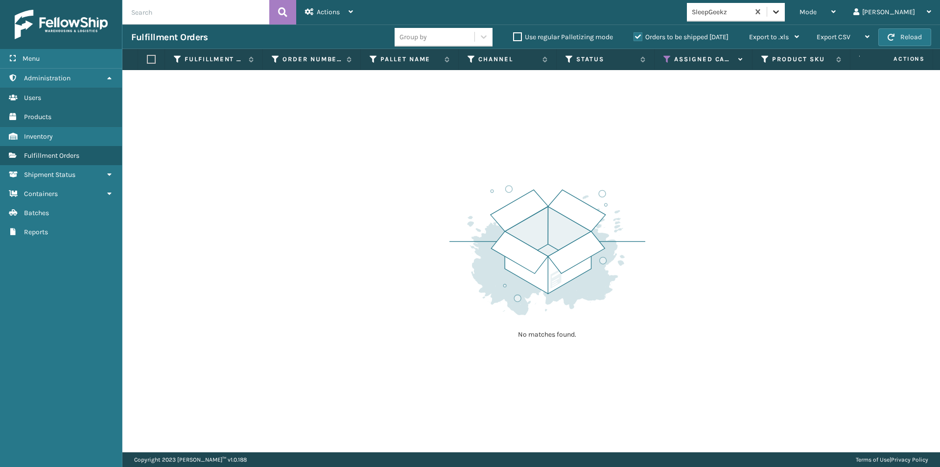
click at [779, 11] on icon at bounding box center [776, 11] width 6 height 3
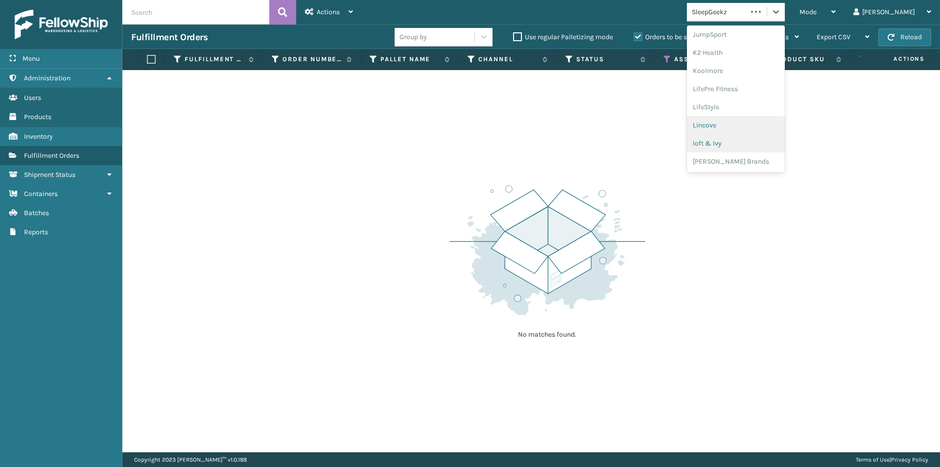
scroll to position [310, 0]
click at [761, 142] on div "loft & Ivy" at bounding box center [736, 143] width 98 height 18
click at [781, 12] on icon at bounding box center [776, 12] width 10 height 10
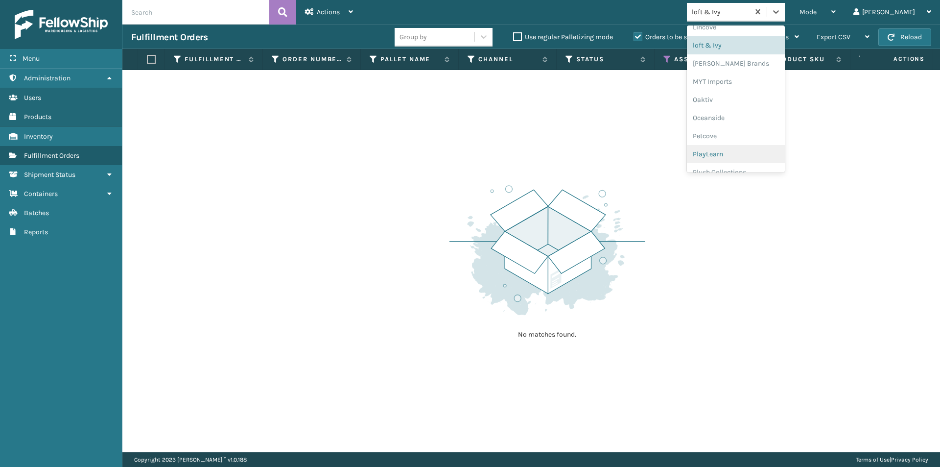
scroll to position [473, 0]
click at [772, 159] on div "Sunn Brands" at bounding box center [736, 161] width 98 height 18
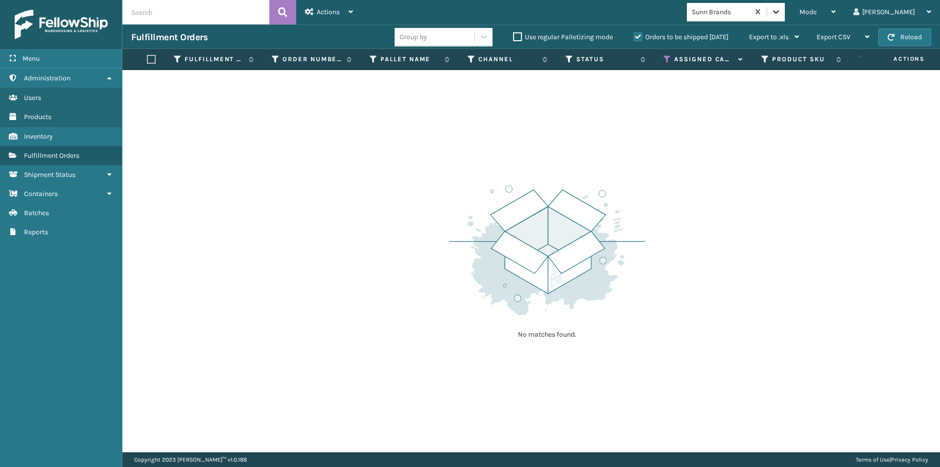
click at [781, 16] on icon at bounding box center [776, 12] width 10 height 10
